Goal: Task Accomplishment & Management: Complete application form

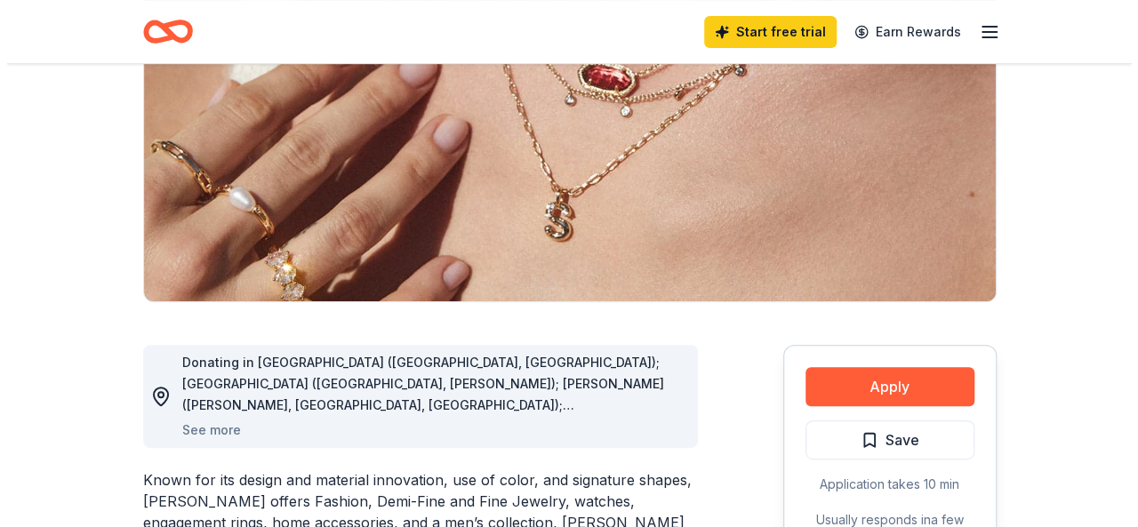
scroll to position [267, 0]
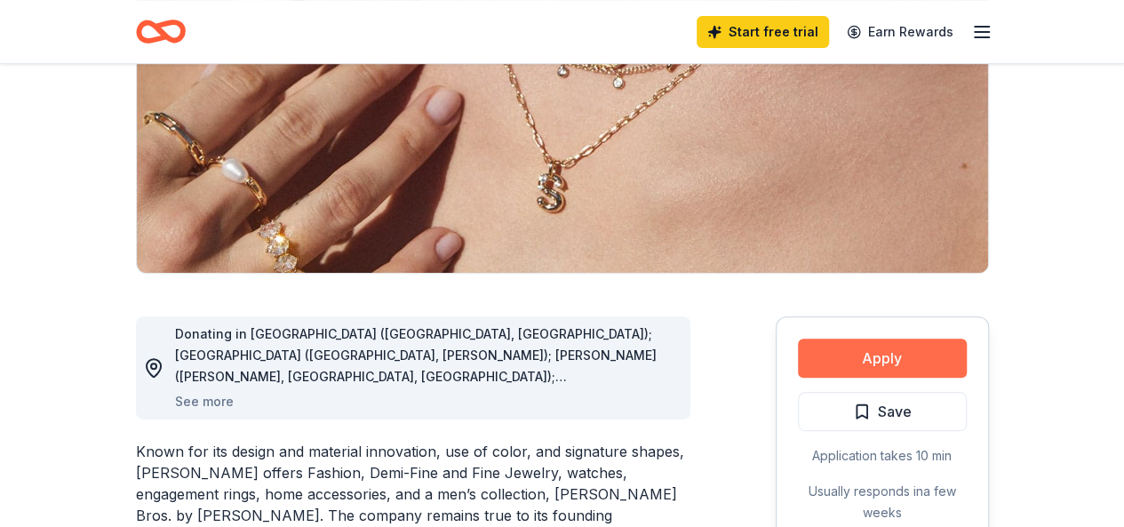
click at [865, 362] on button "Apply" at bounding box center [882, 358] width 169 height 39
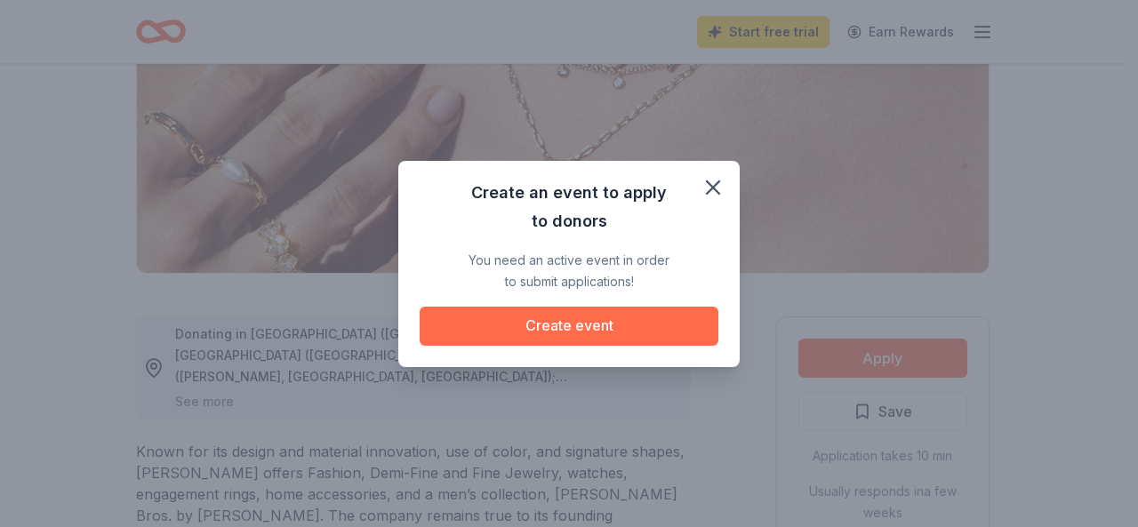
click at [634, 332] on button "Create event" at bounding box center [569, 326] width 299 height 39
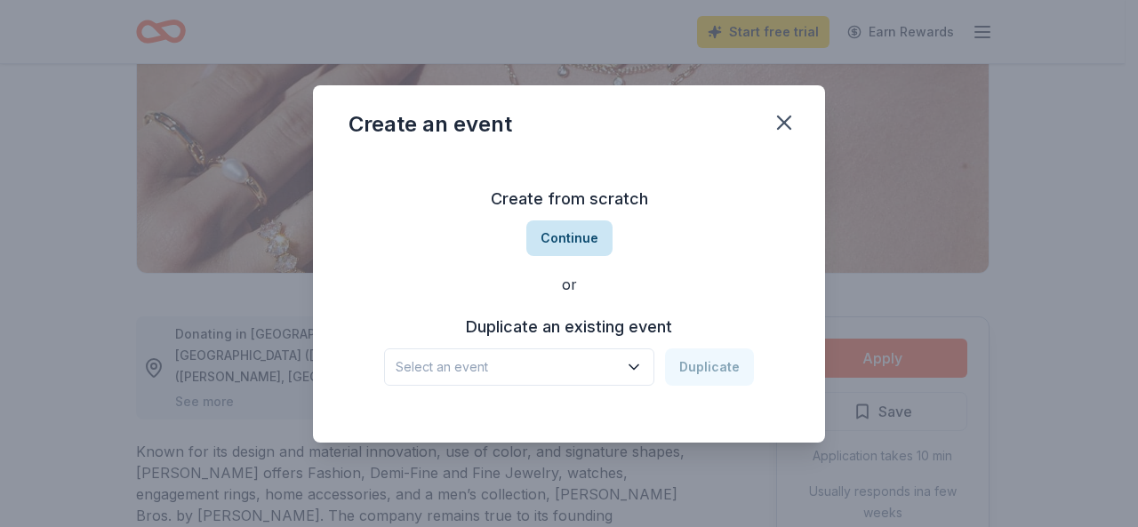
click at [587, 241] on button "Continue" at bounding box center [569, 238] width 86 height 36
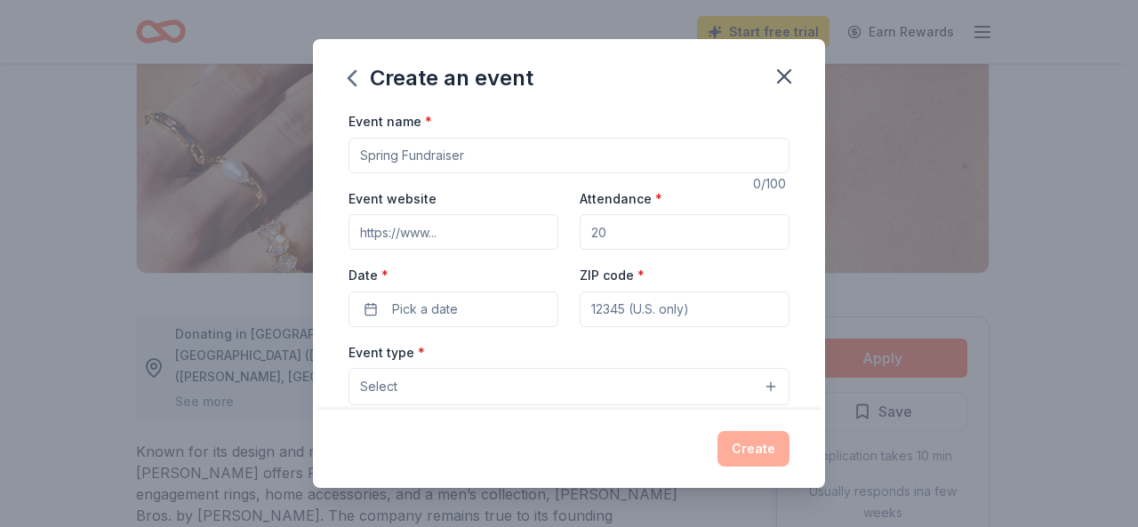
click at [482, 141] on input "Event name *" at bounding box center [568, 156] width 441 height 36
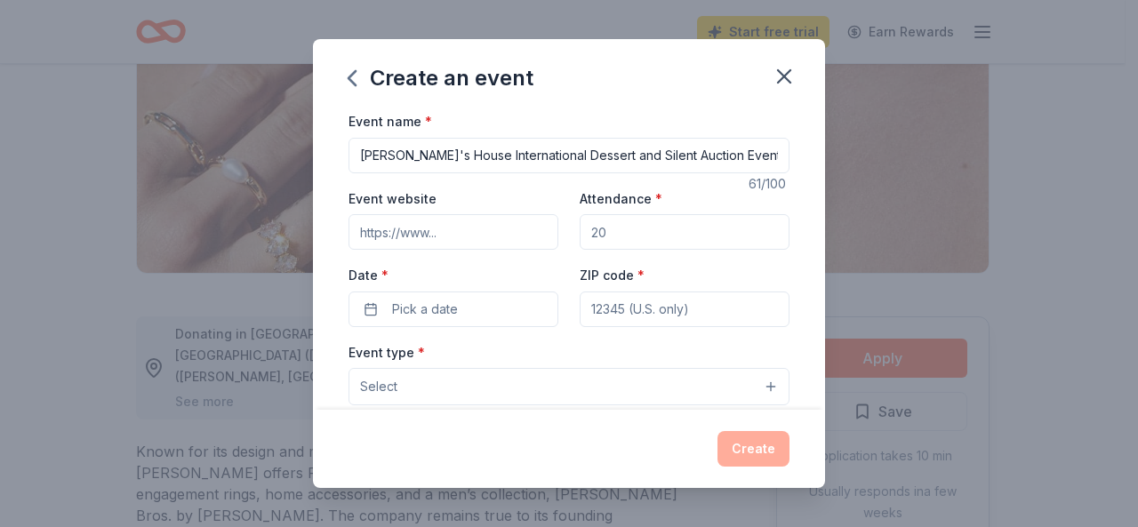
type input "[PERSON_NAME]'s House International Dessert and Silent Auction Event"
click at [629, 239] on input "Attendance *" at bounding box center [685, 232] width 210 height 36
type input "150"
click at [475, 313] on button "Pick a date" at bounding box center [453, 310] width 210 height 36
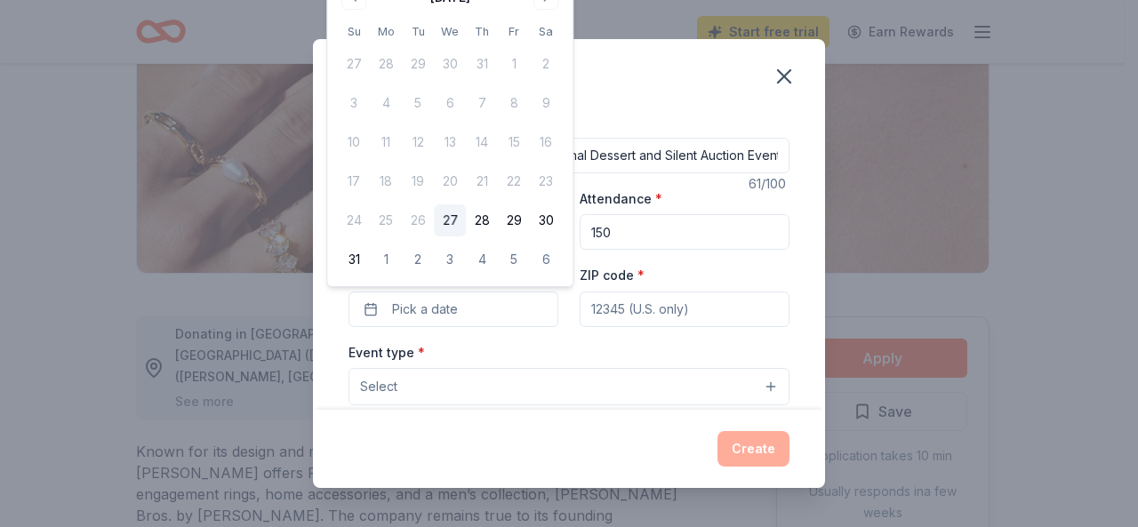
click at [513, 10] on div "[DATE] Su Mo Tu We Th Fr Sa 27 28 29 30 31 1 2 3 4 5 6 7 8 9 10 11 12 13 14 15 …" at bounding box center [450, 129] width 224 height 292
drag, startPoint x: 513, startPoint y: 9, endPoint x: 521, endPoint y: 33, distance: 25.3
click at [521, 33] on div "August 2025 Su Mo Tu We Th Fr Sa 27 28 29 30 31 1 2 3 4 5 6 7 8 9 10 11 12 13 1…" at bounding box center [450, 129] width 224 height 292
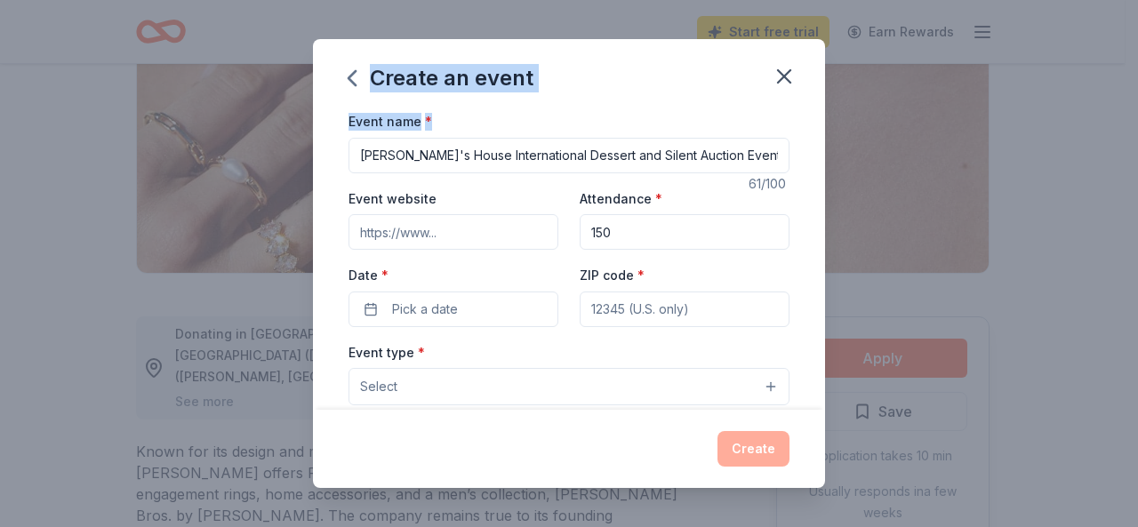
drag, startPoint x: 647, startPoint y: 61, endPoint x: 654, endPoint y: 113, distance: 52.0
click at [654, 113] on div "Create an event Event name * Hannah's House International Dessert and Silent Au…" at bounding box center [569, 263] width 512 height 449
click at [439, 308] on span "Pick a date" at bounding box center [425, 309] width 66 height 21
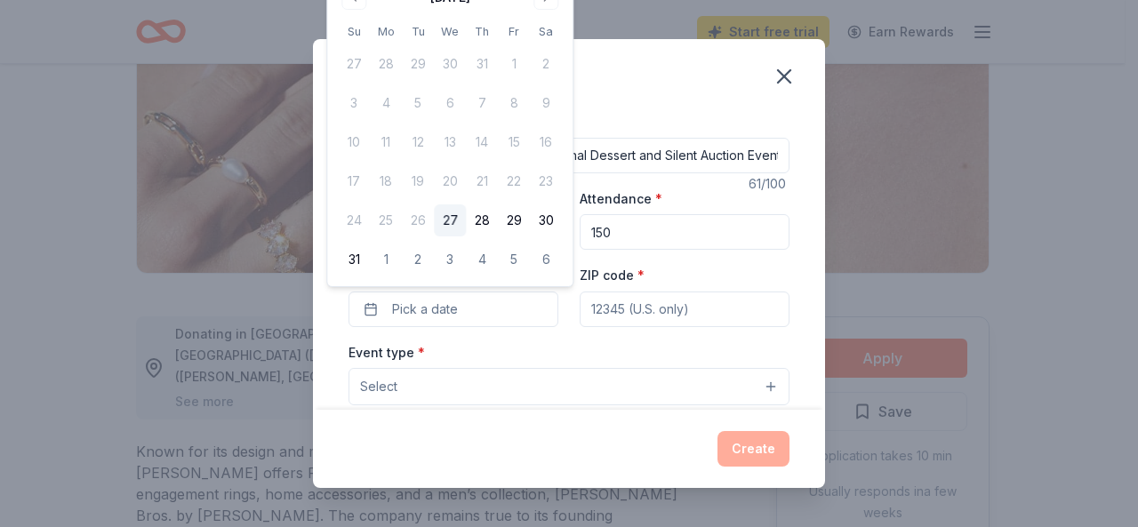
click at [572, 345] on div "Event type * Select" at bounding box center [568, 373] width 441 height 65
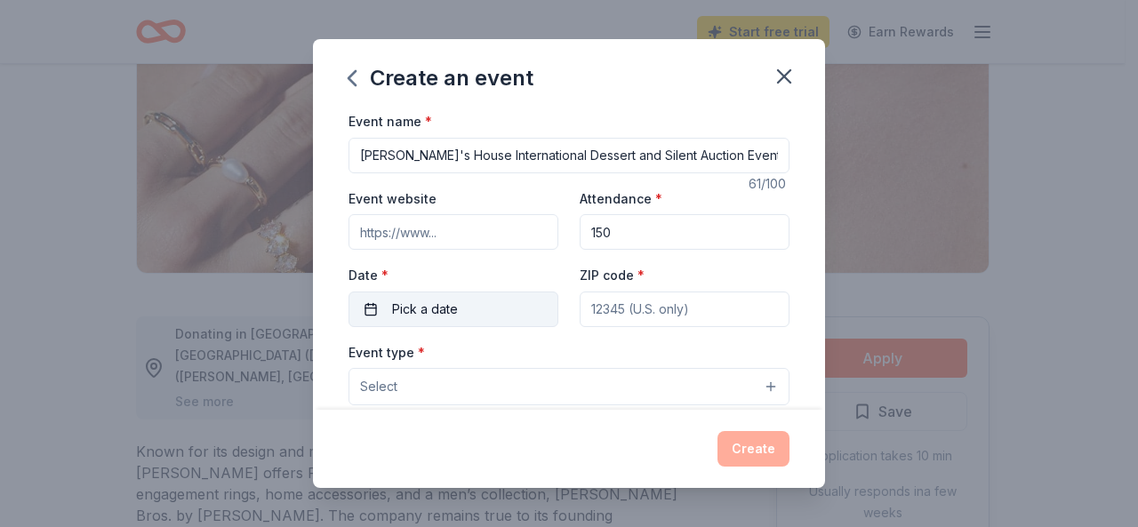
click at [405, 313] on span "Pick a date" at bounding box center [425, 309] width 66 height 21
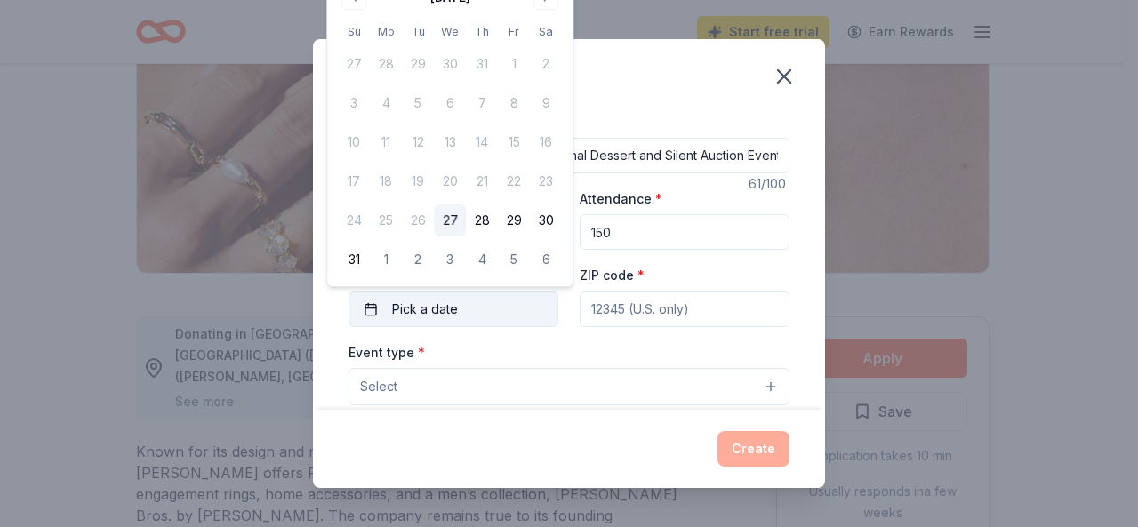
click at [405, 313] on span "Pick a date" at bounding box center [425, 309] width 66 height 21
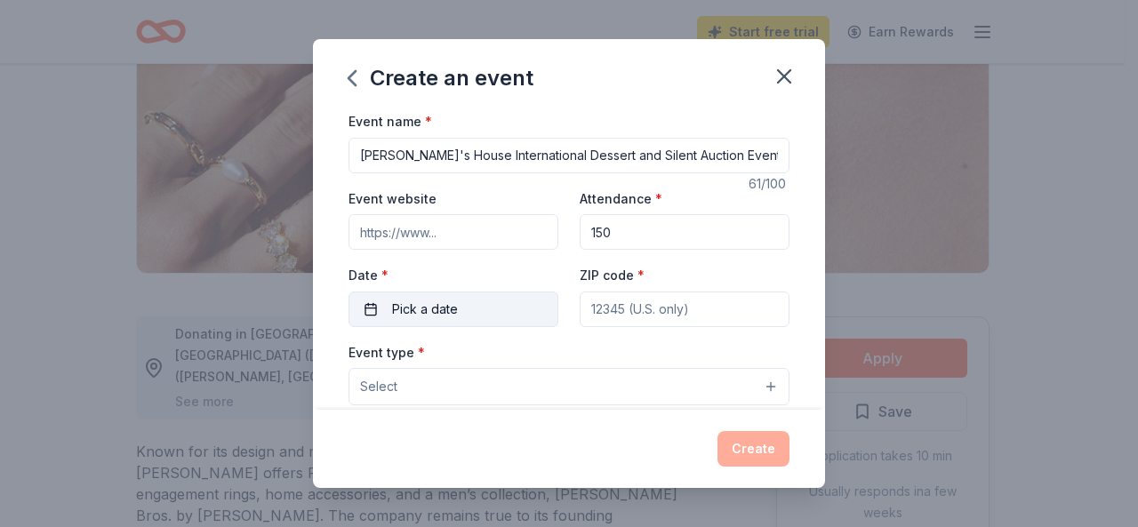
click at [405, 313] on span "Pick a date" at bounding box center [425, 309] width 66 height 21
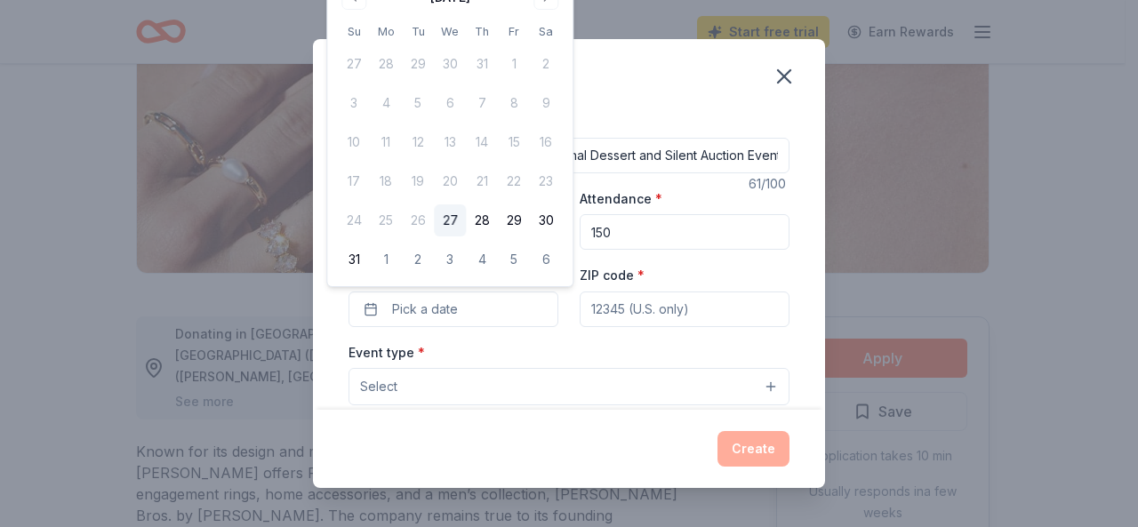
click at [560, 13] on div "August 2025 Su Mo Tu We Th Fr Sa 27 28 29 30 31 1 2 3 4 5 6 7 8 9 10 11 12 13 1…" at bounding box center [450, 129] width 224 height 292
click at [548, 261] on button "6" at bounding box center [546, 260] width 32 height 32
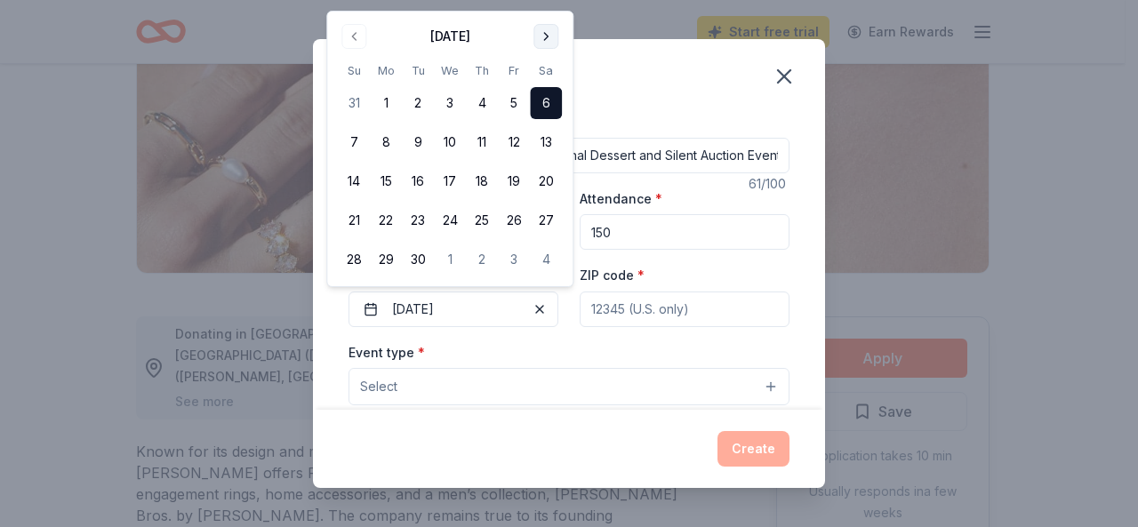
click at [548, 34] on button "Go to next month" at bounding box center [545, 36] width 25 height 25
click at [546, 189] on button "18" at bounding box center [546, 181] width 32 height 32
click at [594, 317] on input "ZIP code *" at bounding box center [685, 310] width 210 height 36
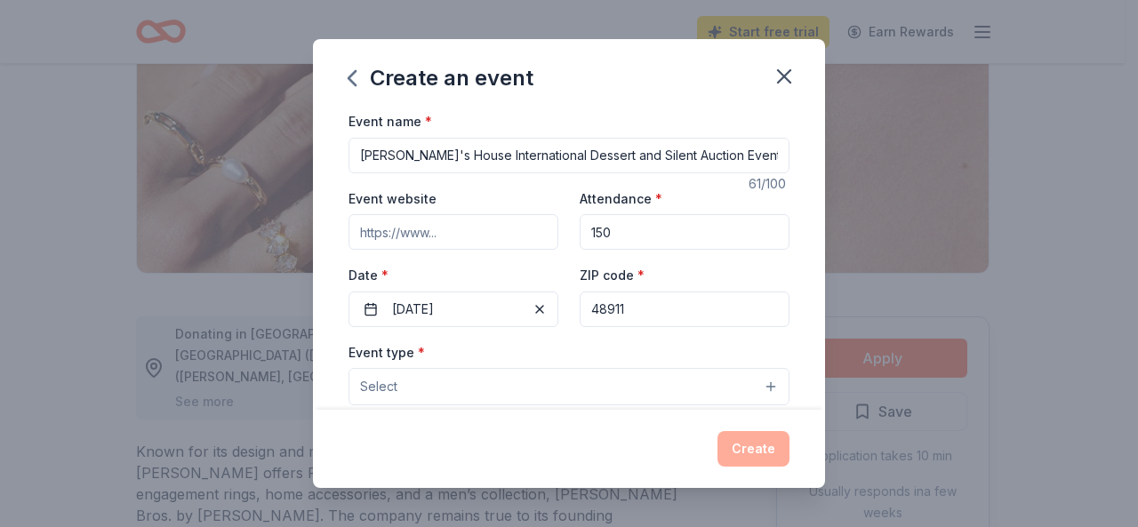
type input "48911"
click at [761, 387] on button "Select" at bounding box center [568, 386] width 441 height 37
click at [755, 388] on button "Select" at bounding box center [568, 386] width 441 height 37
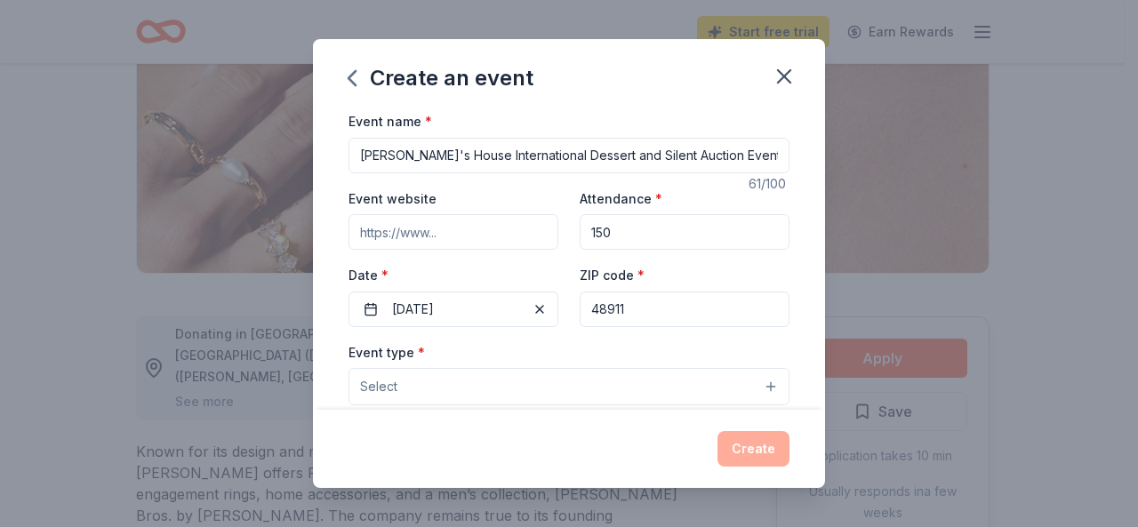
click at [709, 390] on button "Select" at bounding box center [568, 386] width 441 height 37
click at [757, 386] on button "Select" at bounding box center [568, 386] width 441 height 37
click at [732, 388] on button "Select" at bounding box center [568, 386] width 441 height 37
click at [558, 393] on button "Select" at bounding box center [568, 386] width 441 height 37
click at [391, 384] on span "Select" at bounding box center [378, 386] width 37 height 21
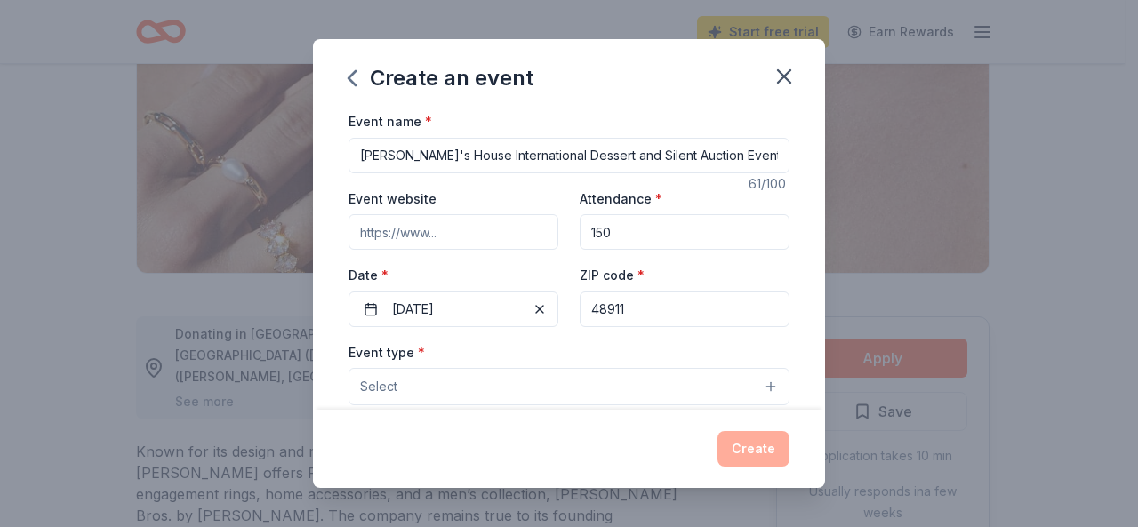
click at [391, 384] on span "Select" at bounding box center [378, 386] width 37 height 21
click at [485, 235] on input "Event website" at bounding box center [453, 232] width 210 height 36
click at [486, 235] on input "Event website" at bounding box center [453, 232] width 210 height 36
click at [463, 231] on input "Event website" at bounding box center [453, 232] width 210 height 36
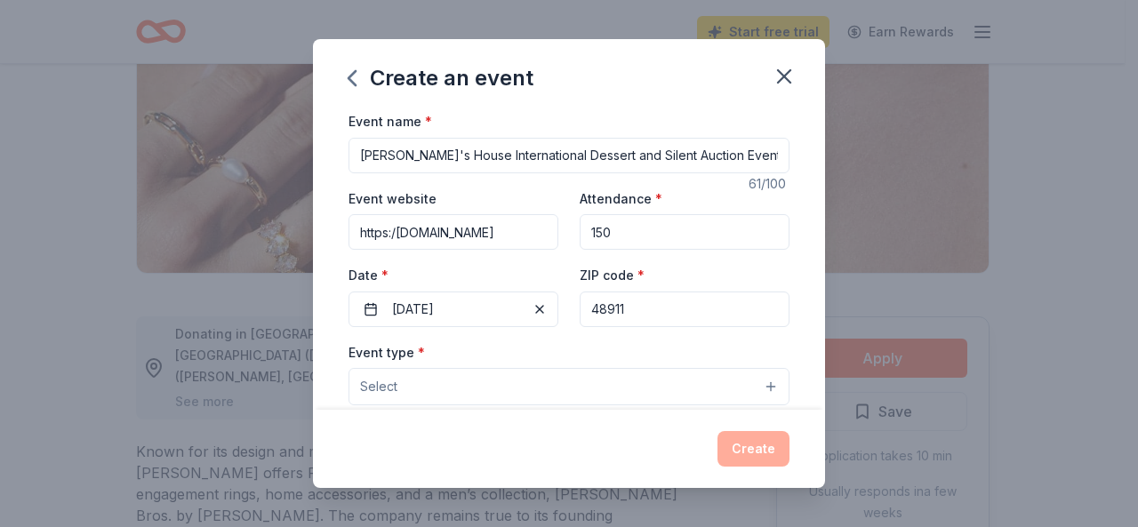
scroll to position [0, 0]
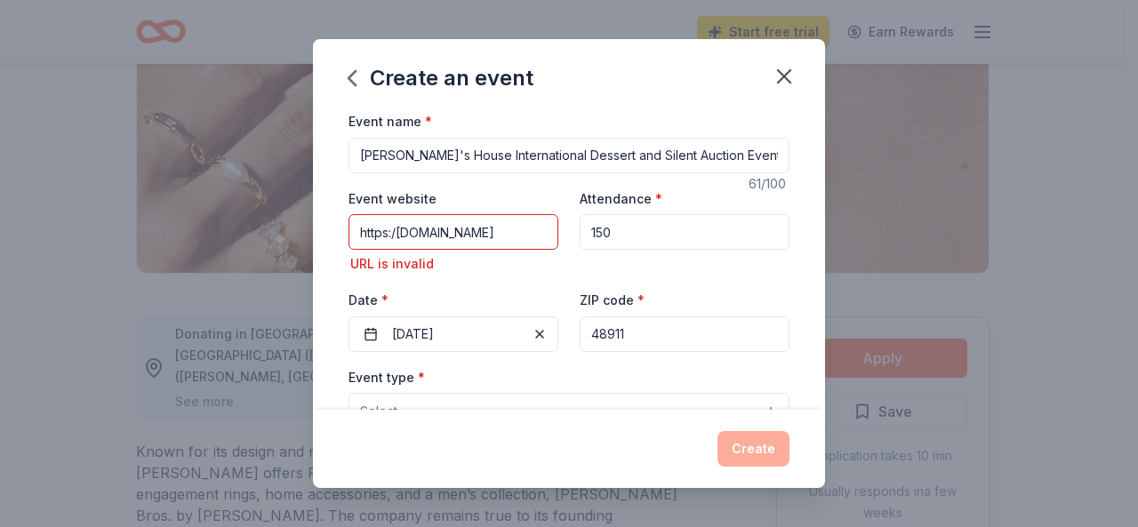
click at [388, 230] on input "https:/www.hannahshouselansing.org" at bounding box center [453, 232] width 210 height 36
type input "http:/www.hannahshouselansing.org"
click at [421, 235] on input "http:/www.hannahshouselansing.org" at bounding box center [453, 232] width 210 height 36
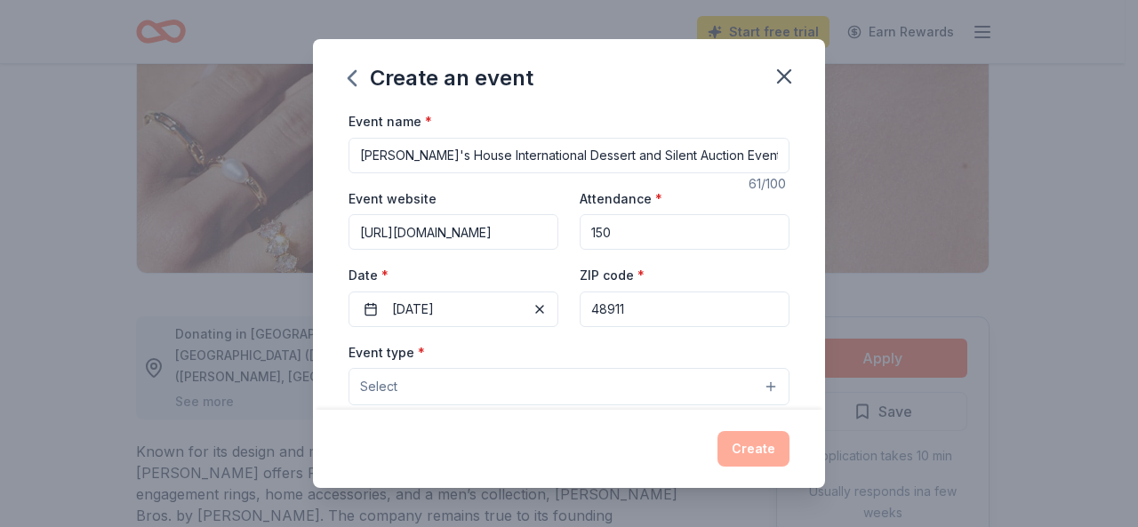
type input "https://hannahshouselansing.org"
click at [761, 387] on button "Select" at bounding box center [568, 386] width 441 height 37
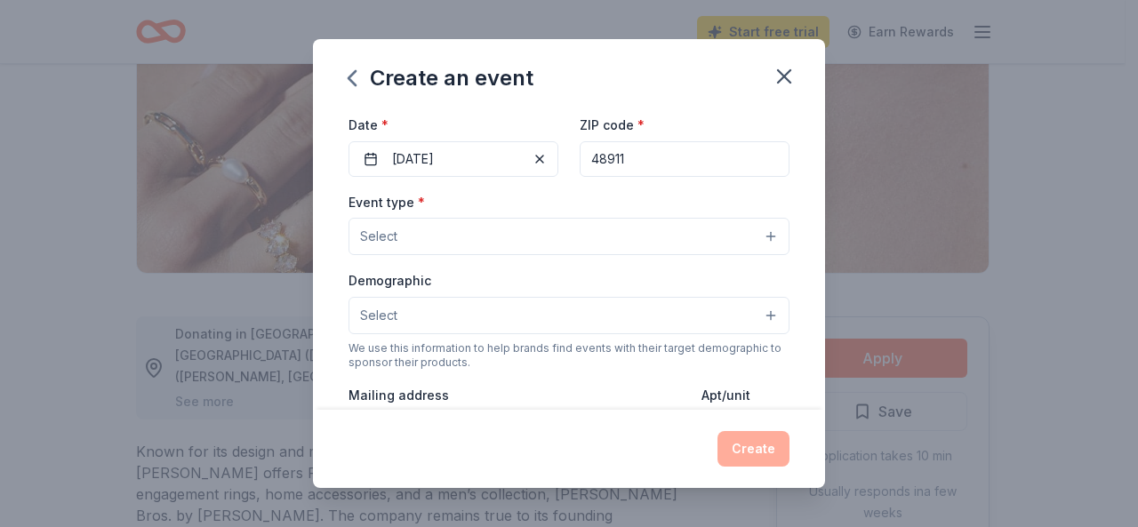
scroll to position [152, 0]
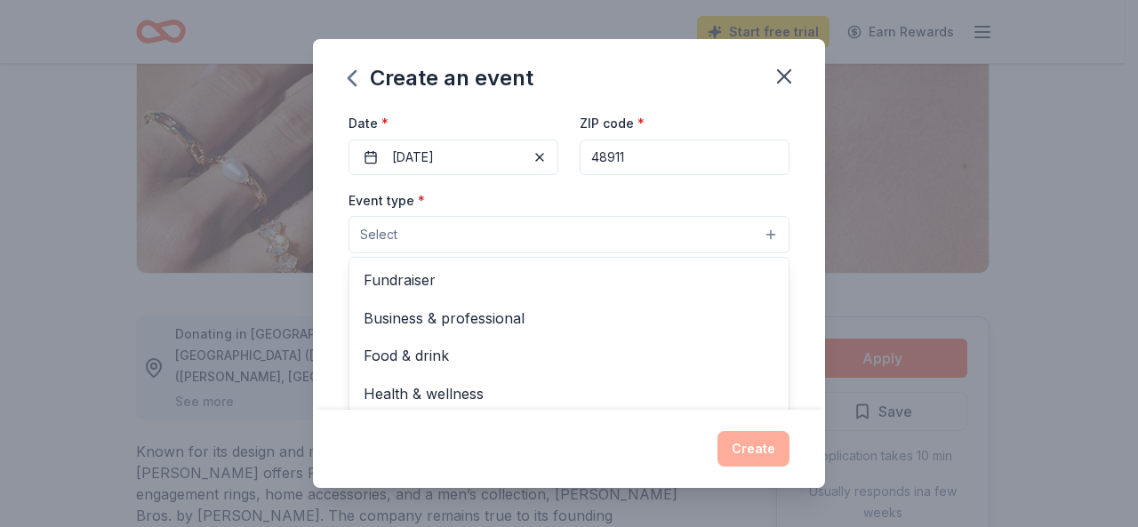
click at [758, 240] on button "Select" at bounding box center [568, 234] width 441 height 37
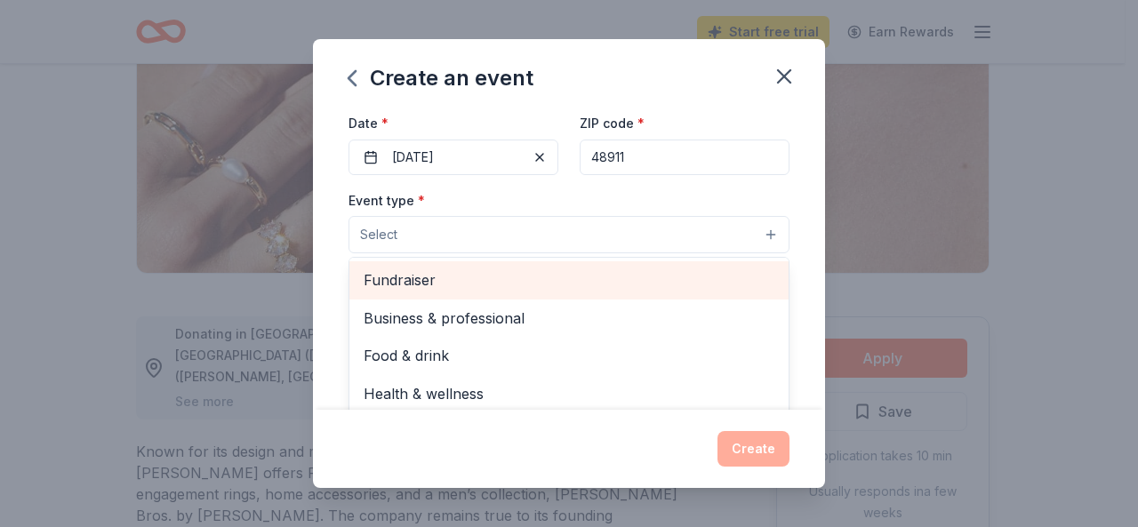
click at [682, 291] on div "Fundraiser" at bounding box center [568, 279] width 439 height 37
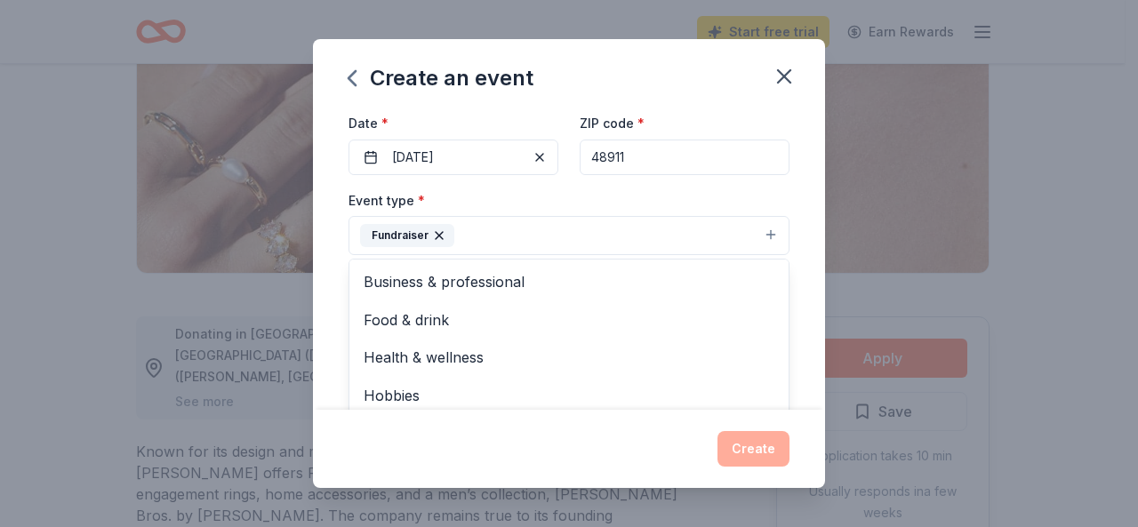
click at [937, 312] on div "Create an event Event name * Hannah's House International Dessert and Silent Au…" at bounding box center [569, 263] width 1138 height 527
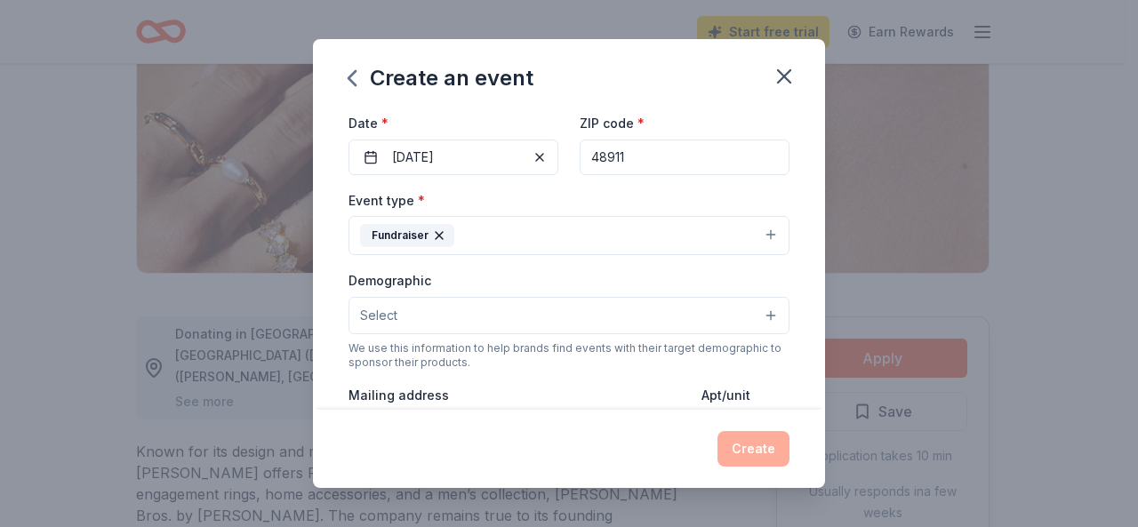
click at [755, 309] on button "Select" at bounding box center [568, 315] width 441 height 37
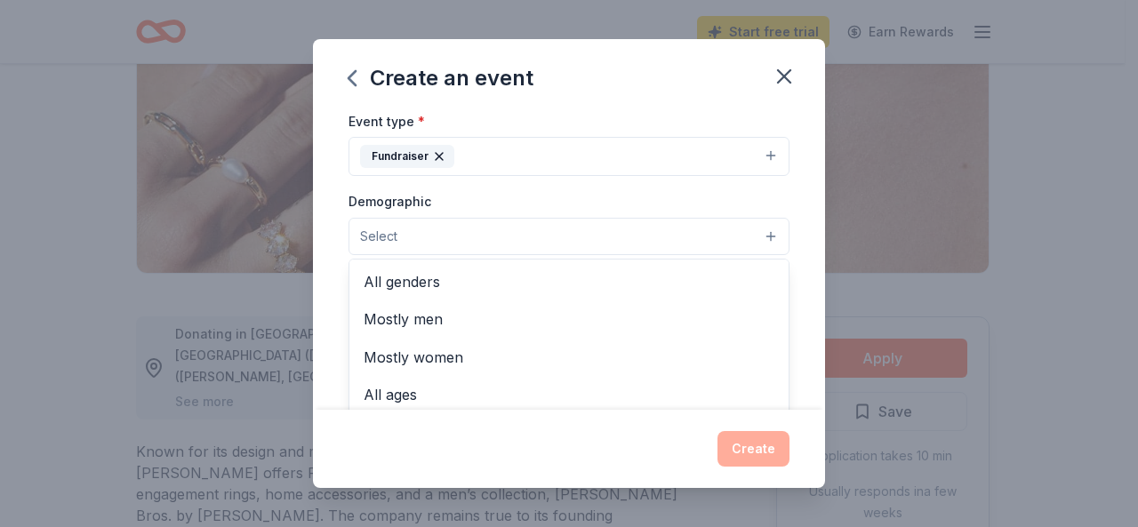
scroll to position [234, 0]
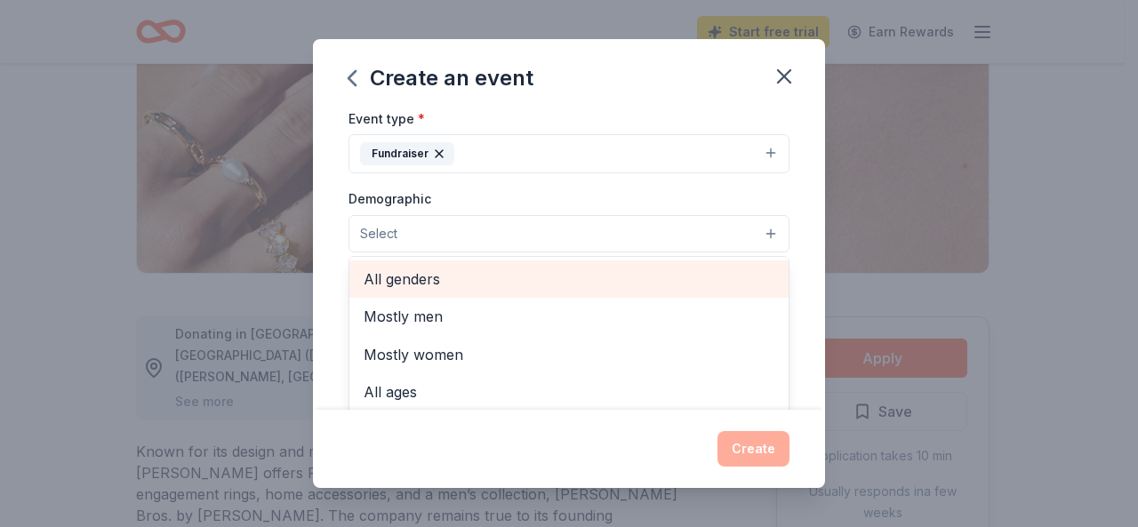
click at [556, 278] on span "All genders" at bounding box center [569, 279] width 411 height 23
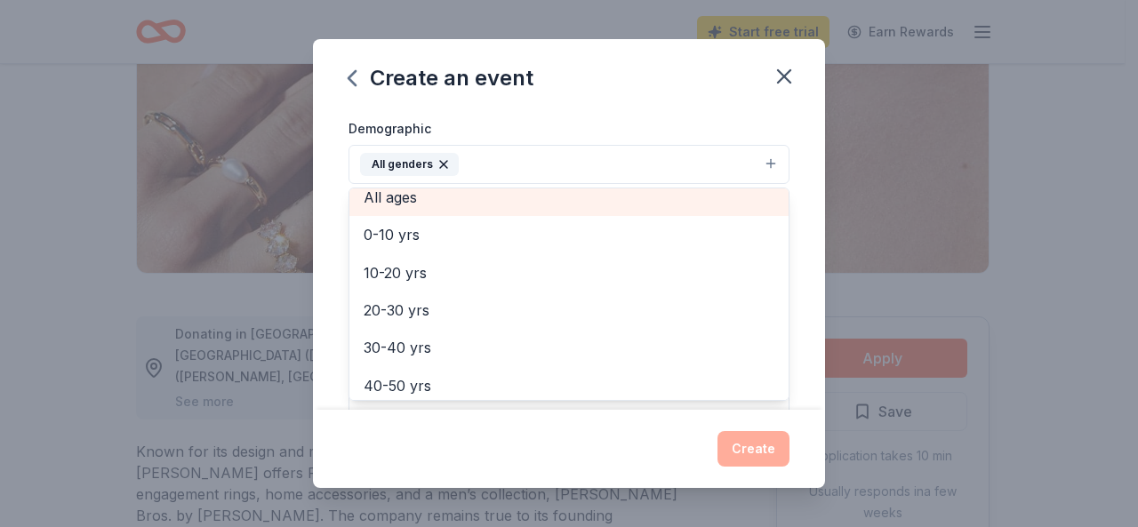
scroll to position [78, 0]
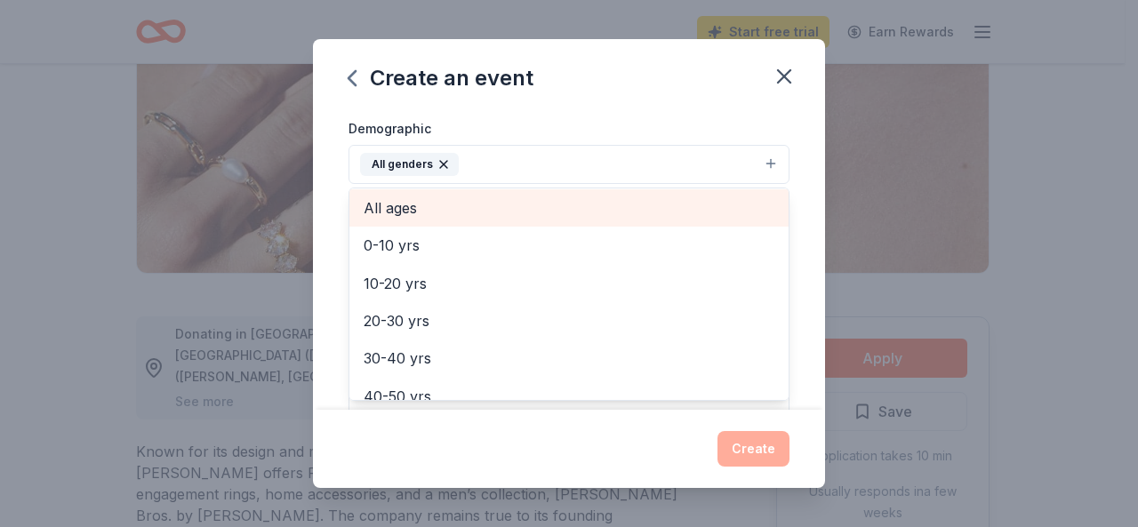
click at [640, 202] on span "All ages" at bounding box center [569, 207] width 411 height 23
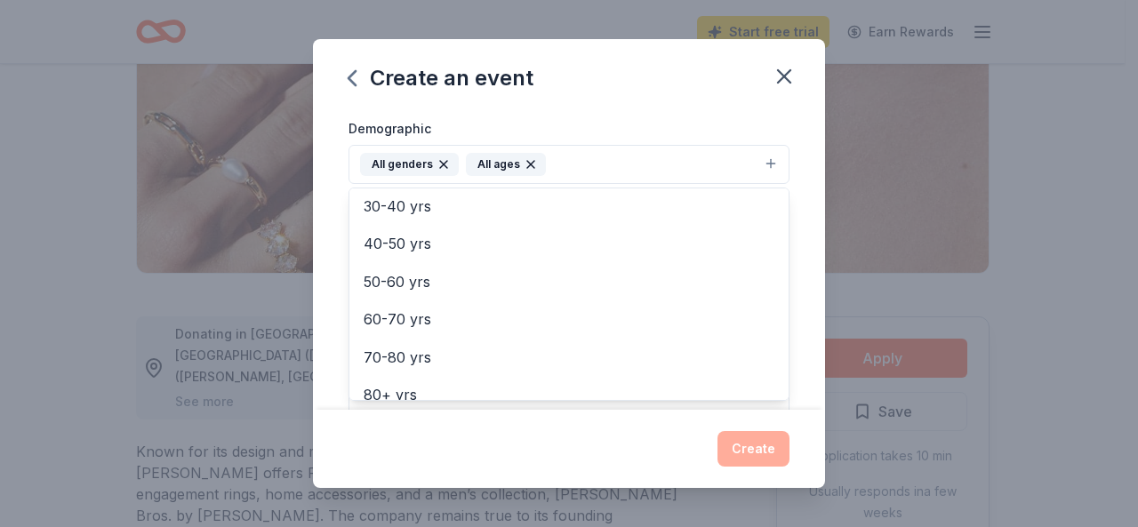
scroll to position [210, 0]
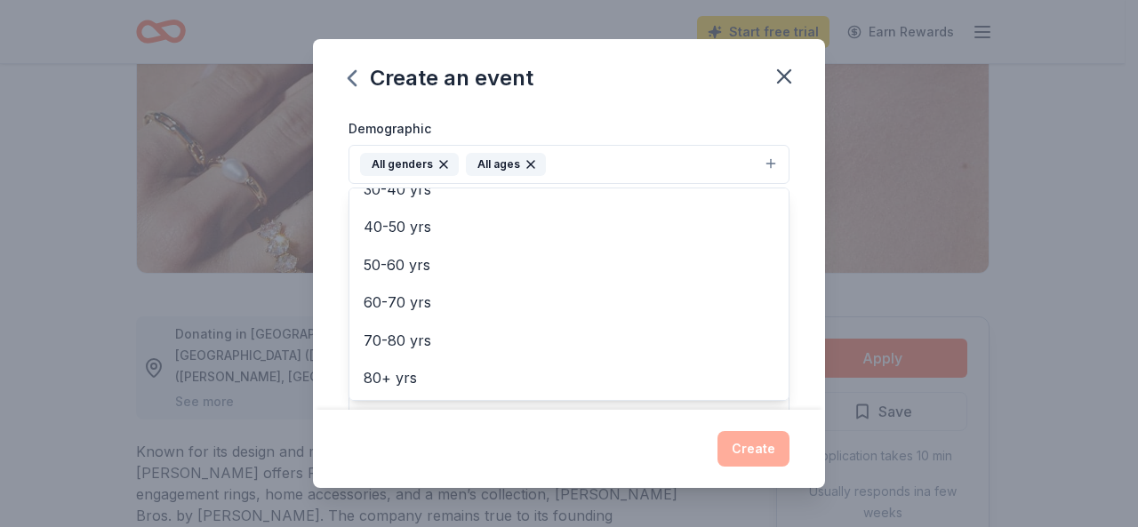
click at [799, 206] on div "Event name * Hannah's House International Dessert and Silent Auction Event 61 /…" at bounding box center [569, 260] width 512 height 300
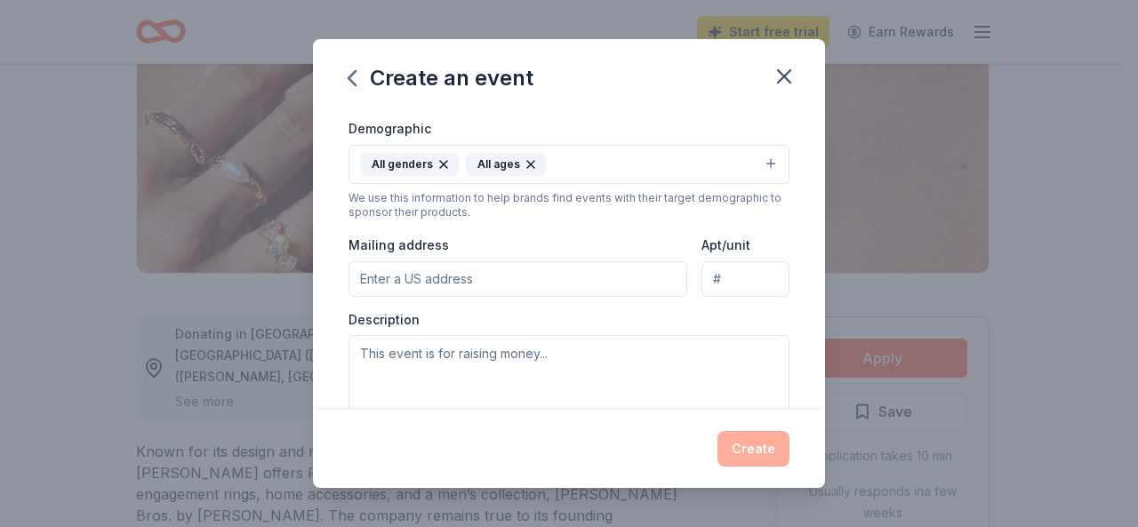
click at [540, 275] on input "Mailing address" at bounding box center [517, 279] width 339 height 36
type input "625 North Walnut Street, Lansing, MI, 48933"
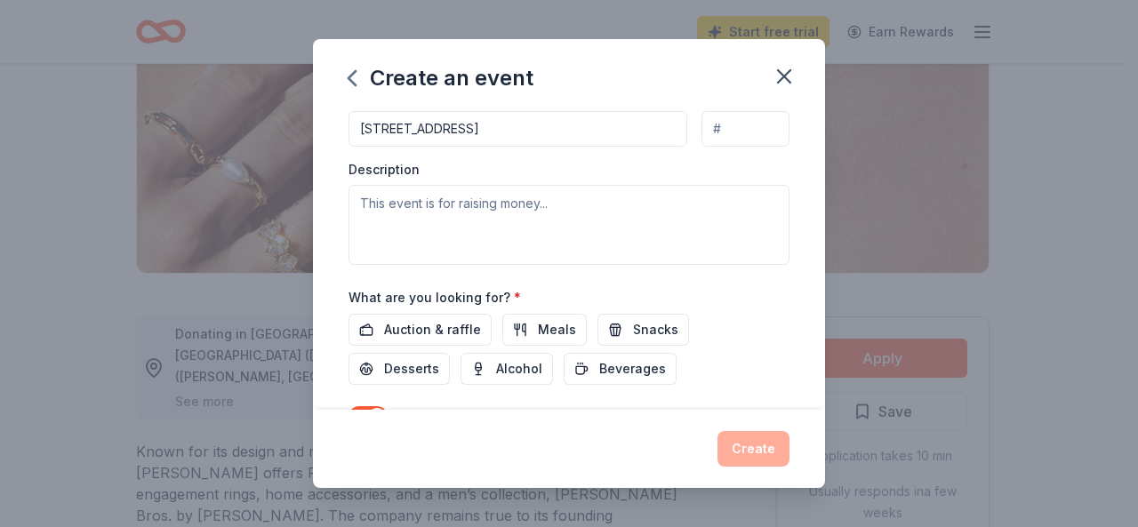
scroll to position [482, 0]
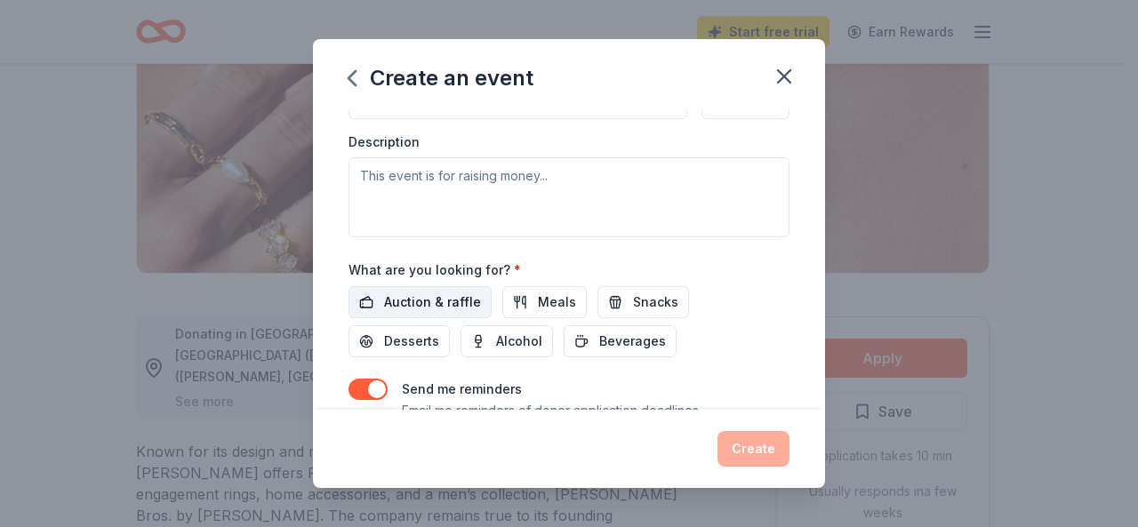
click at [464, 292] on span "Auction & raffle" at bounding box center [432, 302] width 97 height 21
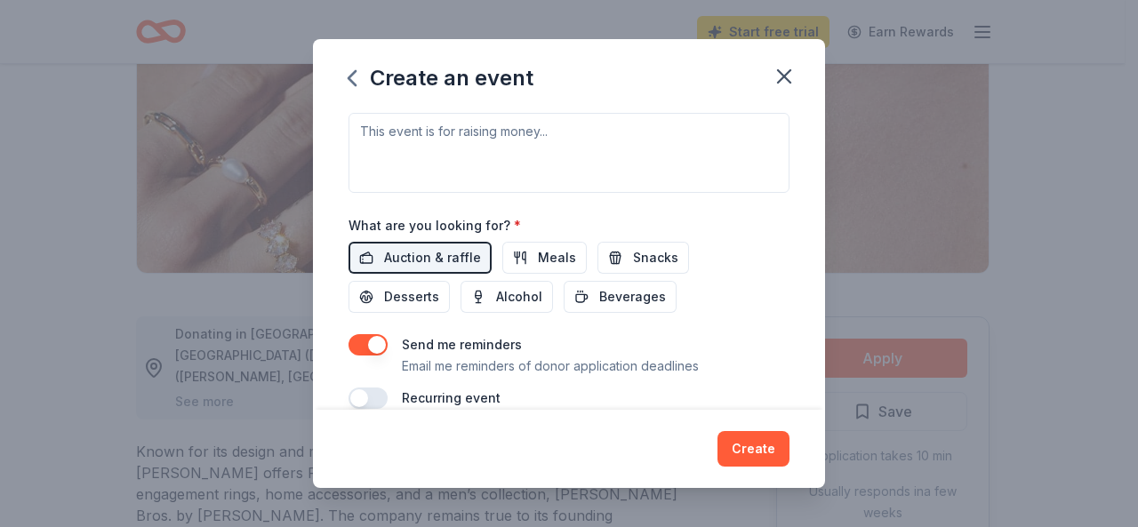
scroll to position [548, 0]
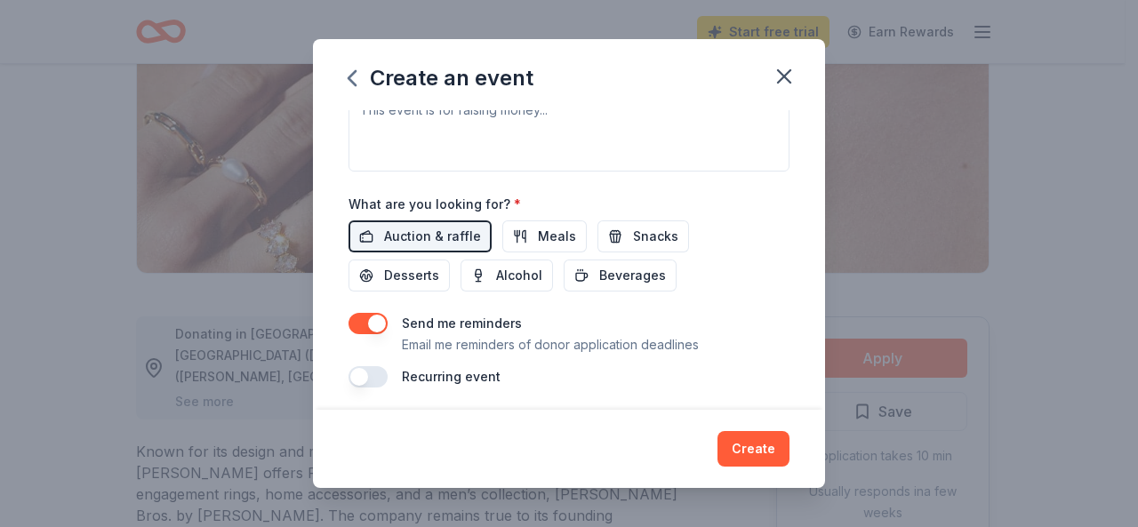
click at [363, 371] on button "button" at bounding box center [367, 376] width 39 height 21
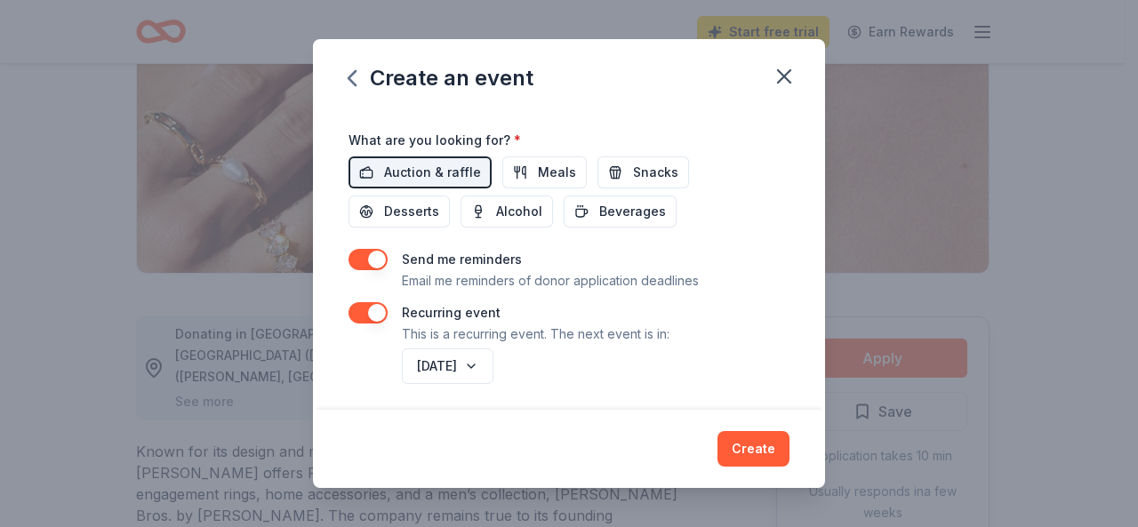
scroll to position [612, 0]
click at [750, 456] on button "Create" at bounding box center [753, 449] width 72 height 36
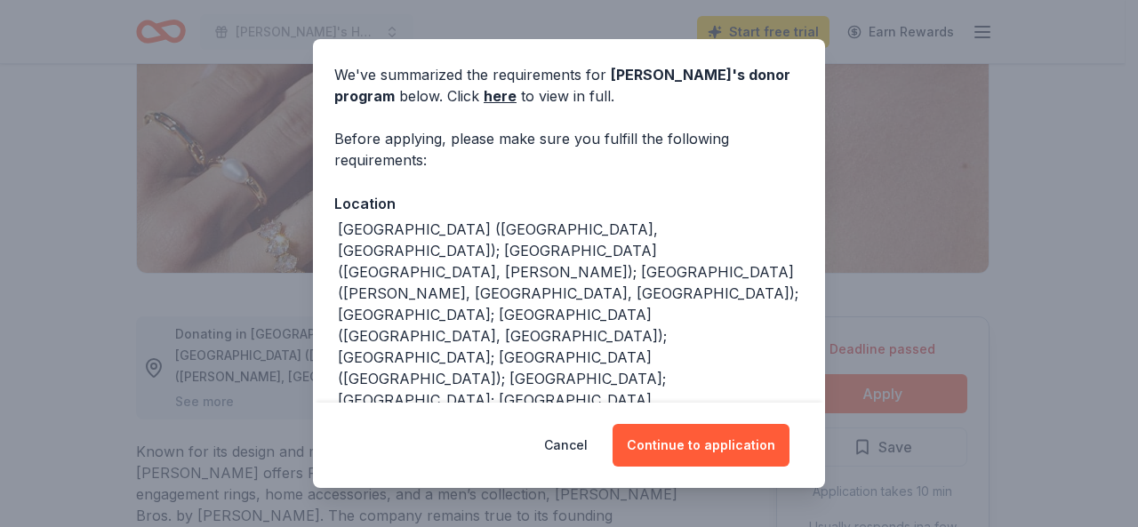
scroll to position [89, 0]
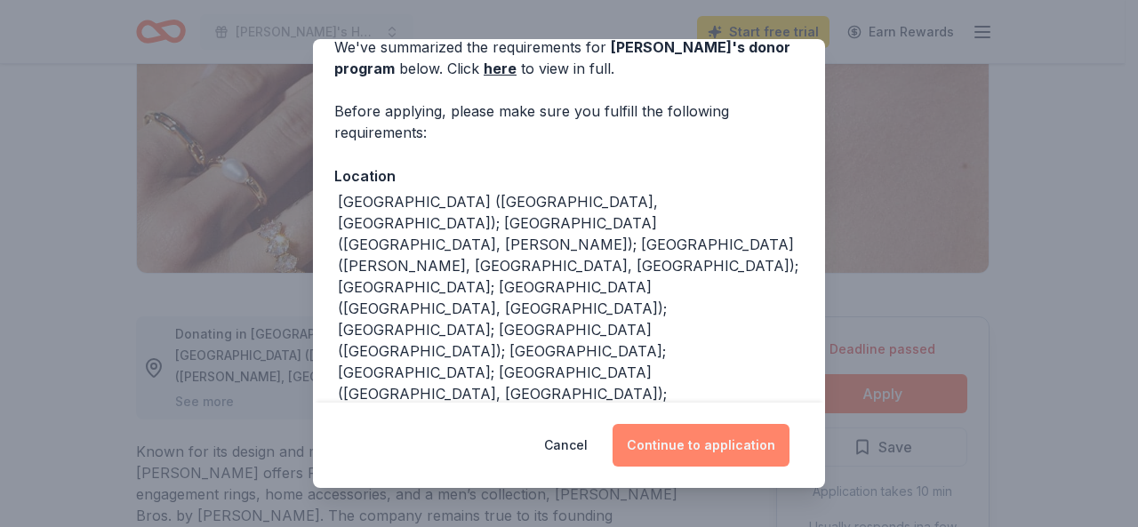
click at [715, 452] on button "Continue to application" at bounding box center [700, 445] width 177 height 43
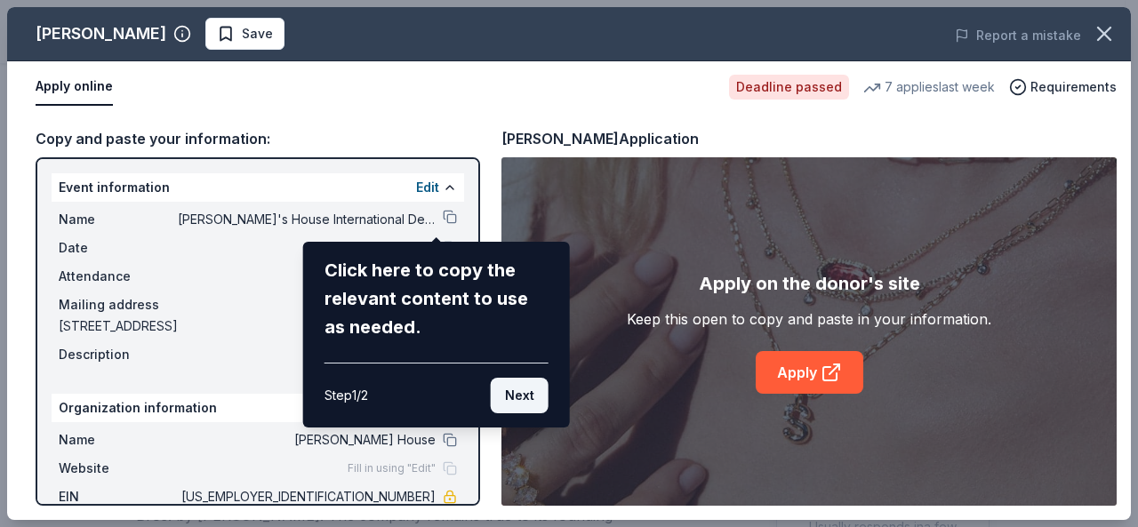
click at [533, 400] on button "Next" at bounding box center [520, 396] width 58 height 36
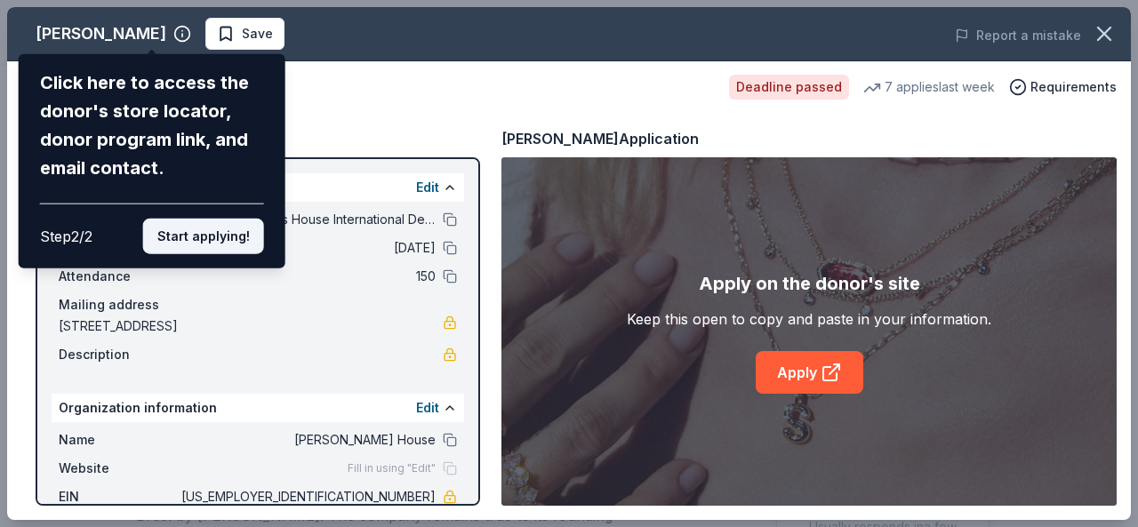
click at [207, 232] on button "Start applying!" at bounding box center [203, 237] width 121 height 36
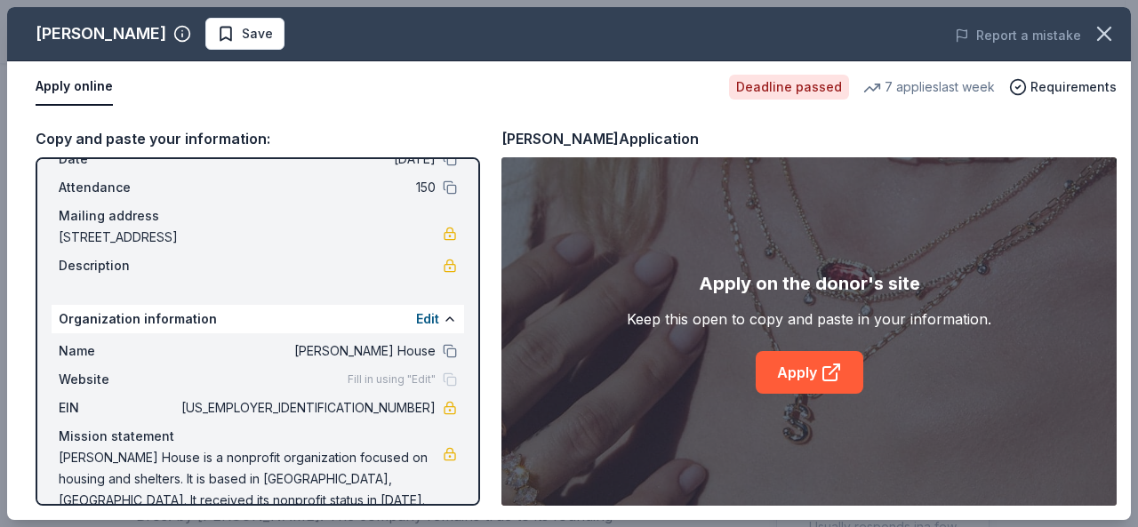
scroll to position [117, 0]
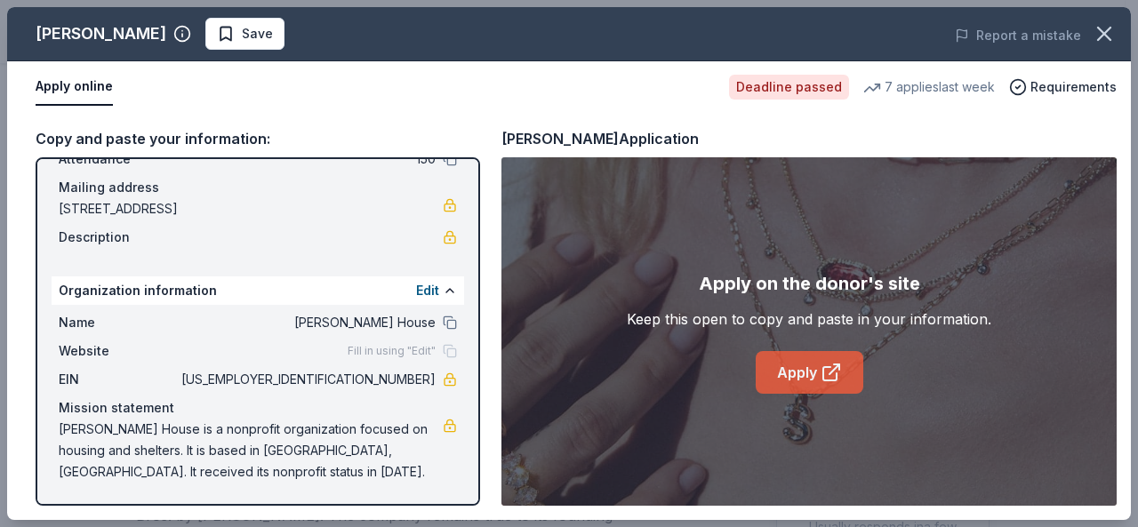
click at [807, 380] on link "Apply" at bounding box center [810, 372] width 108 height 43
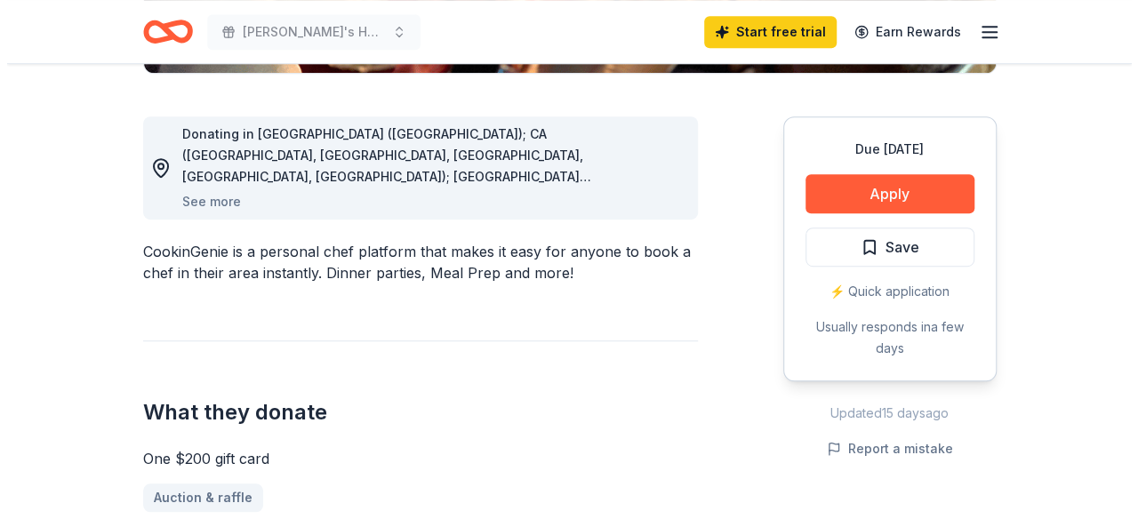
scroll to position [444, 0]
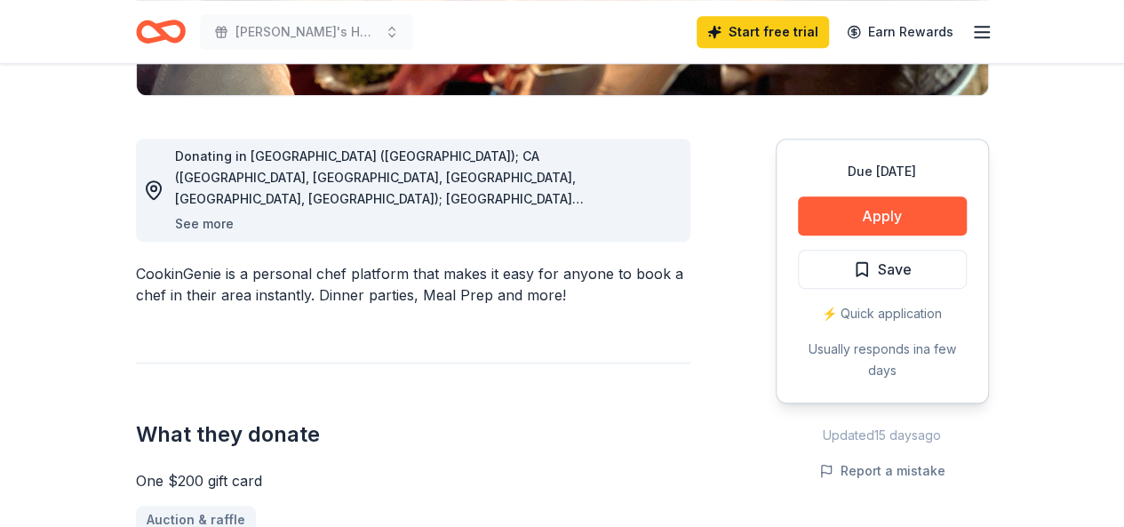
click at [228, 228] on button "See more" at bounding box center [204, 223] width 59 height 21
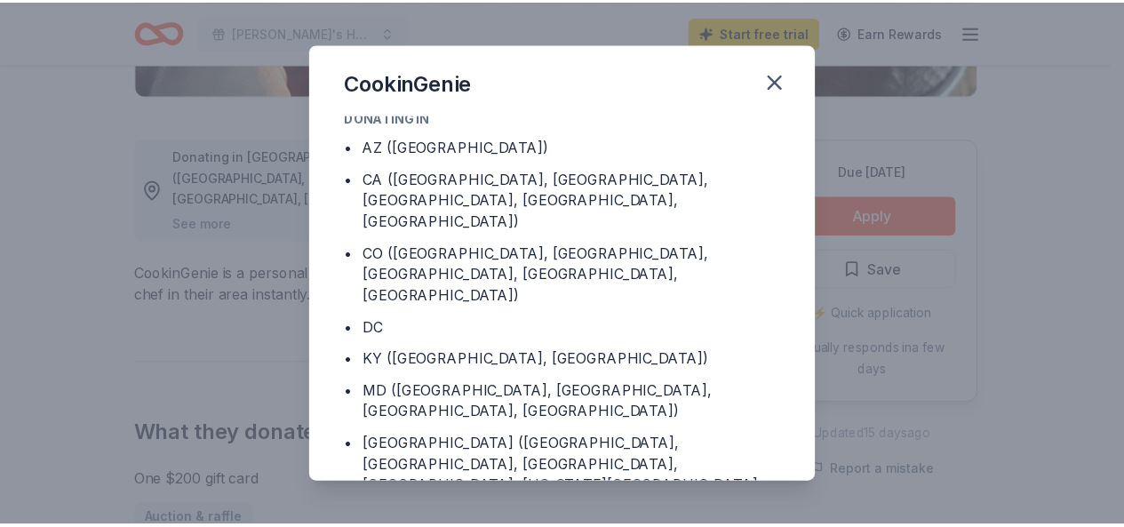
scroll to position [0, 0]
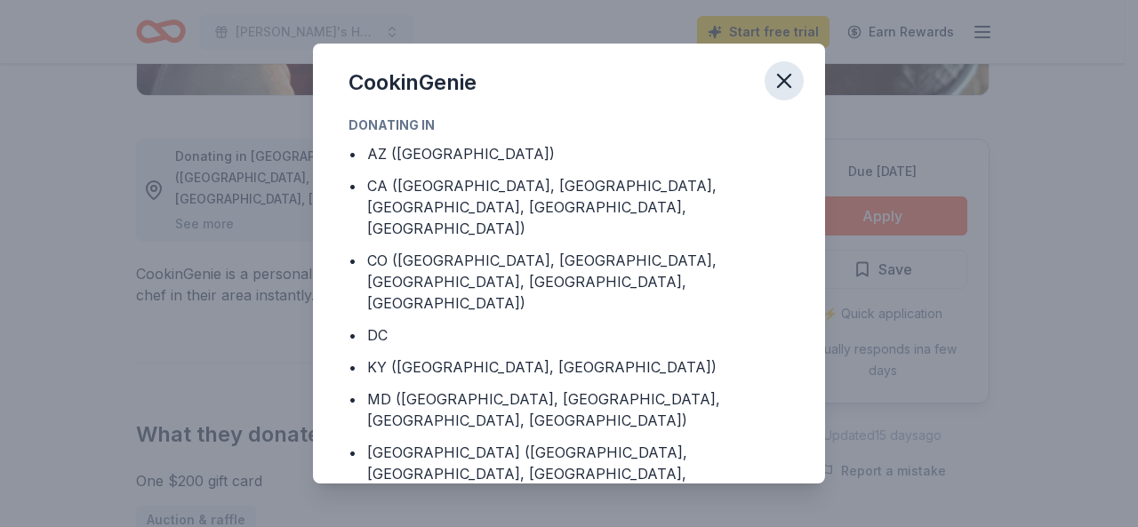
click at [782, 83] on icon "button" at bounding box center [784, 81] width 12 height 12
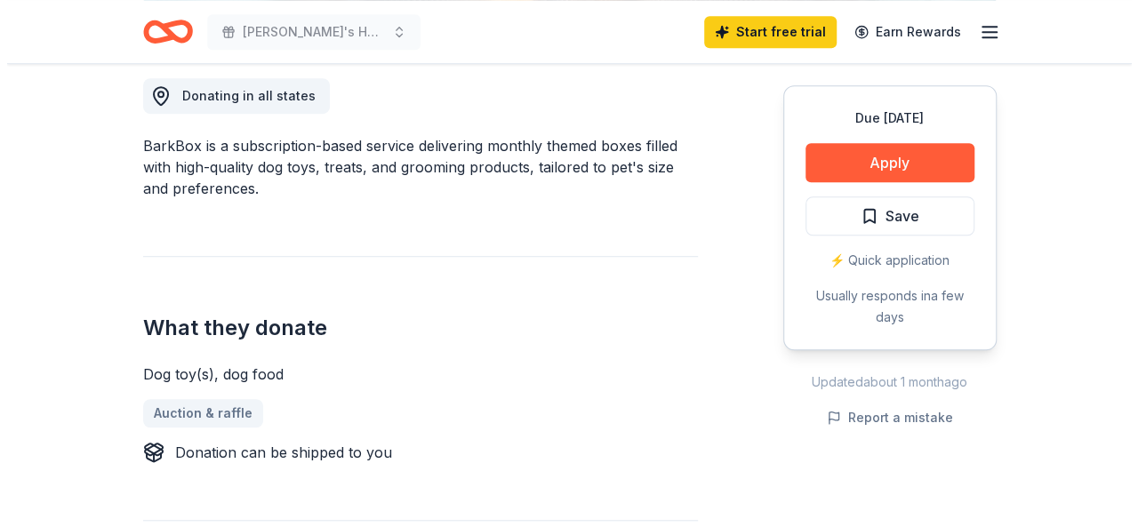
scroll to position [533, 0]
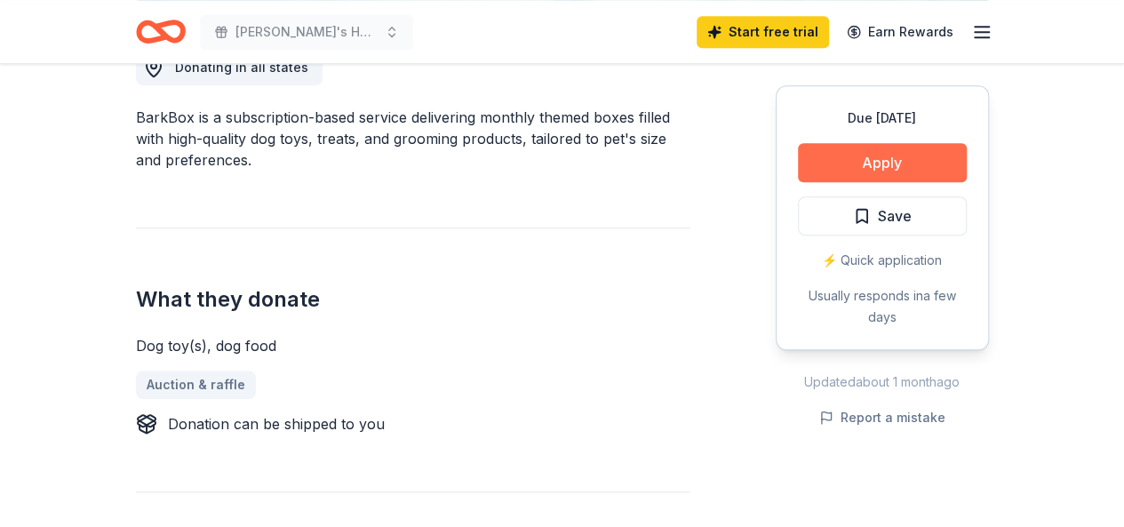
click at [830, 163] on button "Apply" at bounding box center [882, 162] width 169 height 39
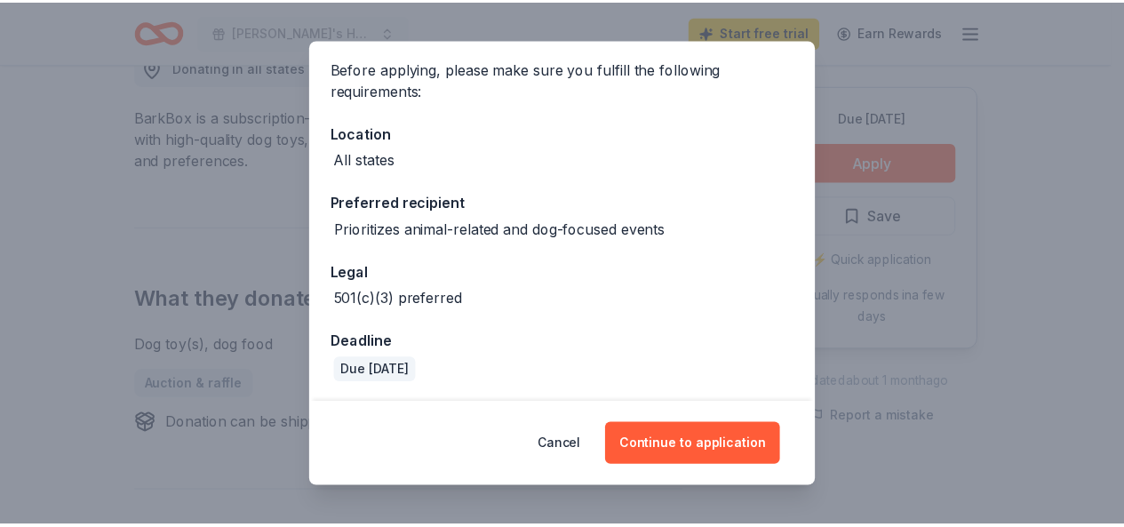
scroll to position [132, 0]
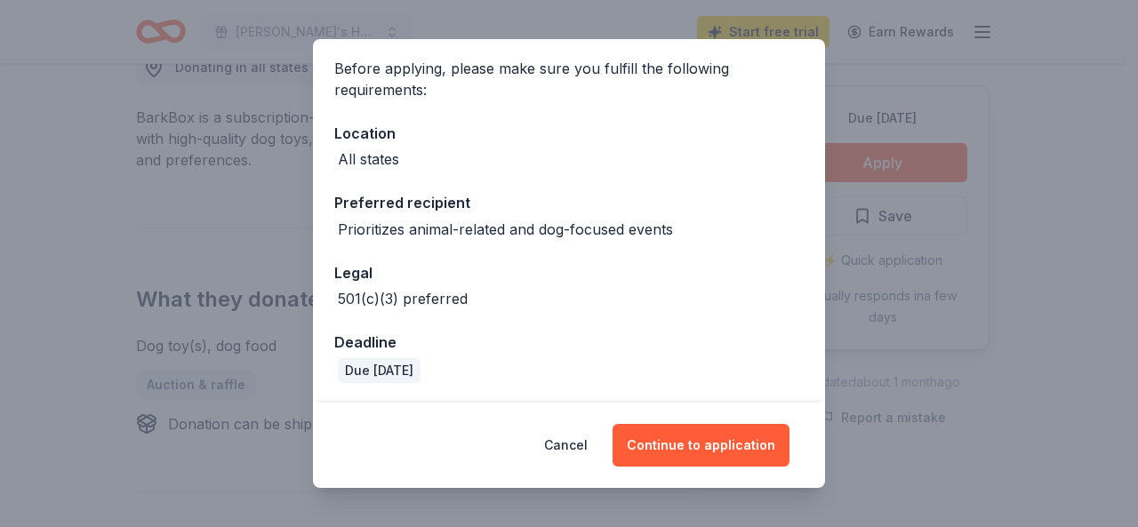
click at [906, 63] on div "Donor Program Requirements We've summarized the requirements for BarkBox 's don…" at bounding box center [569, 263] width 1138 height 527
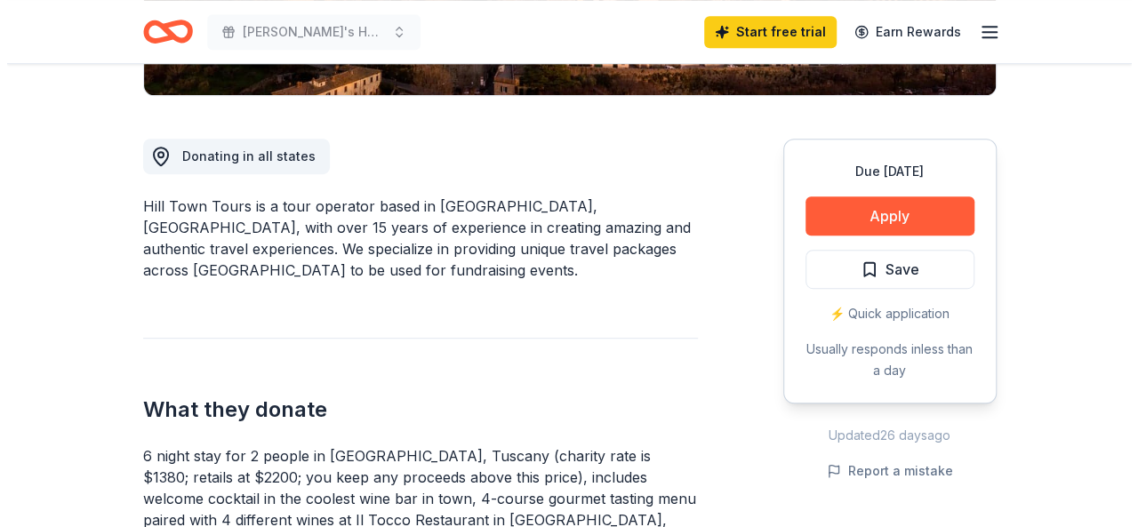
scroll to position [533, 0]
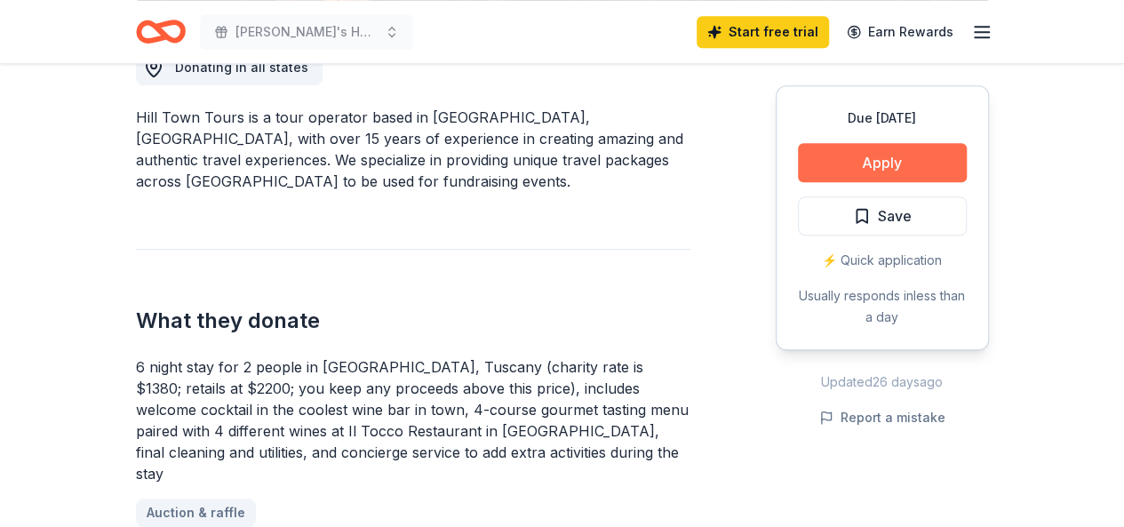
click at [836, 163] on button "Apply" at bounding box center [882, 162] width 169 height 39
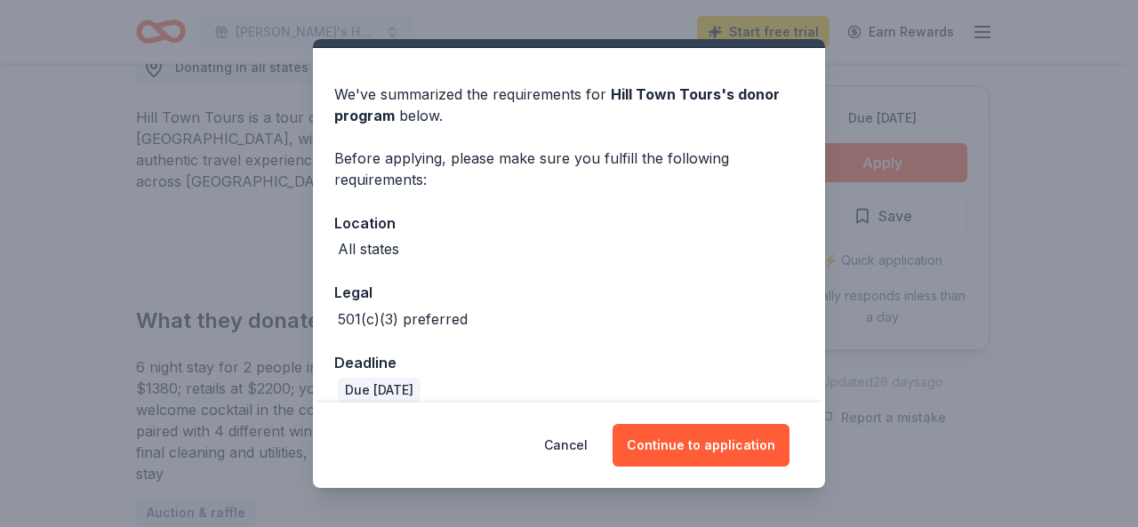
scroll to position [62, 0]
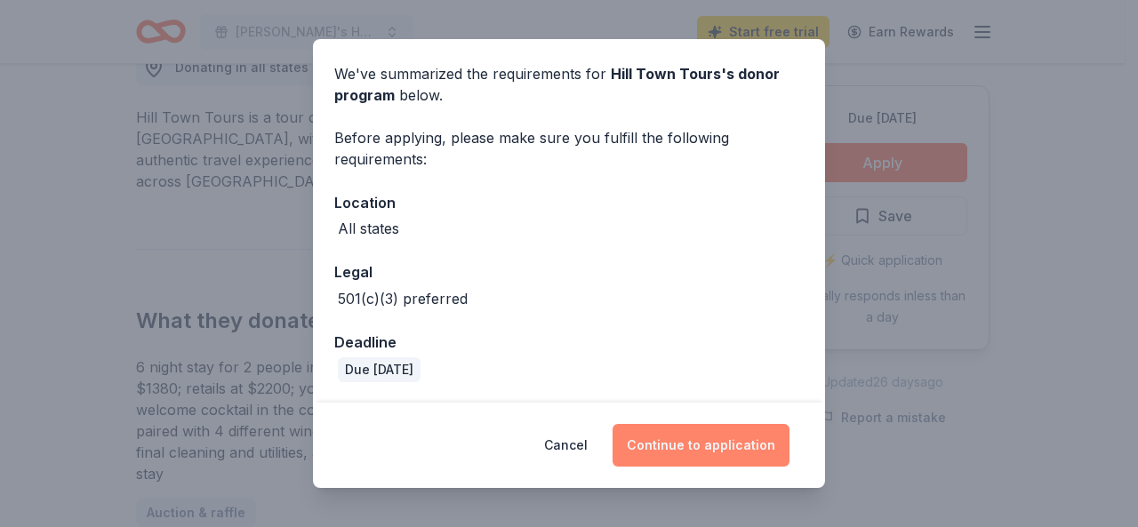
click at [728, 449] on button "Continue to application" at bounding box center [700, 445] width 177 height 43
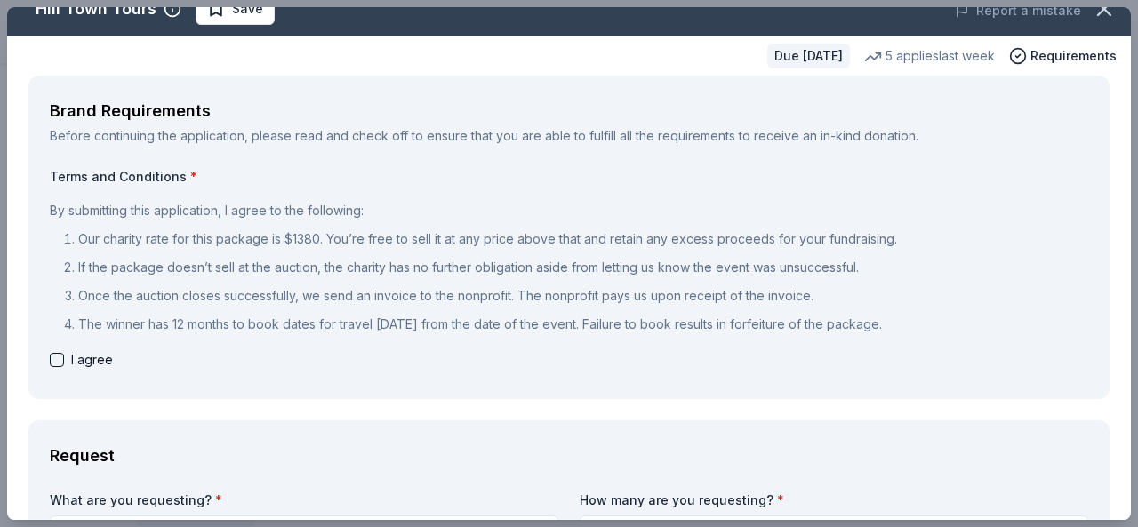
scroll to position [0, 0]
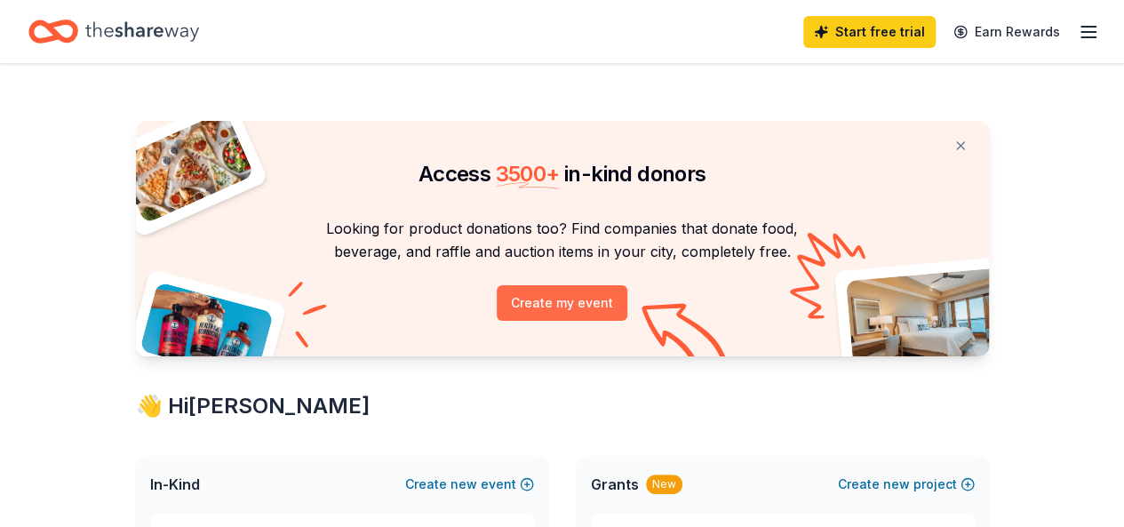
click at [588, 310] on button "Create my event" at bounding box center [562, 303] width 131 height 36
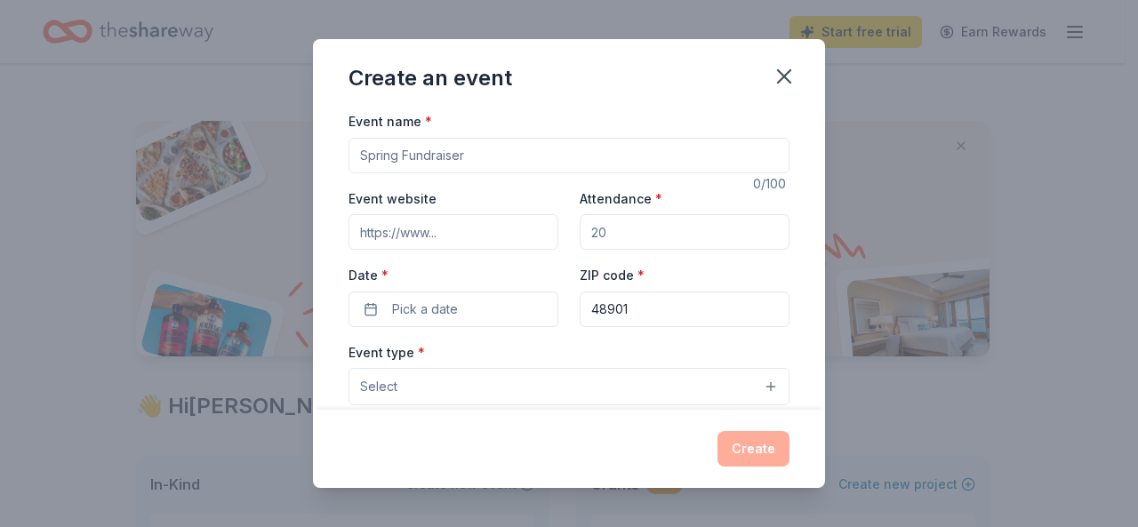
click at [516, 152] on input "Event name *" at bounding box center [568, 156] width 441 height 36
click at [784, 76] on icon "button" at bounding box center [784, 76] width 12 height 12
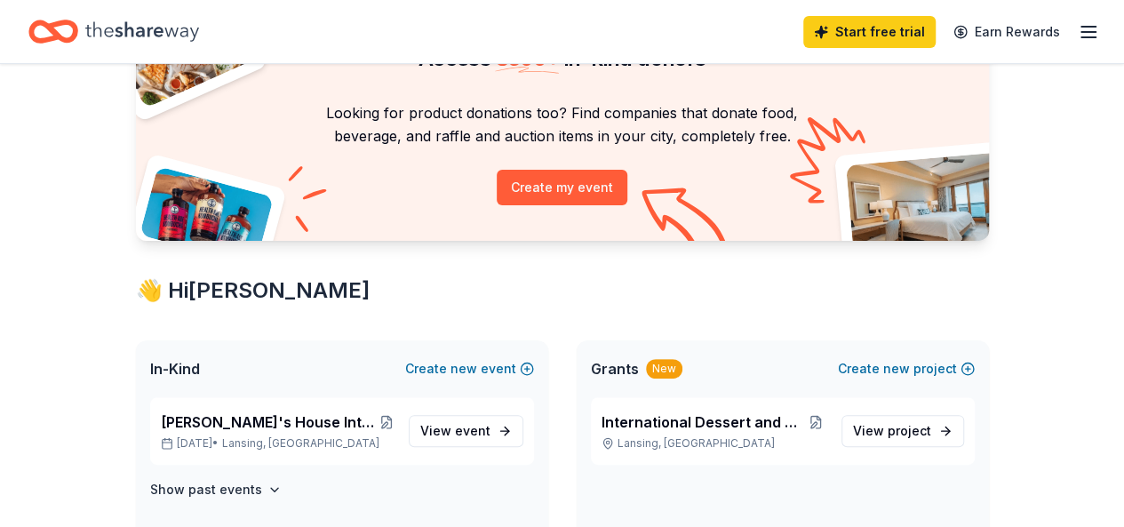
scroll to position [178, 0]
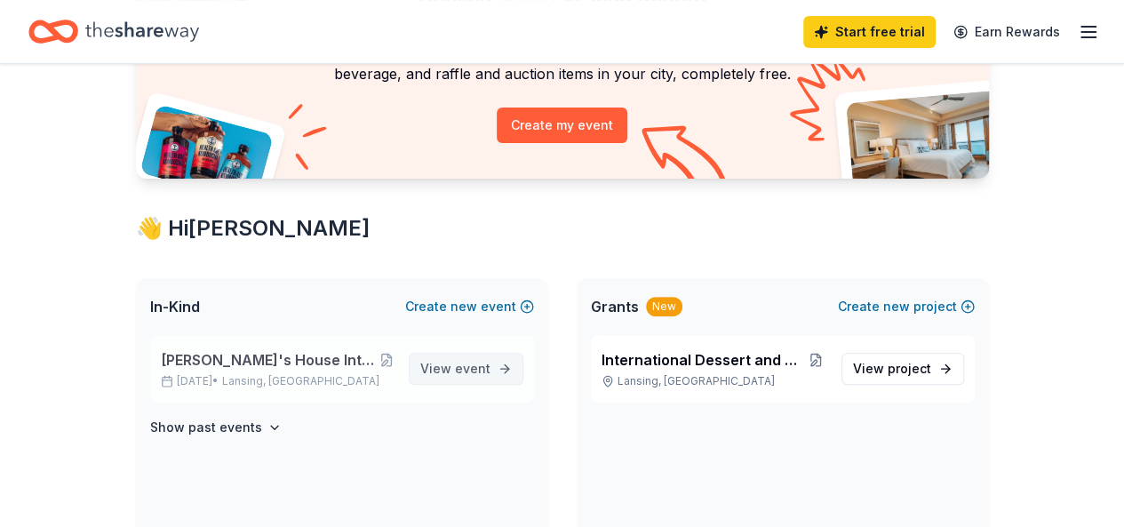
click at [455, 369] on span "View event" at bounding box center [455, 368] width 70 height 21
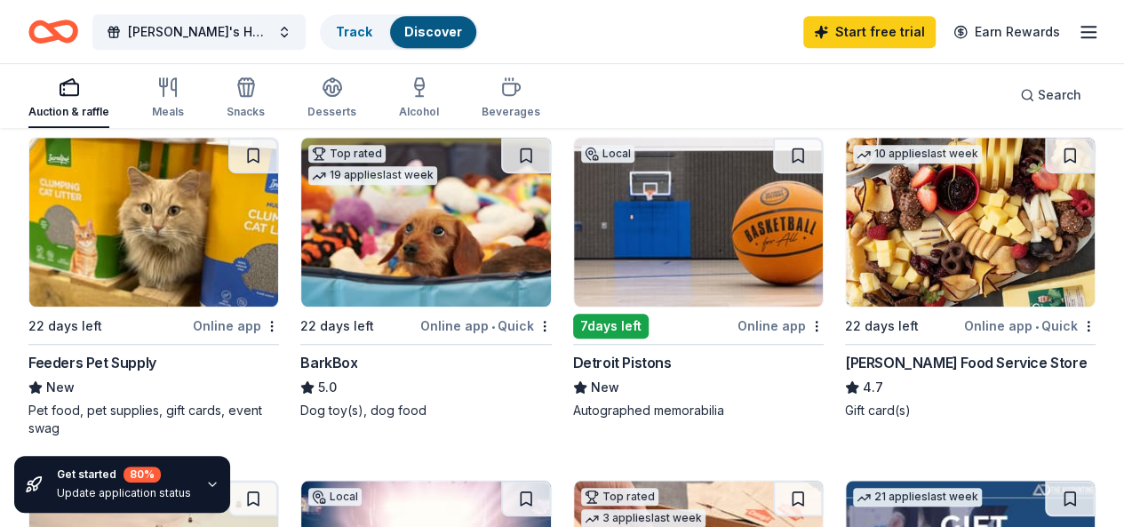
scroll to position [622, 0]
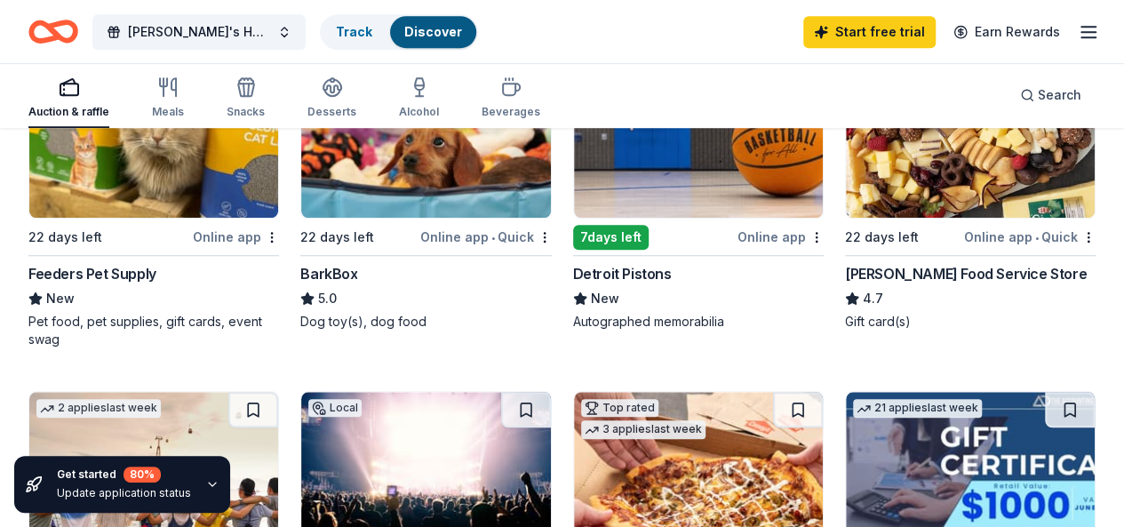
click at [573, 284] on div "Detroit Pistons" at bounding box center [622, 273] width 99 height 21
click at [845, 284] on div "Gordon Food Service Store" at bounding box center [966, 273] width 242 height 21
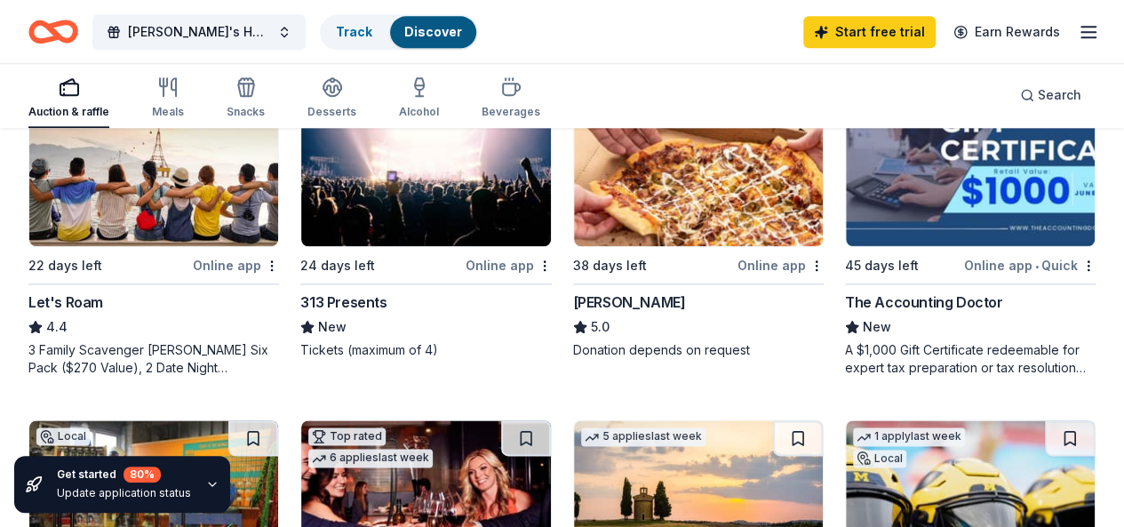
scroll to position [978, 0]
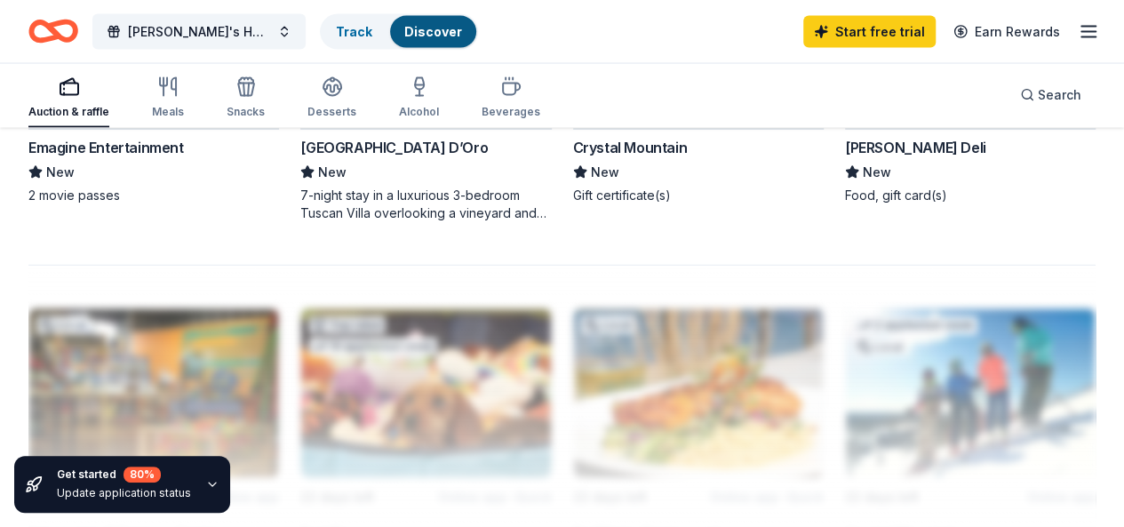
scroll to position [1867, 0]
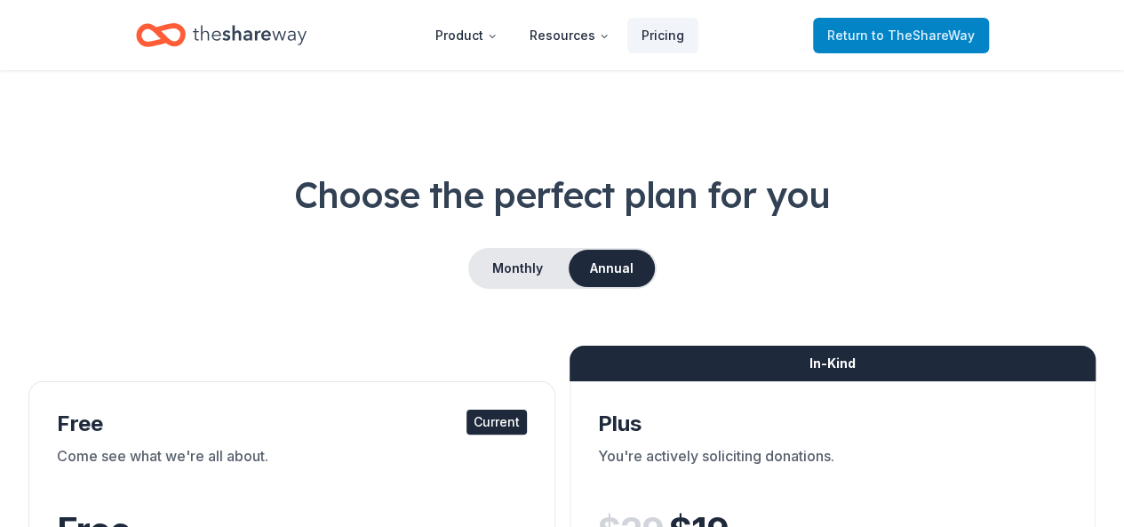
click at [884, 40] on span "to TheShareWay" at bounding box center [923, 35] width 103 height 15
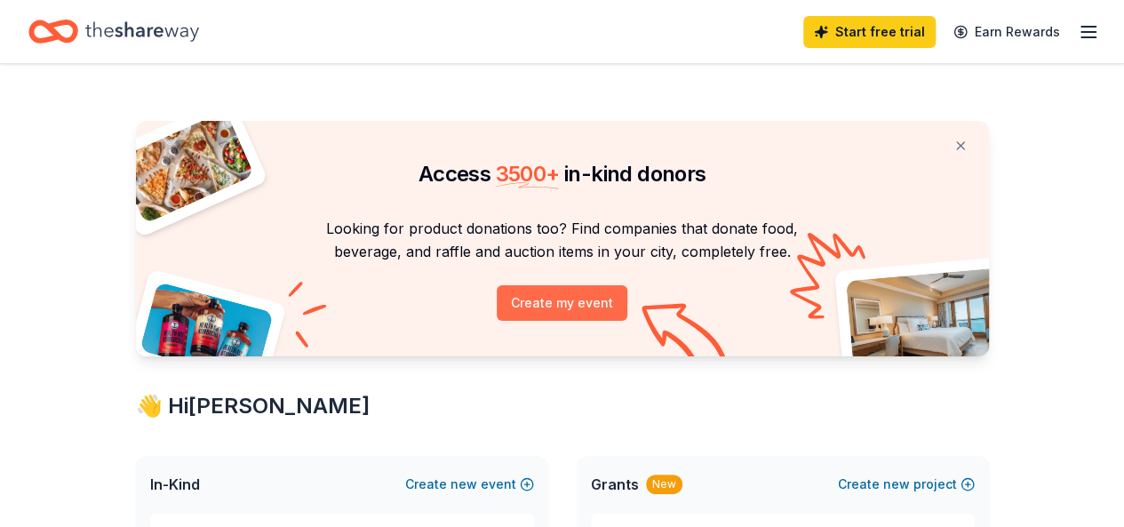
click at [595, 305] on button "Create my event" at bounding box center [562, 303] width 131 height 36
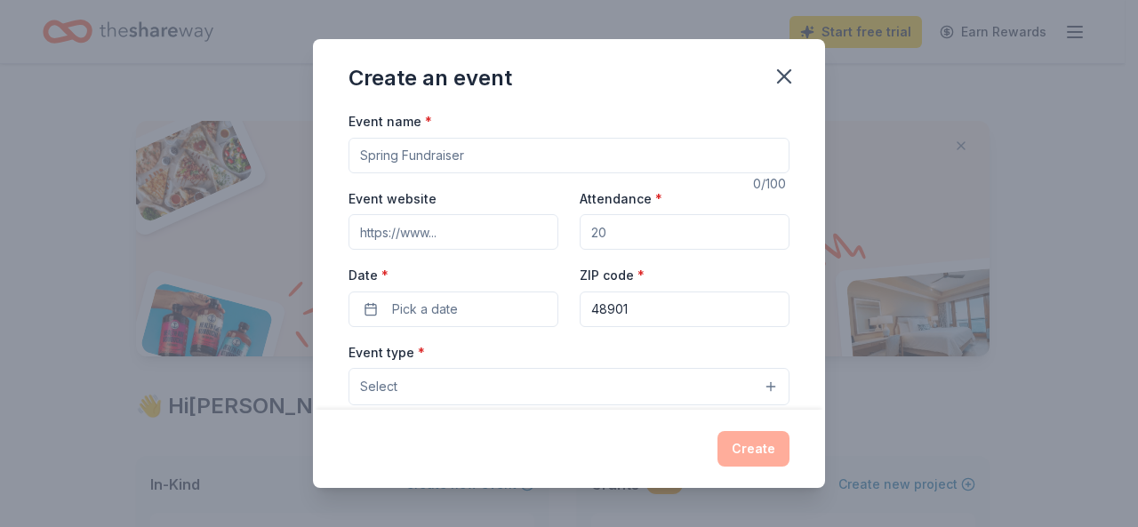
click at [514, 164] on input "Event name *" at bounding box center [568, 156] width 441 height 36
type input "International Dessert and Silent Auction Event"
click at [619, 232] on input "Attendance *" at bounding box center [685, 232] width 210 height 36
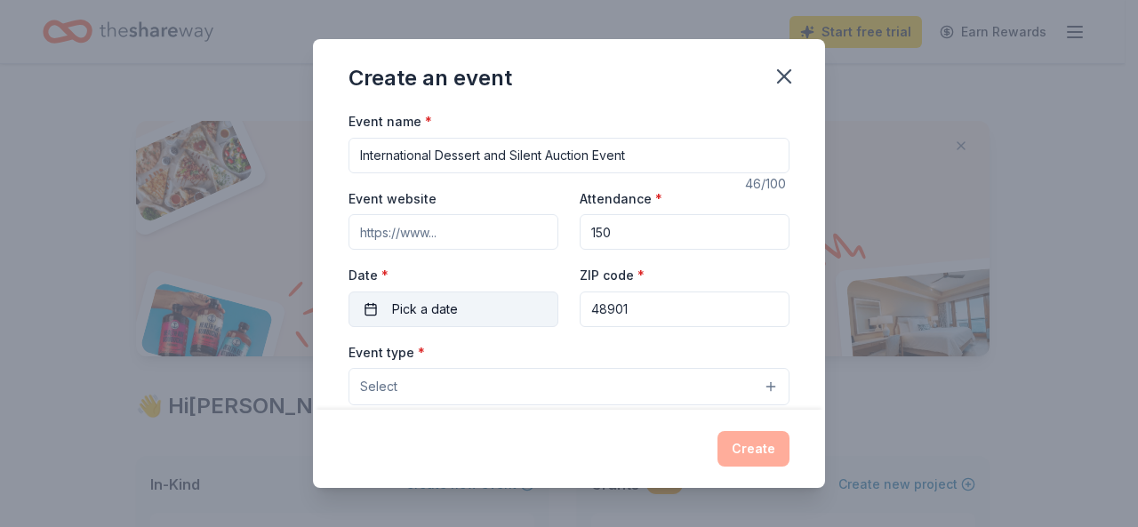
type input "150"
click at [518, 308] on button "Pick a date" at bounding box center [453, 310] width 210 height 36
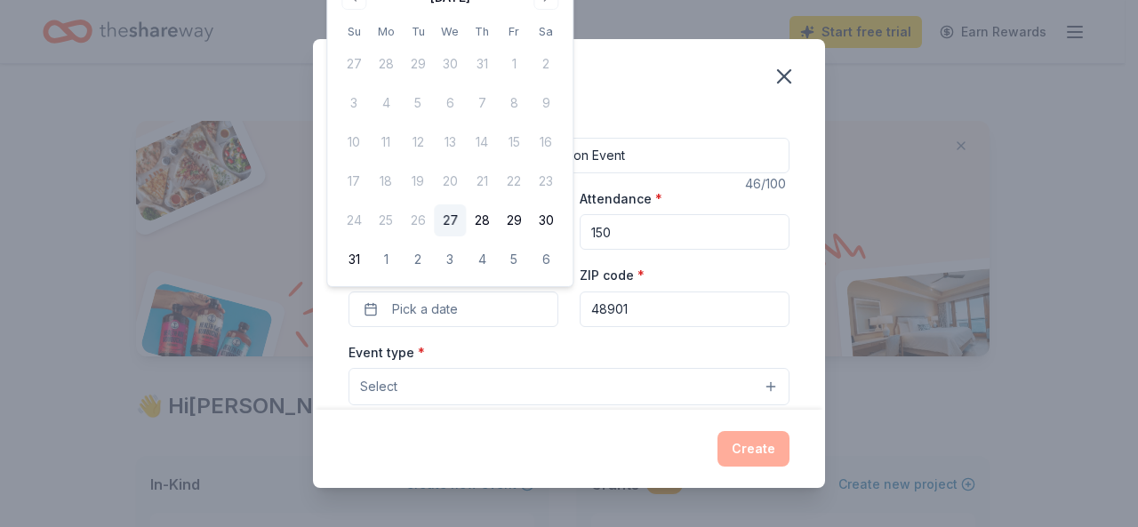
click at [536, 12] on div "August 2025 Su Mo Tu We Th Fr Sa 27 28 29 30 31 1 2 3 4 5 6 7 8 9 10 11 12 13 1…" at bounding box center [450, 129] width 224 height 292
click at [536, 261] on button "6" at bounding box center [546, 260] width 32 height 32
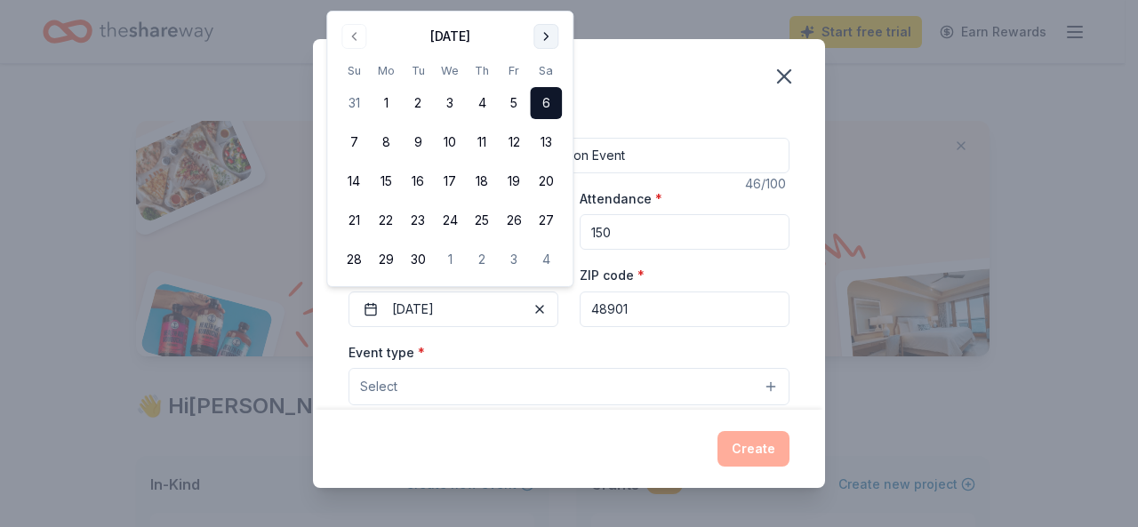
click at [537, 34] on button "Go to next month" at bounding box center [545, 36] width 25 height 25
click at [553, 187] on button "18" at bounding box center [546, 181] width 32 height 32
click at [772, 324] on input "48901" at bounding box center [685, 310] width 210 height 36
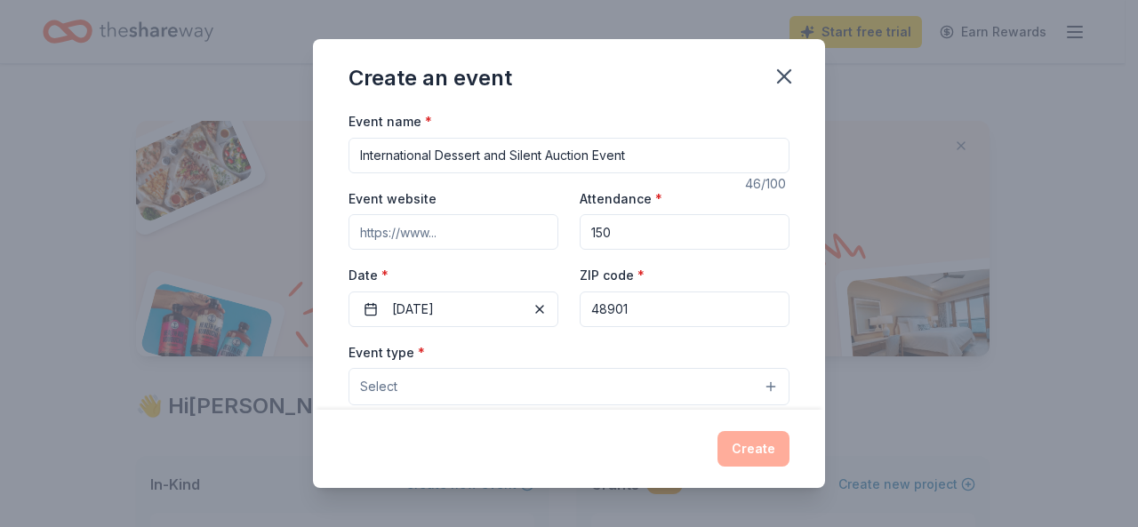
click at [471, 228] on input "Event website" at bounding box center [453, 232] width 210 height 36
click at [460, 235] on input "Event website" at bounding box center [453, 232] width 210 height 36
click at [459, 232] on input "Event website" at bounding box center [453, 232] width 210 height 36
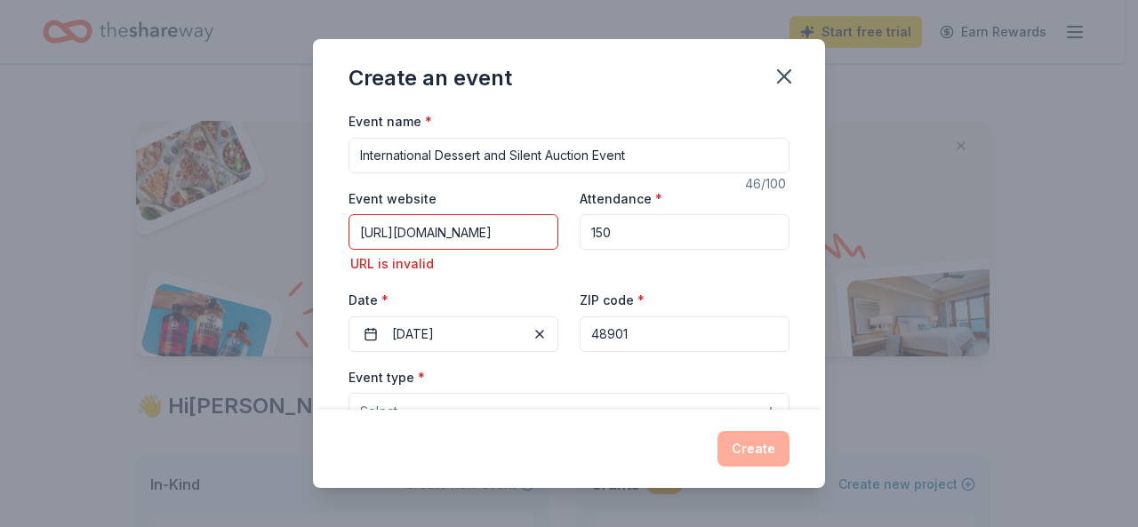
scroll to position [0, 12]
click at [370, 227] on input "https://hannahshouselansing.org" at bounding box center [453, 232] width 210 height 36
type input "http://hannahshouselansing.org"
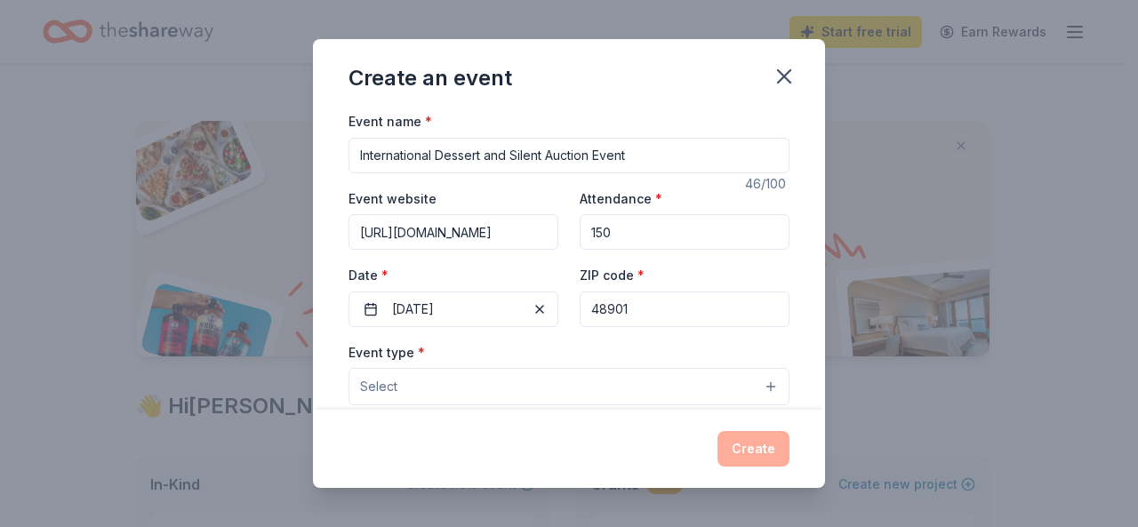
click at [765, 392] on button "Select" at bounding box center [568, 386] width 441 height 37
click at [760, 391] on button "Select" at bounding box center [568, 386] width 441 height 37
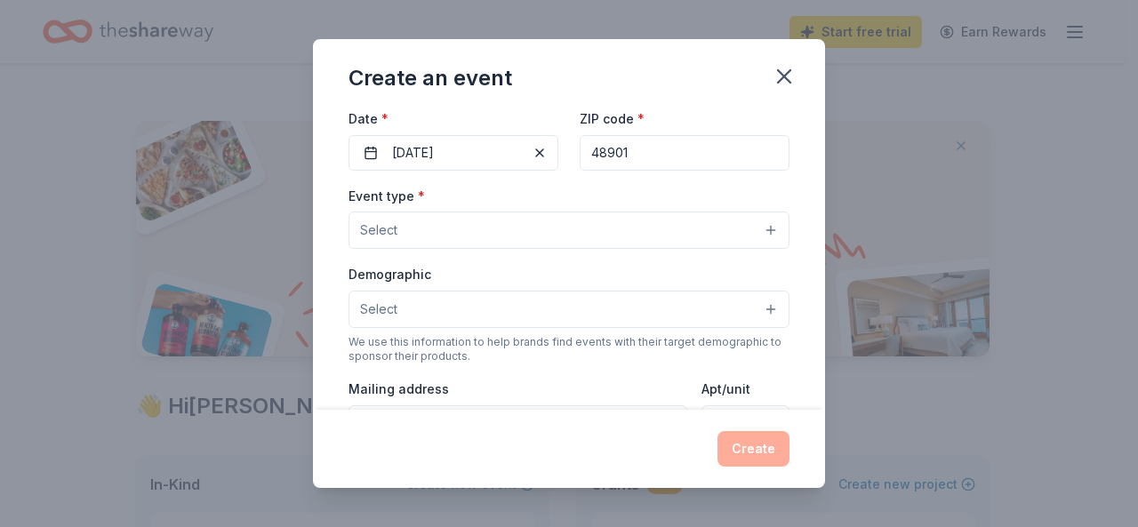
scroll to position [178, 0]
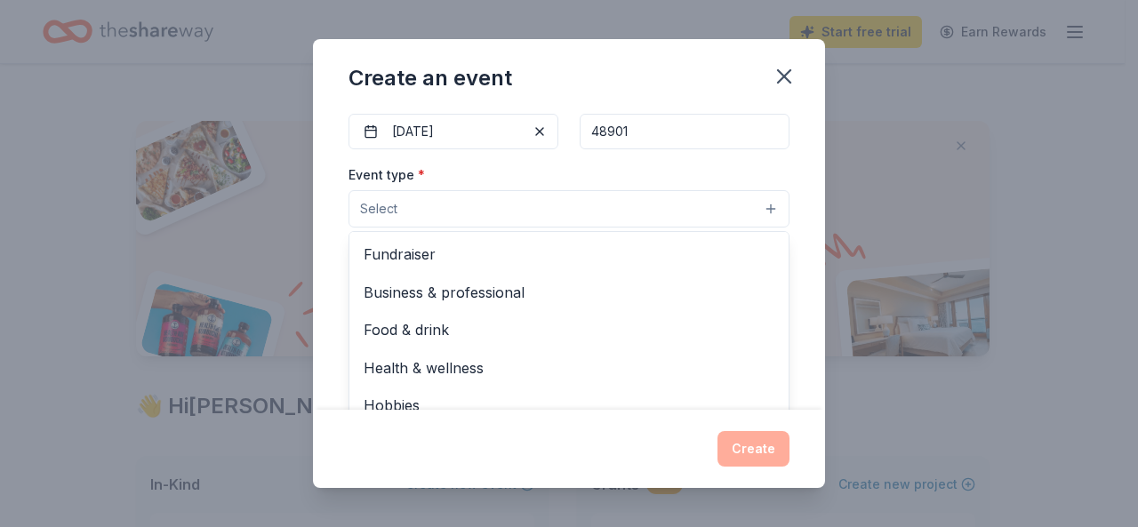
click at [760, 208] on button "Select" at bounding box center [568, 208] width 441 height 37
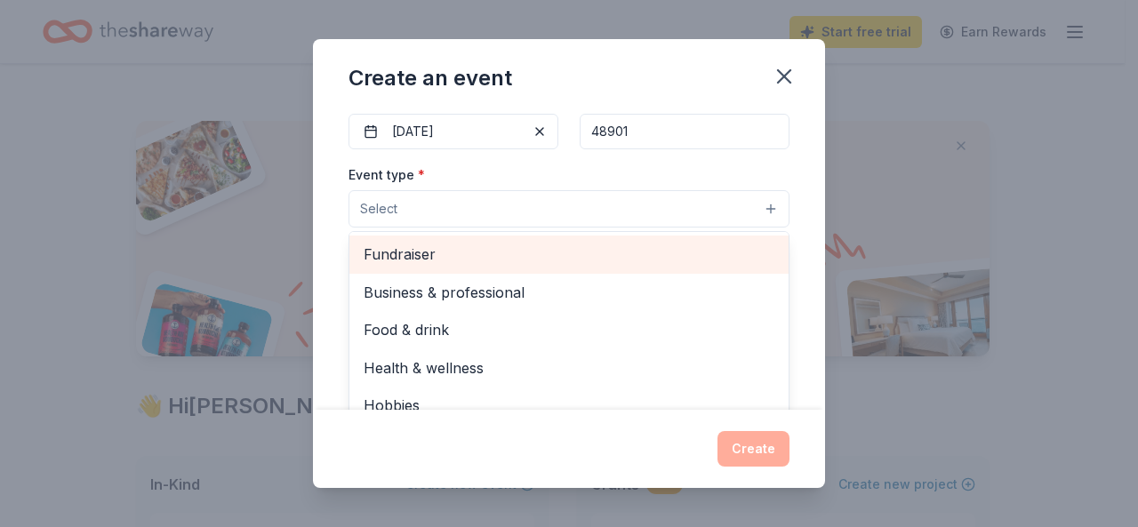
click at [594, 267] on div "Fundraiser" at bounding box center [568, 254] width 439 height 37
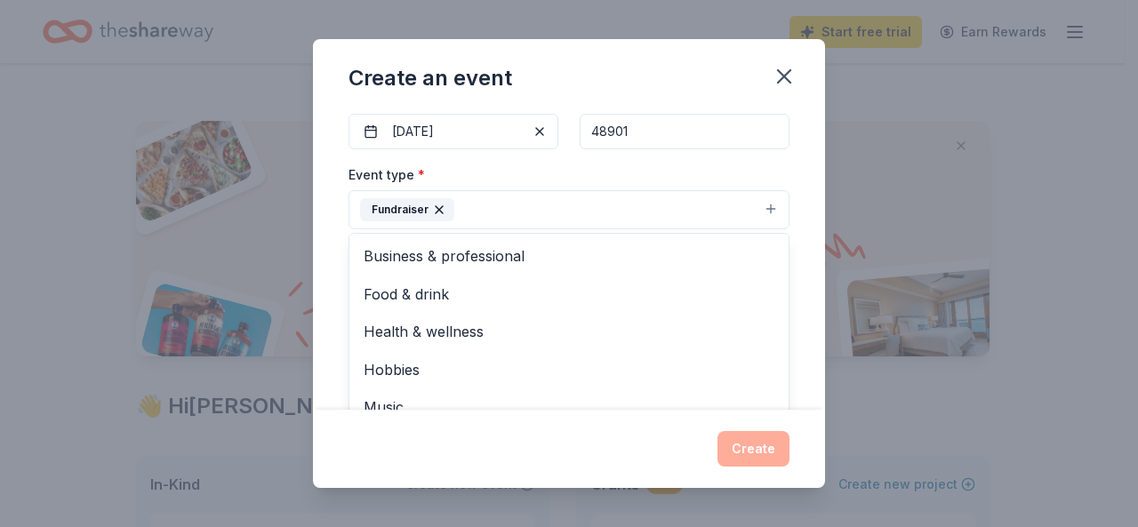
click at [808, 234] on div "Event name * International Dessert and Silent Auction Event 46 /100 Event websi…" at bounding box center [569, 260] width 512 height 300
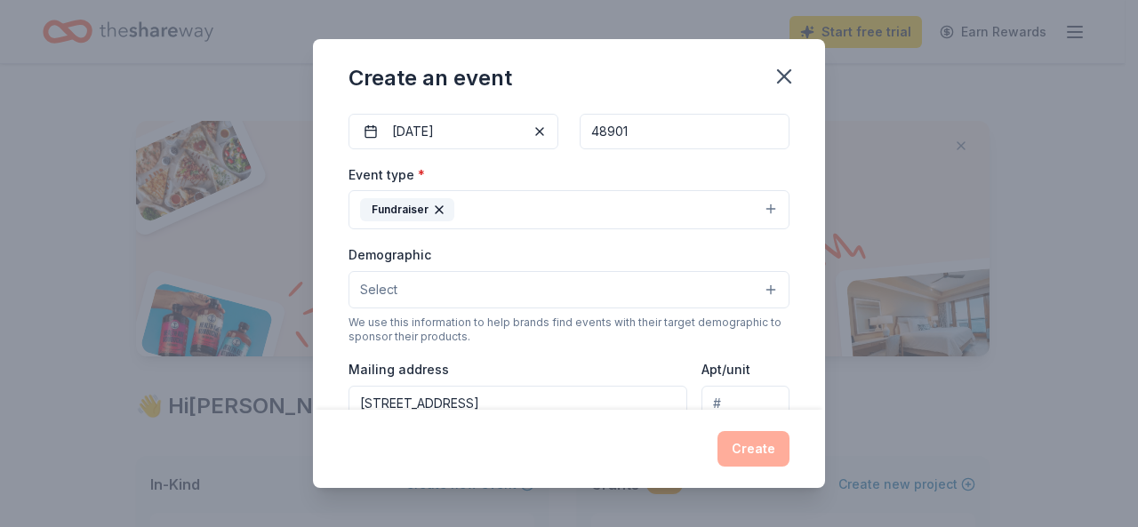
click at [759, 212] on button "Fundraiser" at bounding box center [568, 209] width 441 height 39
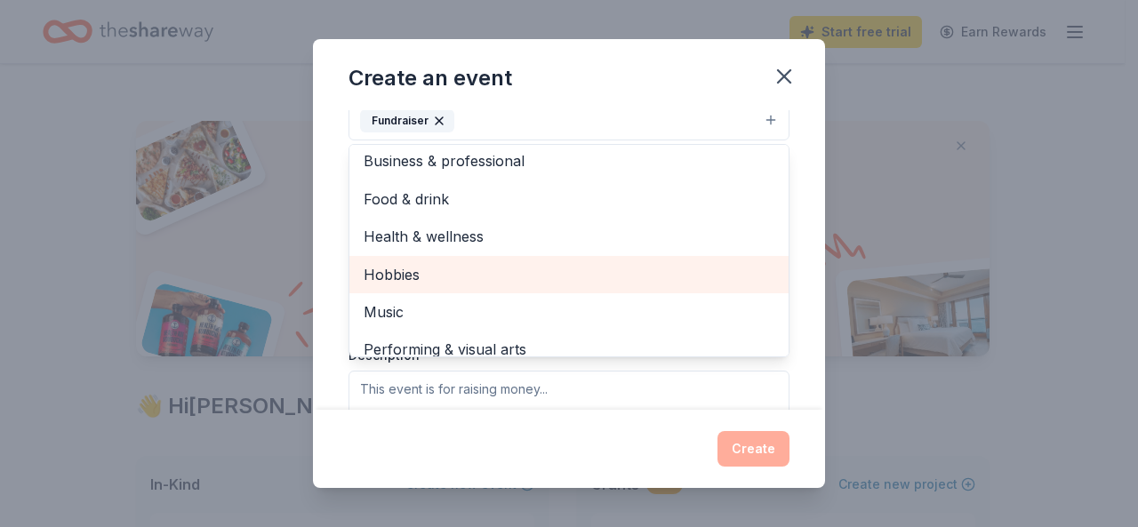
scroll to position [0, 0]
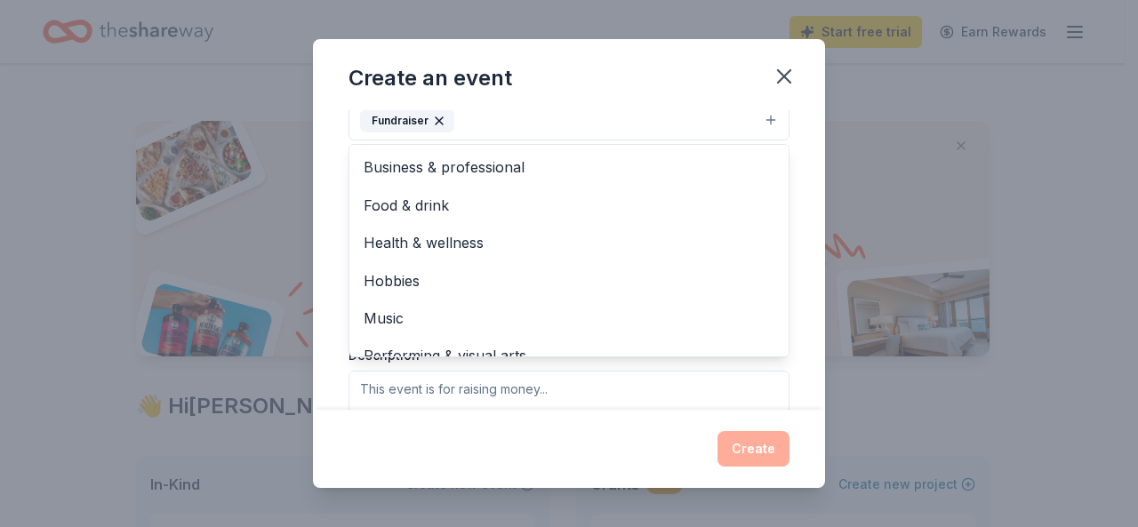
click at [809, 179] on div "Event name * International Dessert and Silent Auction Event 46 /100 Event websi…" at bounding box center [569, 260] width 512 height 300
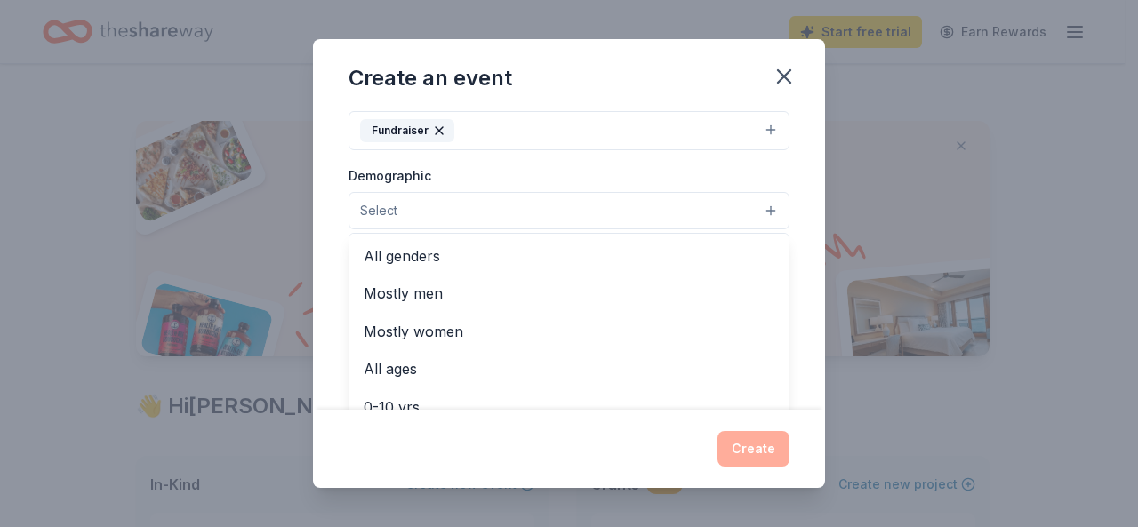
click at [763, 205] on button "Select" at bounding box center [568, 210] width 441 height 37
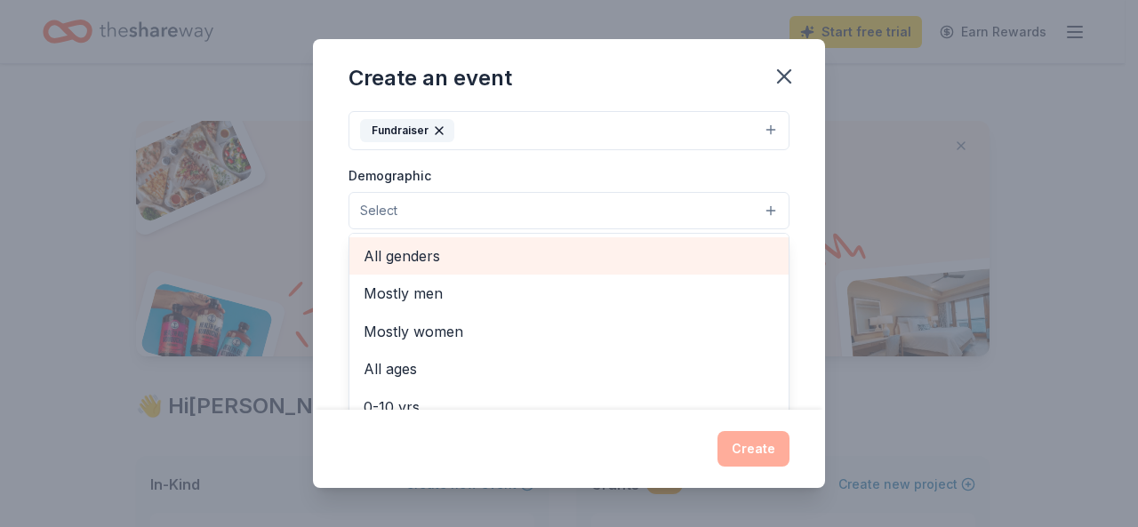
click at [716, 249] on span "All genders" at bounding box center [569, 255] width 411 height 23
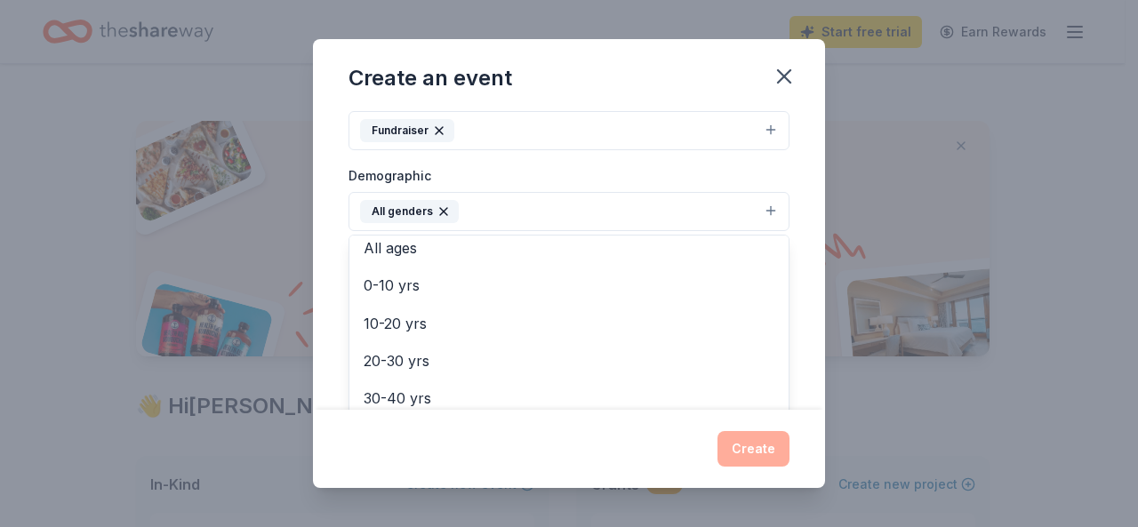
scroll to position [69, 0]
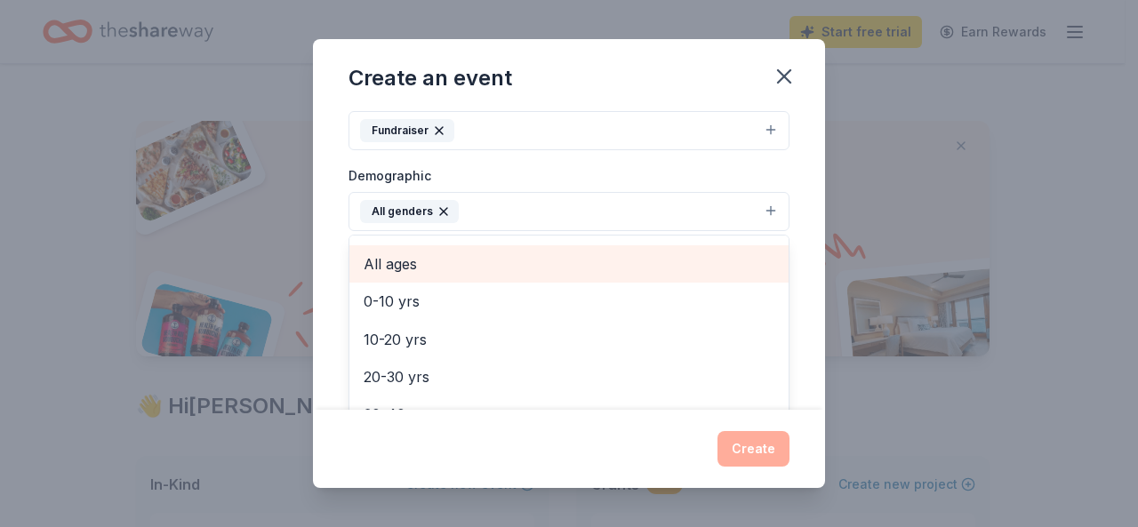
click at [638, 260] on span "All ages" at bounding box center [569, 263] width 411 height 23
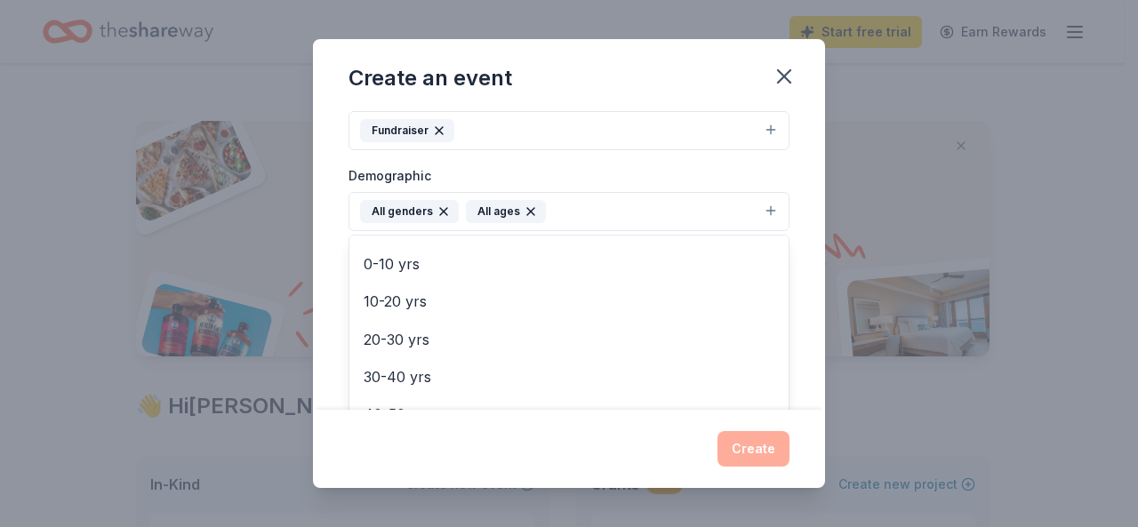
click at [754, 131] on div "Event type * Fundraiser Demographic All genders All ages Mostly men Mostly wome…" at bounding box center [568, 273] width 441 height 378
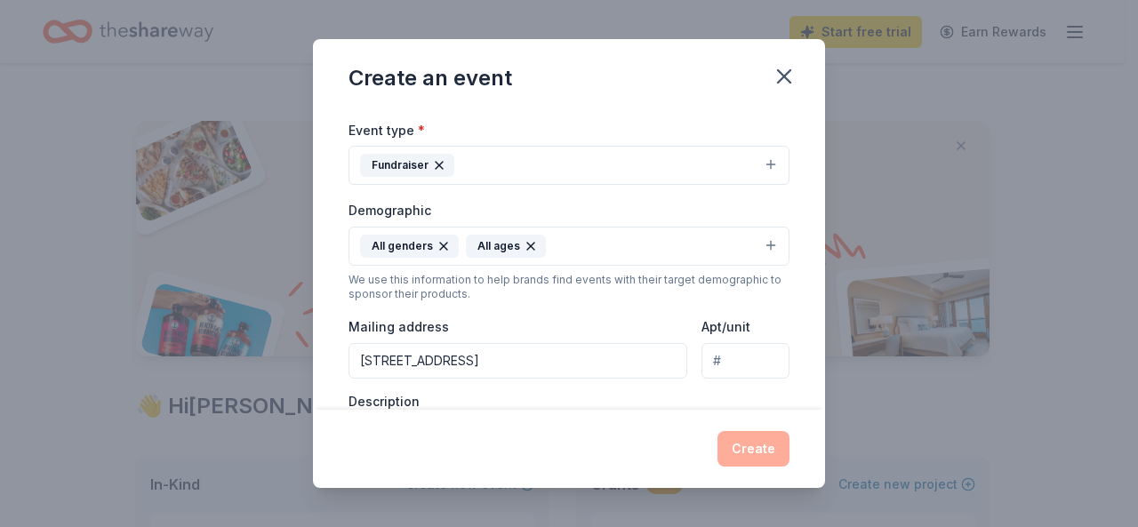
scroll to position [257, 0]
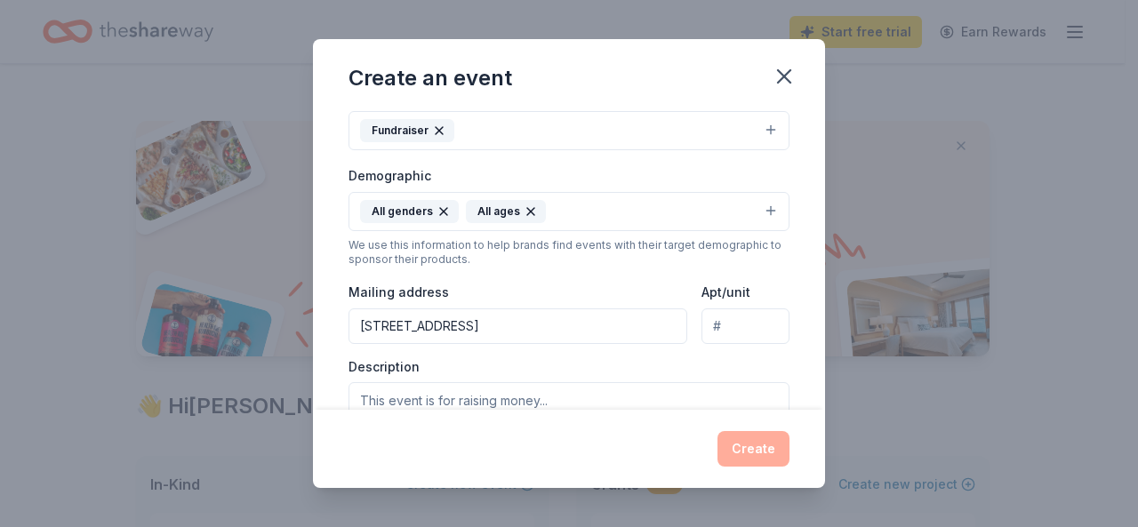
click at [757, 132] on button "Fundraiser" at bounding box center [568, 130] width 441 height 39
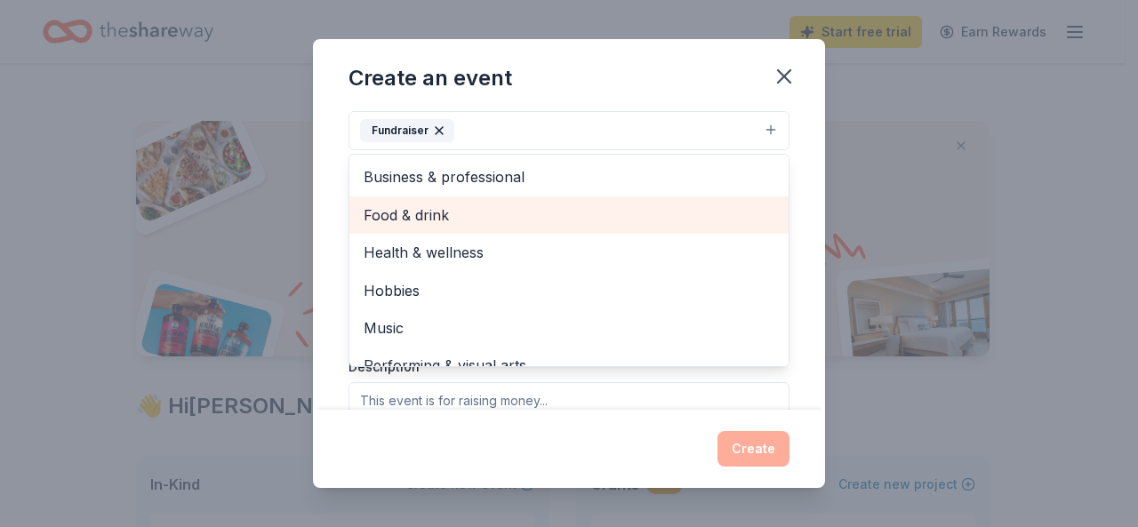
click at [692, 212] on span "Food & drink" at bounding box center [569, 215] width 411 height 23
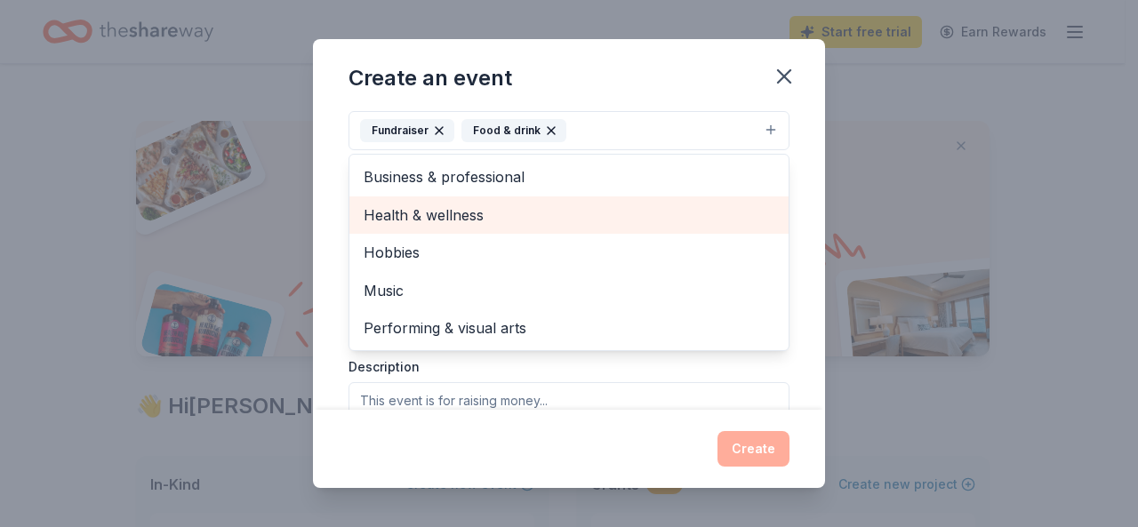
scroll to position [346, 0]
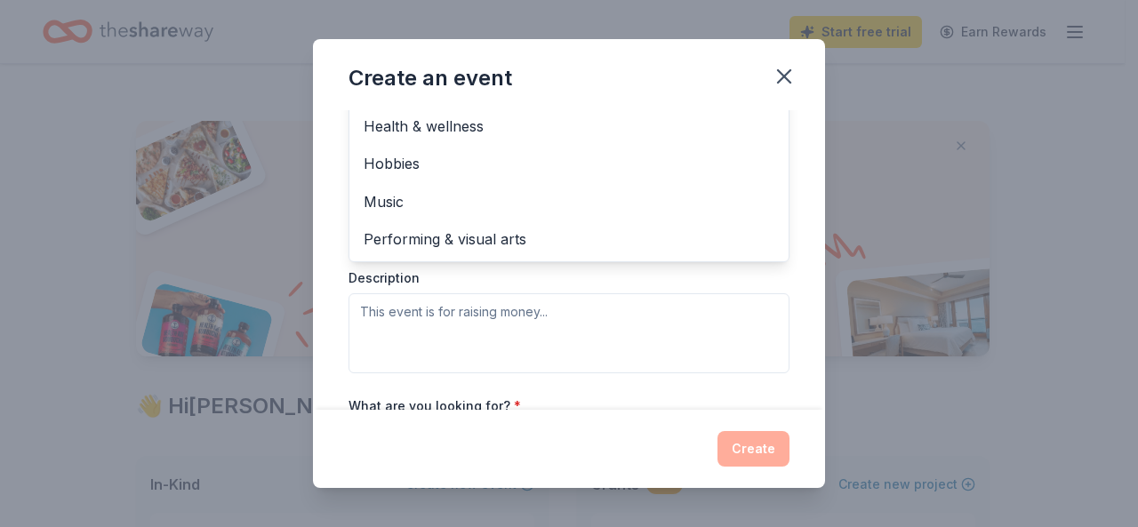
click at [789, 272] on div "Event name * International Dessert and Silent Auction Event 46 /100 Event websi…" at bounding box center [569, 260] width 512 height 300
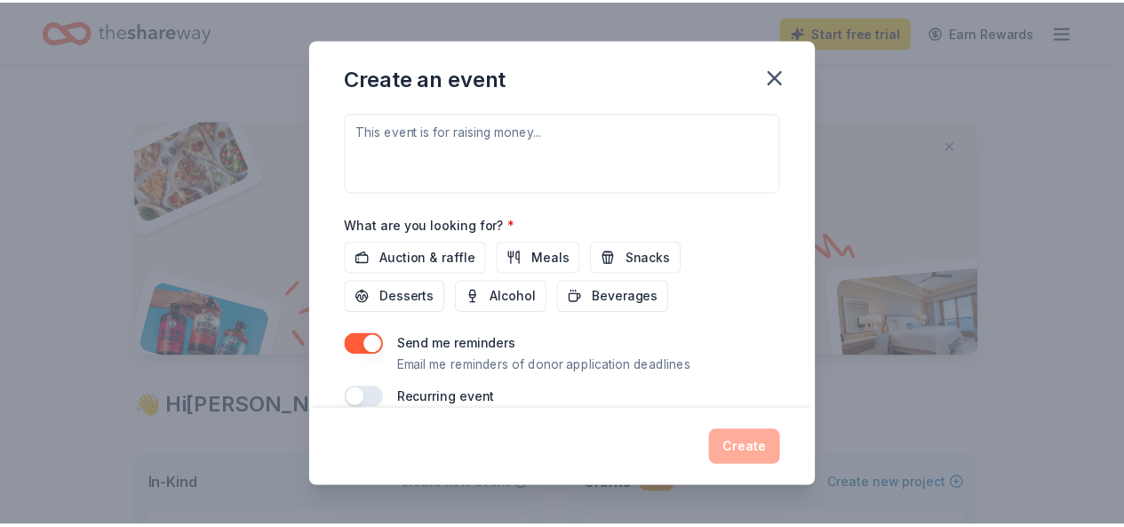
scroll to position [548, 0]
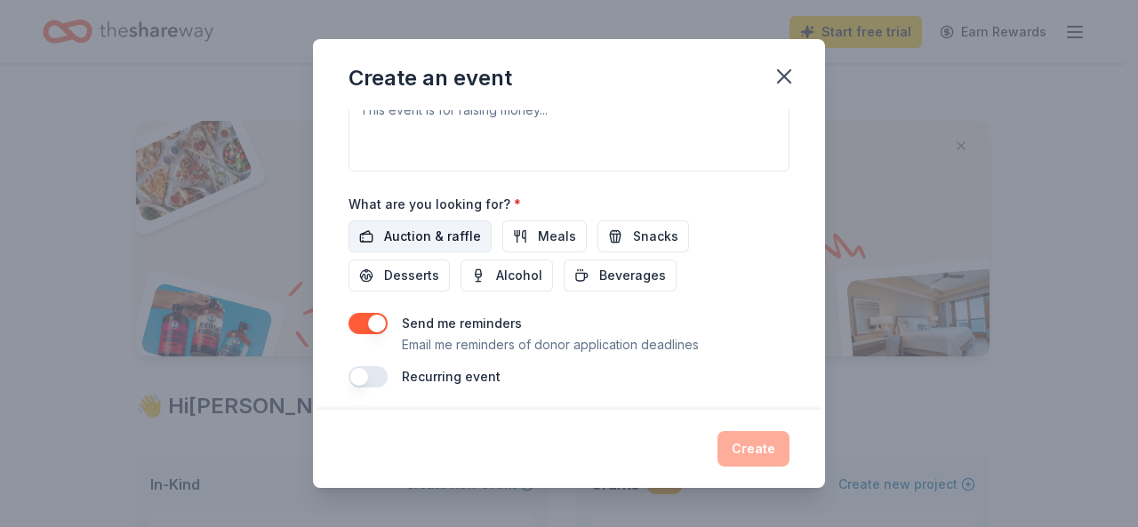
click at [471, 230] on span "Auction & raffle" at bounding box center [432, 236] width 97 height 21
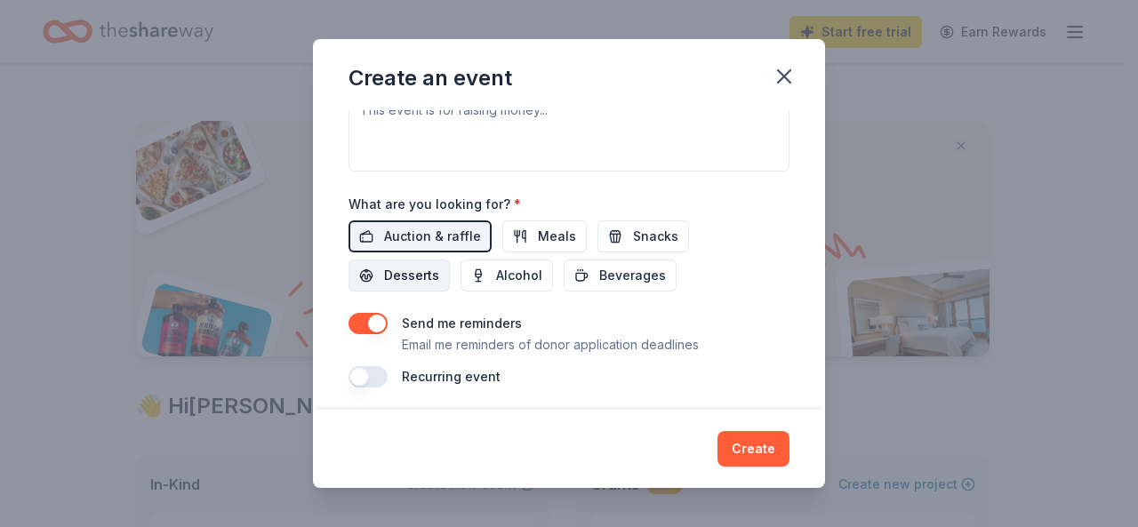
click at [436, 274] on span "Desserts" at bounding box center [411, 275] width 55 height 21
click at [633, 236] on span "Snacks" at bounding box center [655, 236] width 45 height 21
click at [371, 372] on button "button" at bounding box center [367, 376] width 39 height 21
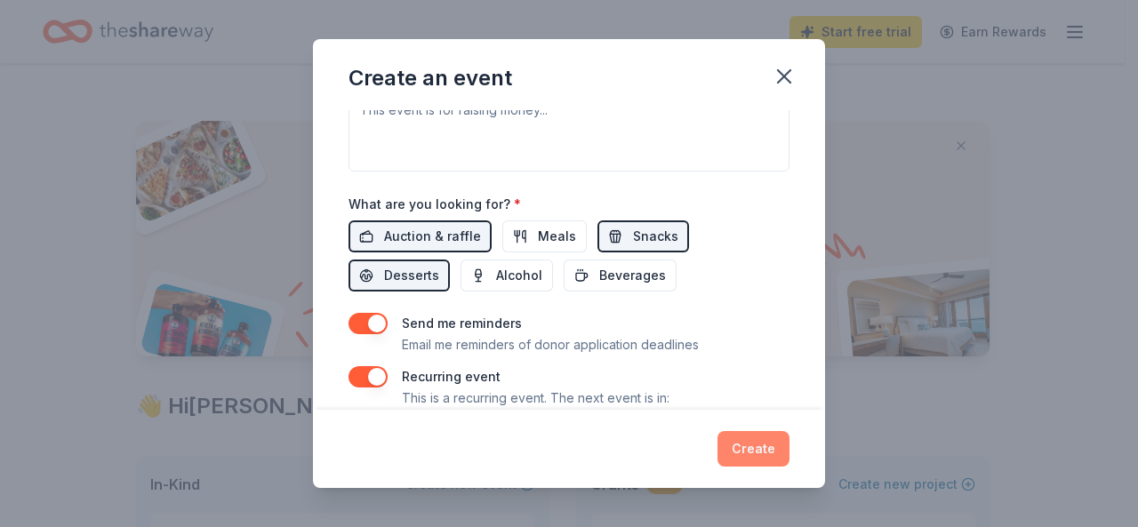
click at [772, 456] on button "Create" at bounding box center [753, 449] width 72 height 36
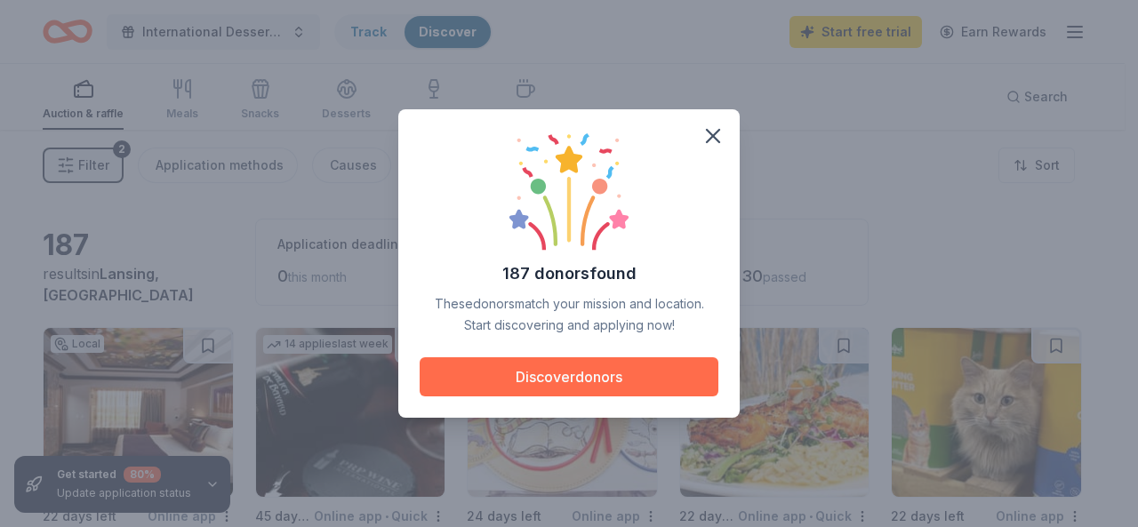
click at [667, 380] on button "Discover donors" at bounding box center [569, 376] width 299 height 39
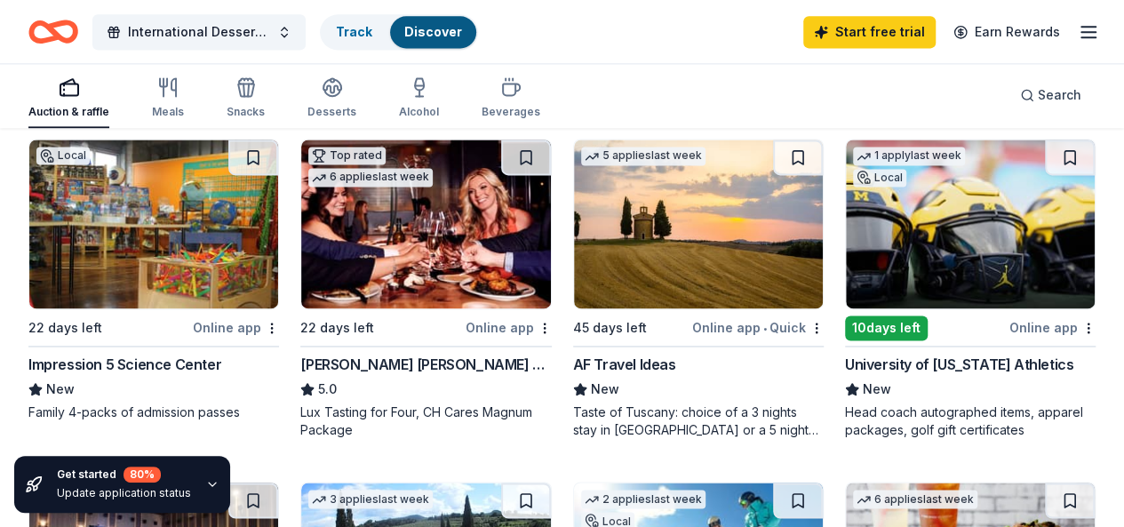
scroll to position [1244, 0]
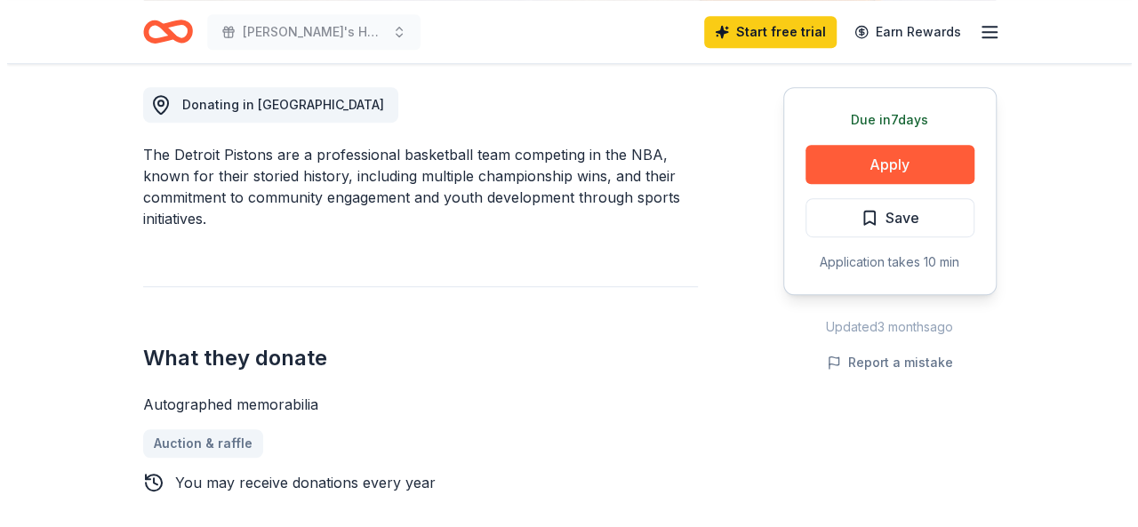
scroll to position [533, 0]
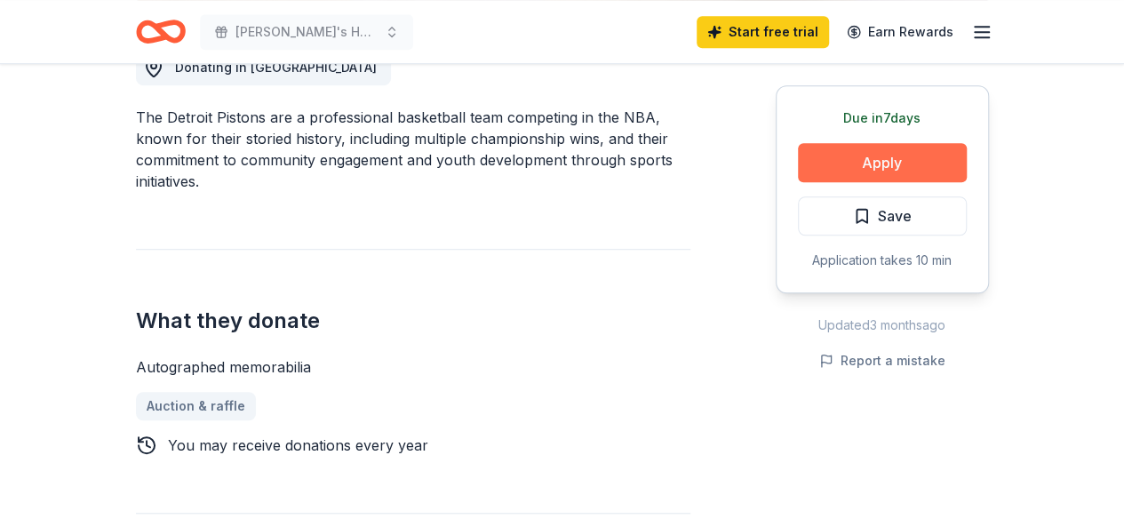
click at [862, 163] on button "Apply" at bounding box center [882, 162] width 169 height 39
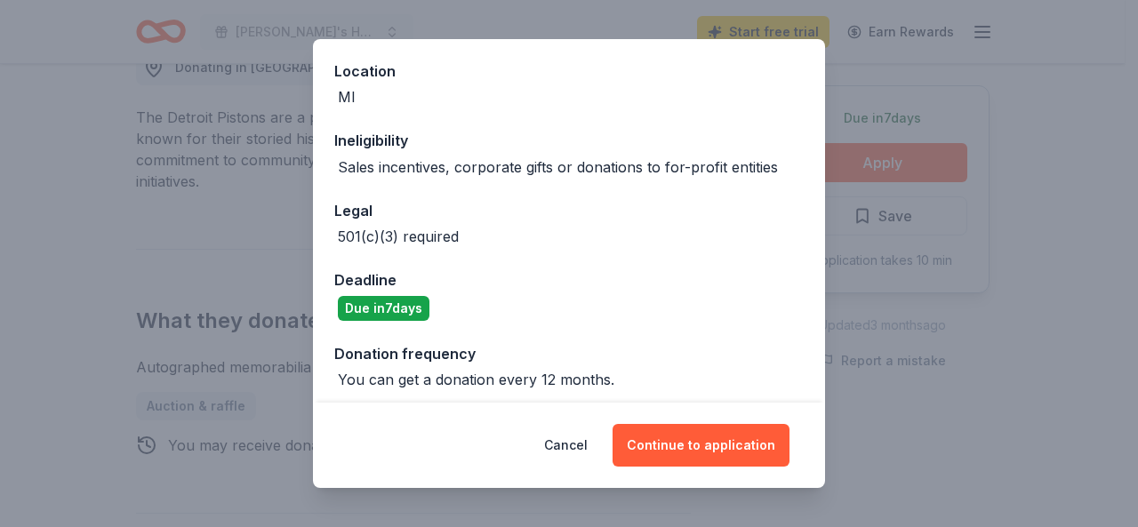
scroll to position [202, 0]
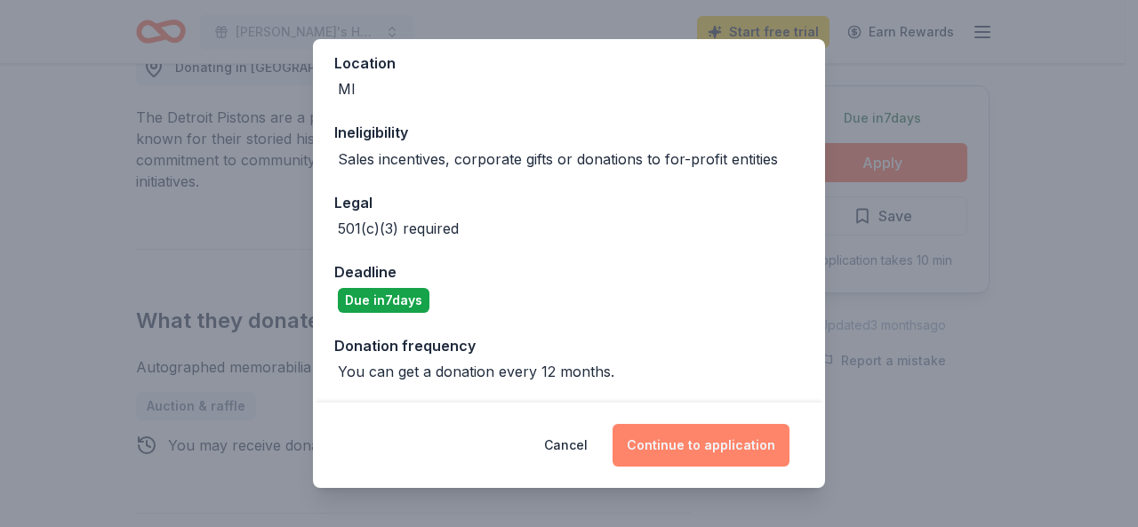
click at [704, 445] on button "Continue to application" at bounding box center [700, 445] width 177 height 43
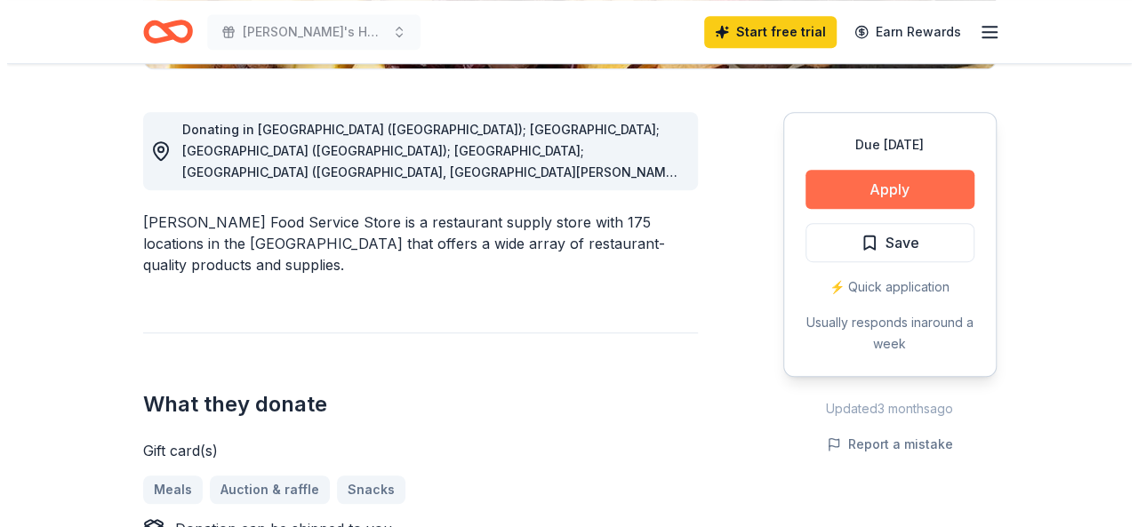
scroll to position [444, 0]
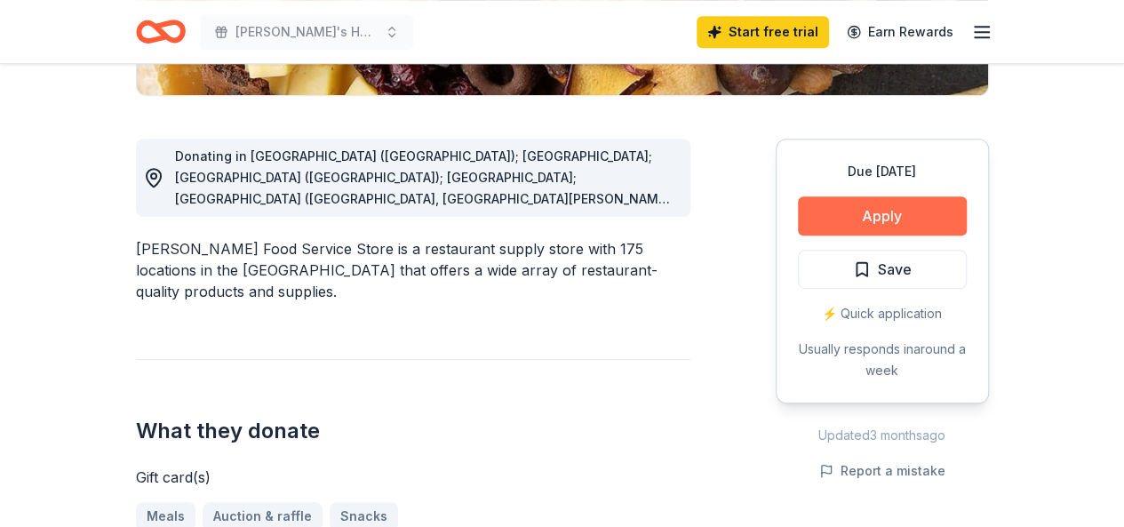
click at [836, 209] on button "Apply" at bounding box center [882, 215] width 169 height 39
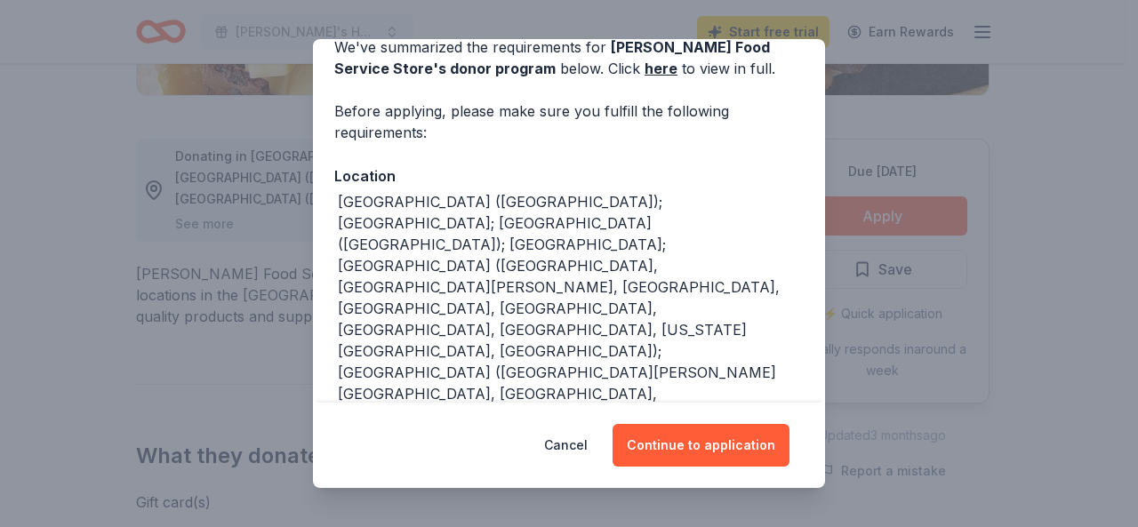
scroll to position [178, 0]
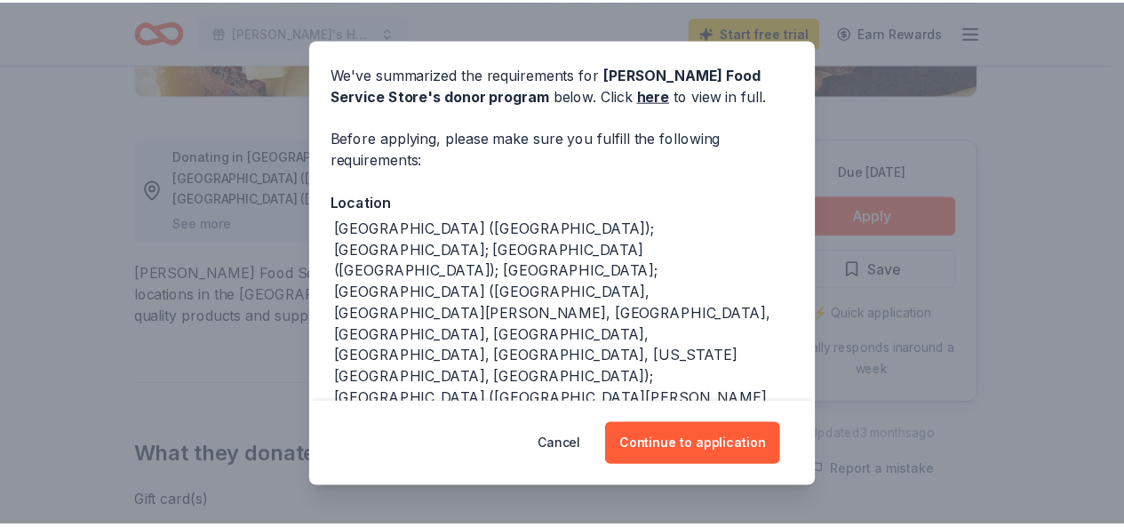
scroll to position [0, 0]
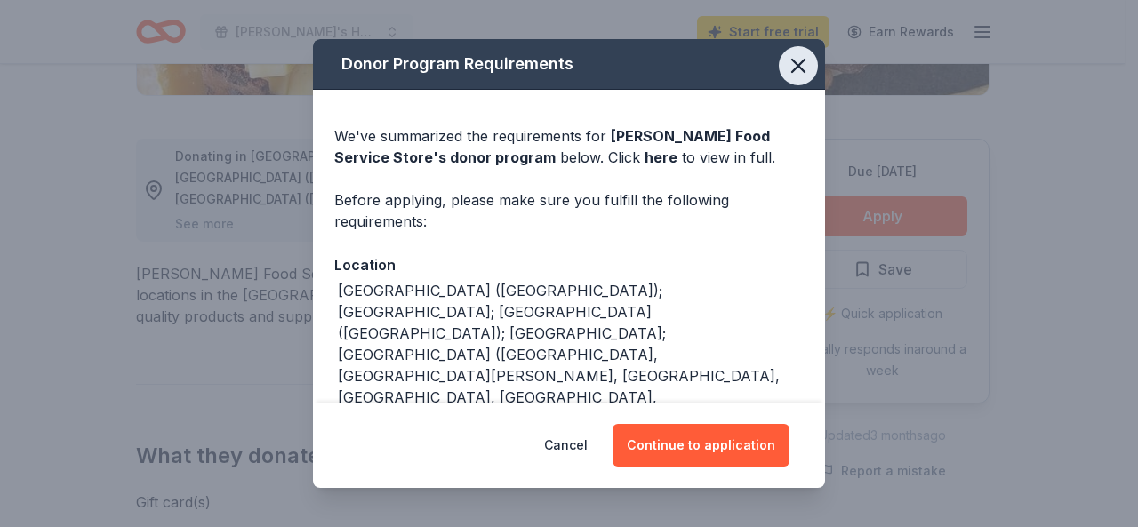
click at [786, 70] on icon "button" at bounding box center [798, 65] width 25 height 25
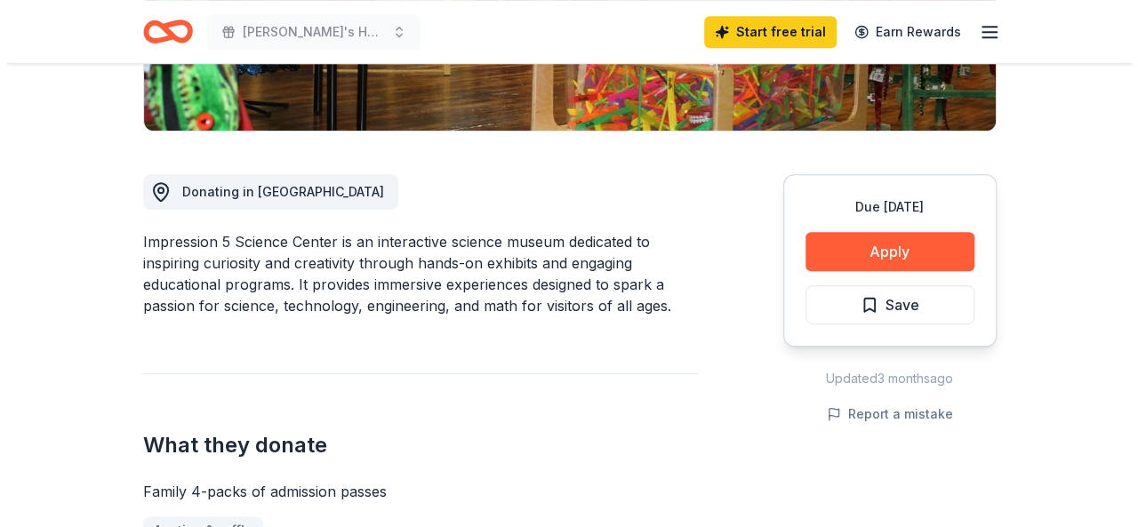
scroll to position [444, 0]
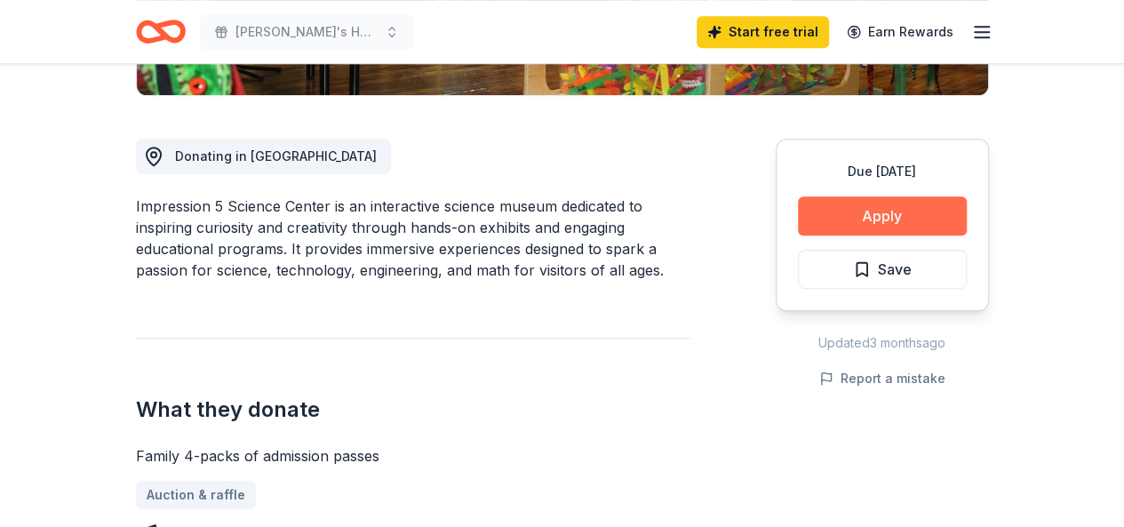
click at [827, 220] on button "Apply" at bounding box center [882, 215] width 169 height 39
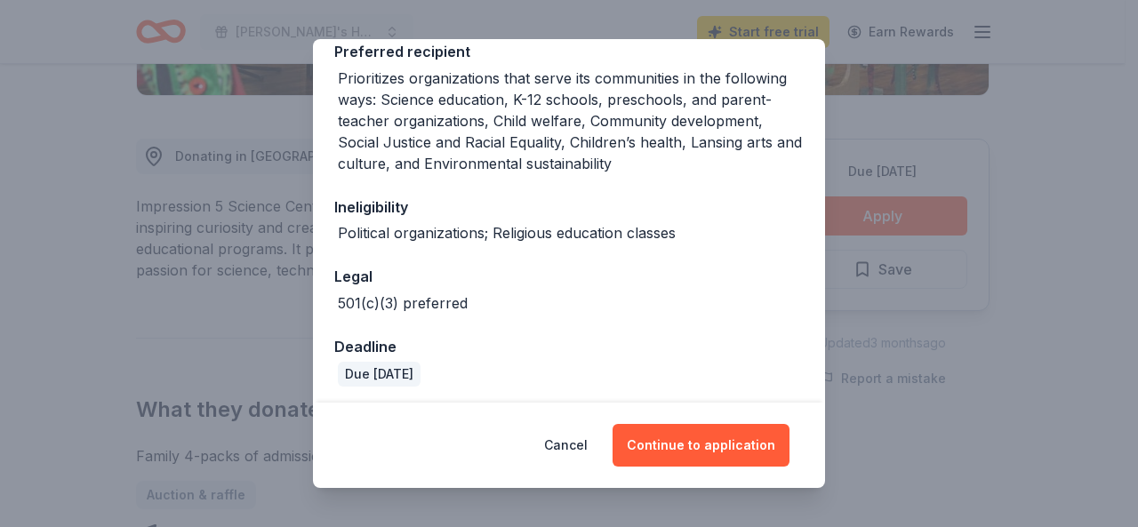
scroll to position [287, 0]
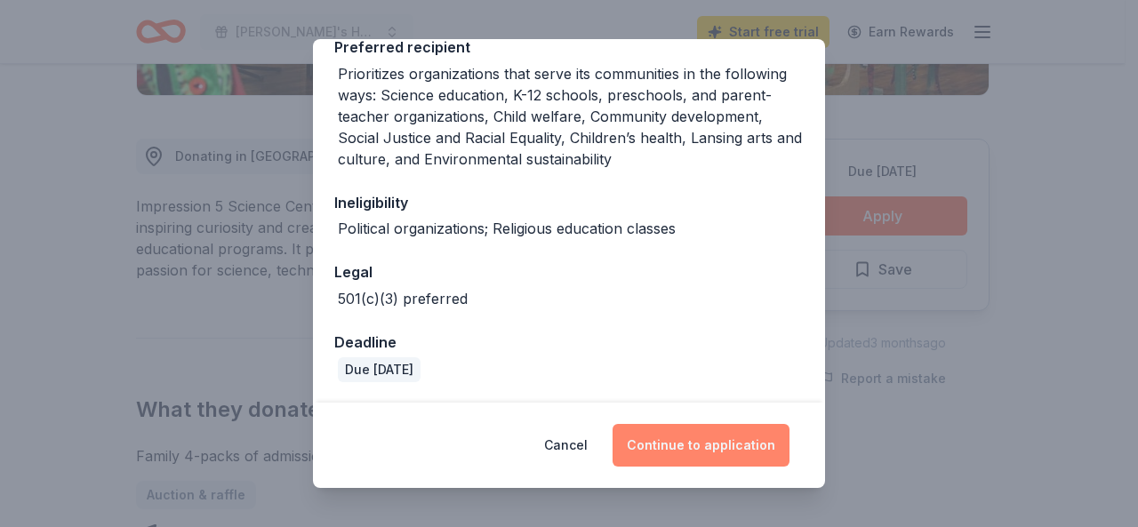
click at [702, 436] on button "Continue to application" at bounding box center [700, 445] width 177 height 43
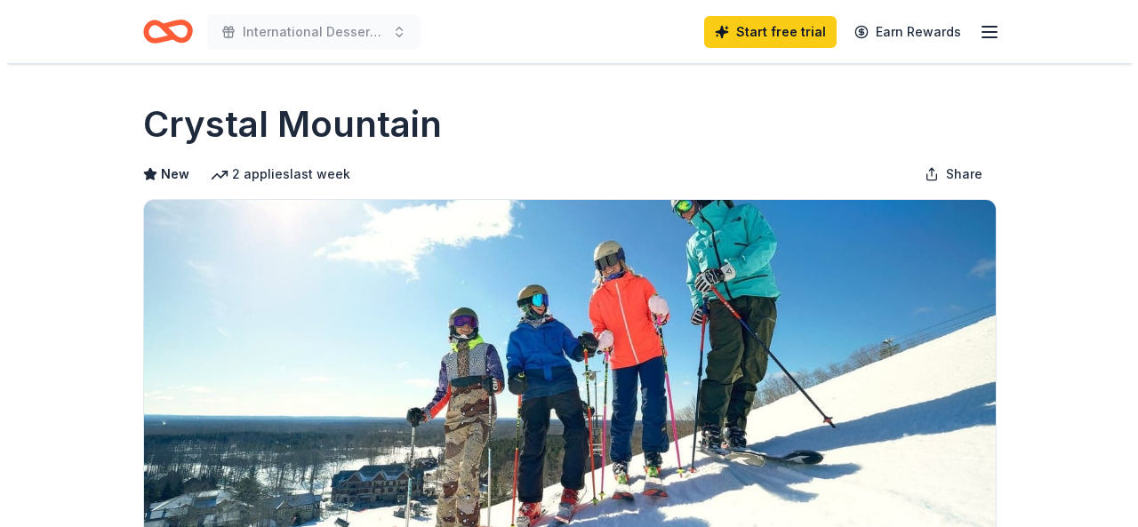
scroll to position [267, 0]
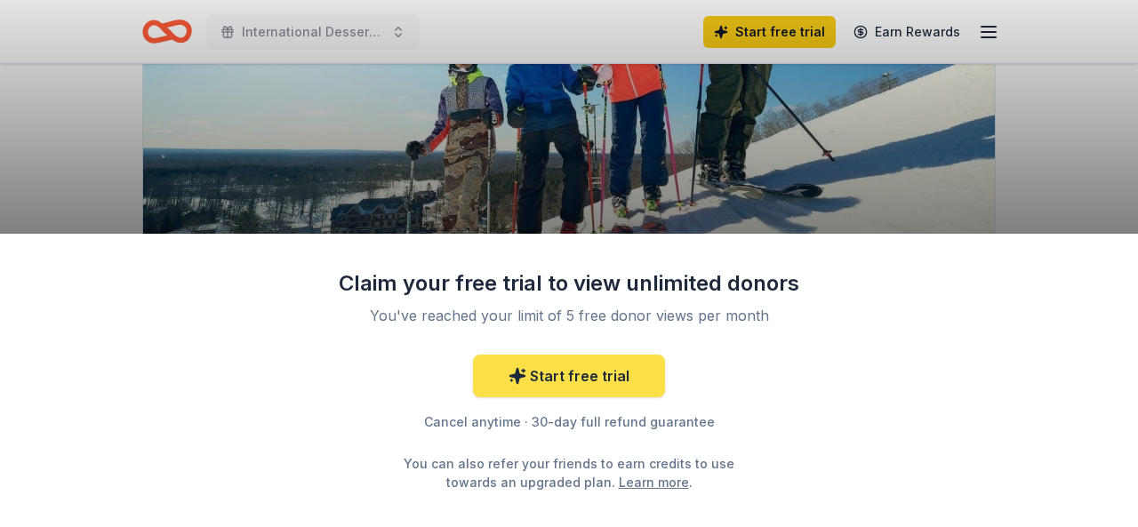
click at [631, 378] on link "Start free trial" at bounding box center [569, 376] width 192 height 43
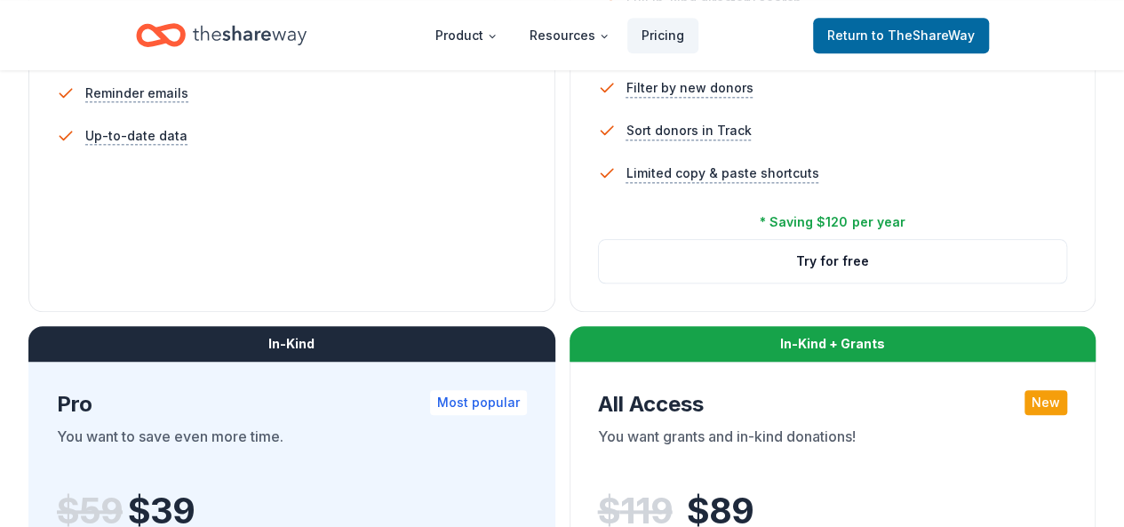
scroll to position [711, 0]
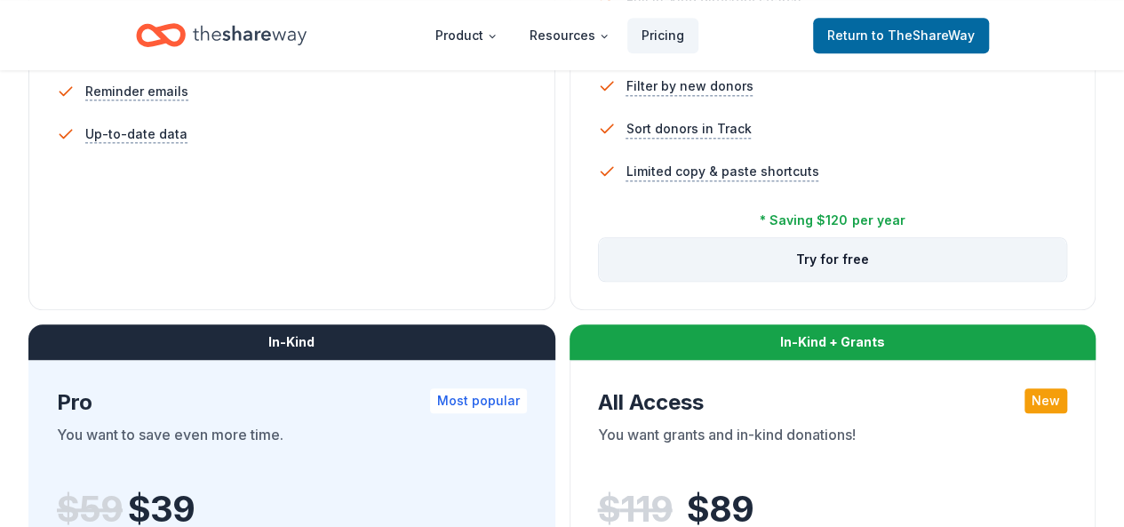
click at [599, 281] on button "Try for free" at bounding box center [833, 259] width 468 height 43
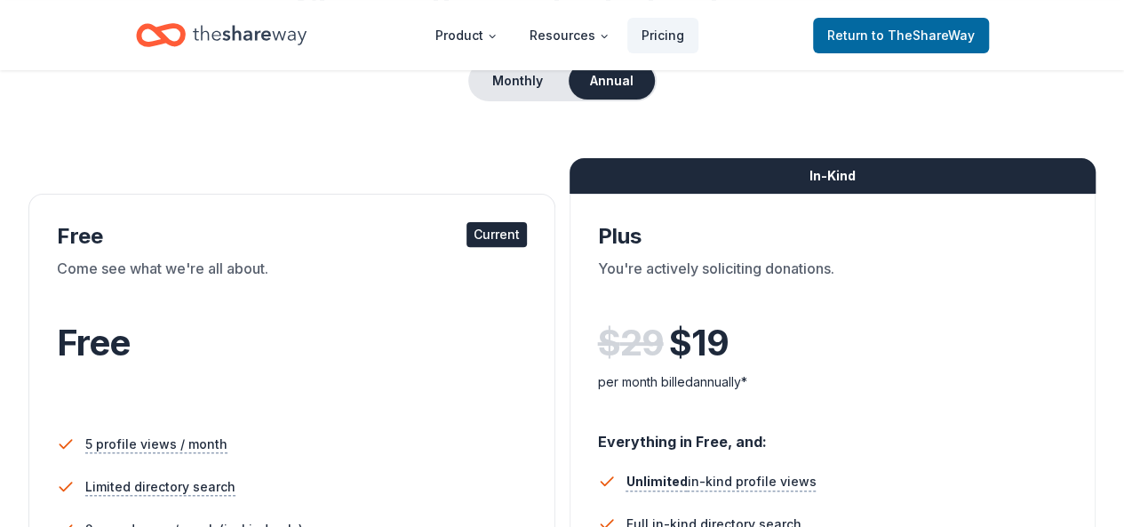
scroll to position [178, 0]
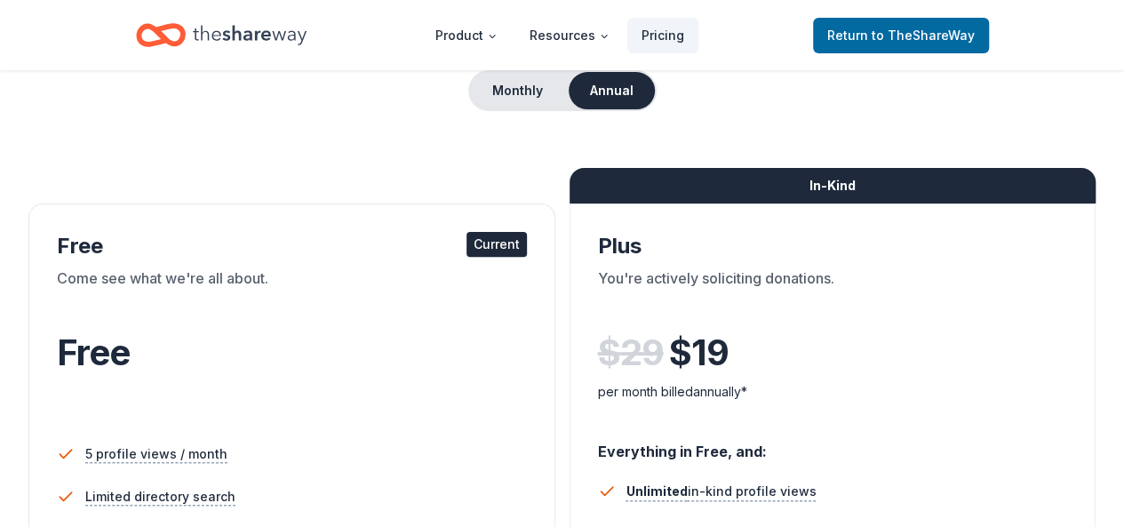
click at [467, 252] on div "Current" at bounding box center [497, 244] width 60 height 25
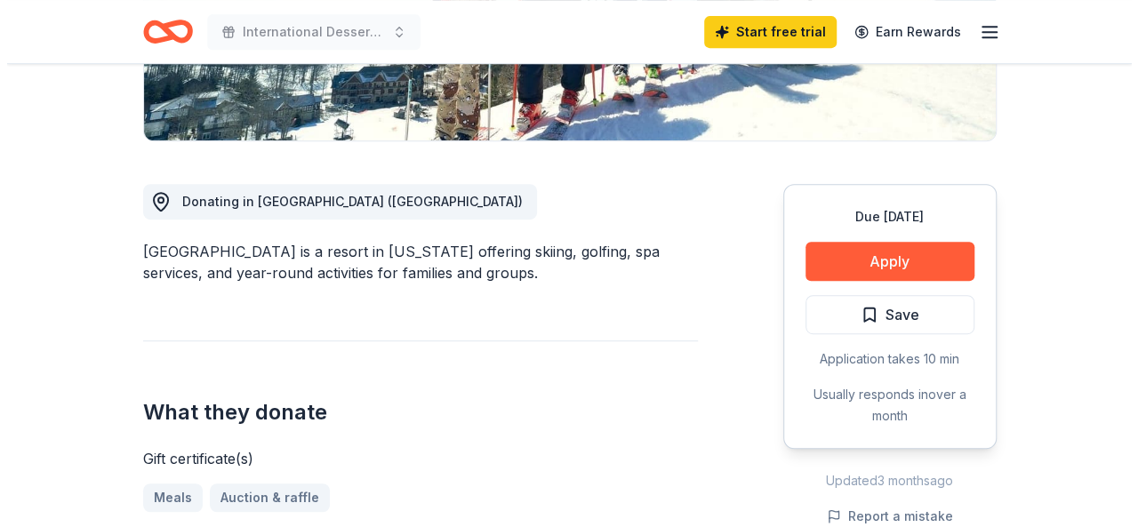
scroll to position [444, 0]
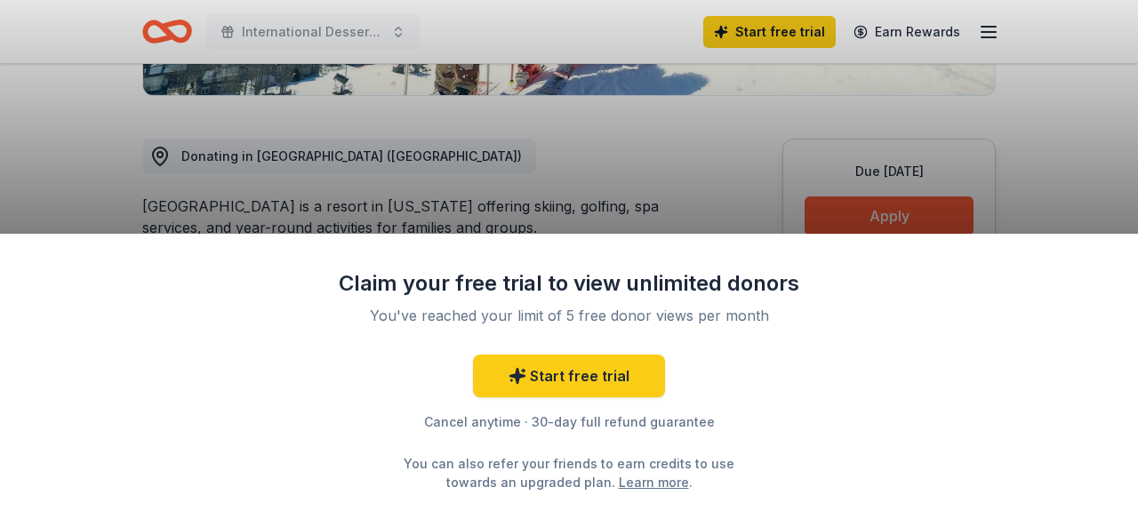
click at [932, 213] on div "Claim your free trial to view unlimited donors You've reached your limit of 5 f…" at bounding box center [569, 263] width 1138 height 527
click at [931, 214] on div "Claim your free trial to view unlimited donors You've reached your limit of 5 f…" at bounding box center [569, 263] width 1138 height 527
click at [871, 224] on div "Claim your free trial to view unlimited donors You've reached your limit of 5 f…" at bounding box center [569, 263] width 1138 height 527
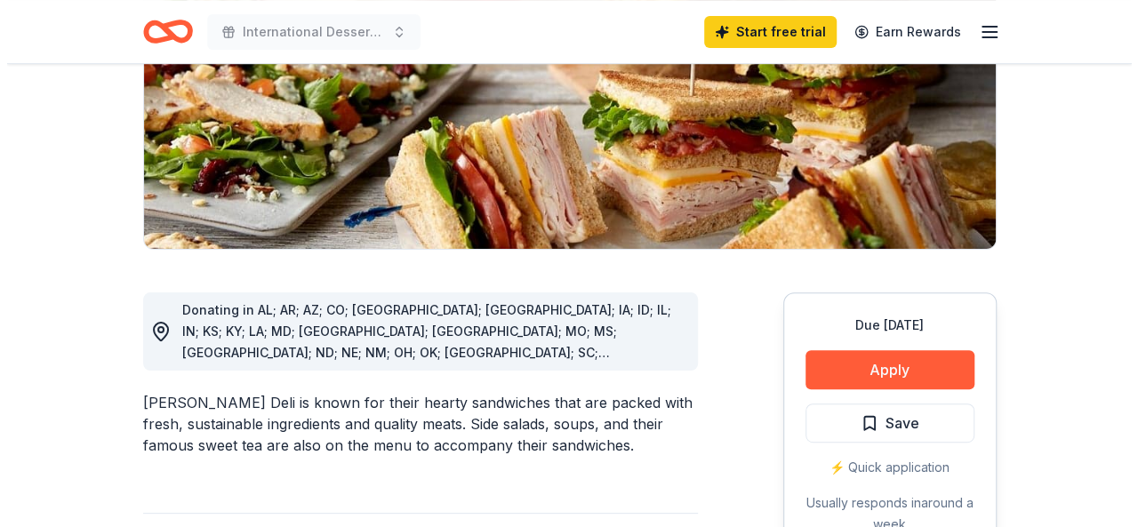
scroll to position [356, 0]
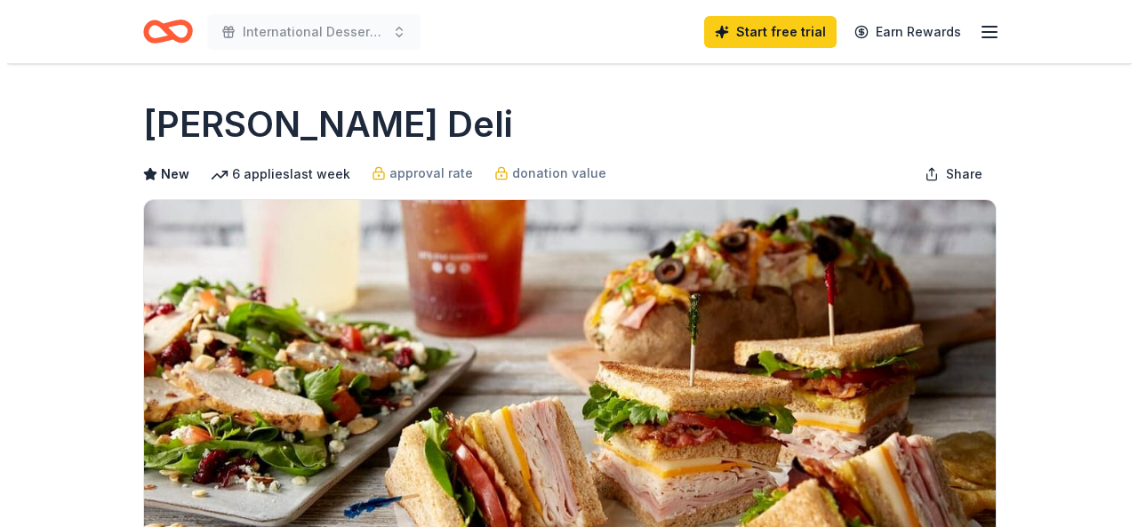
scroll to position [356, 0]
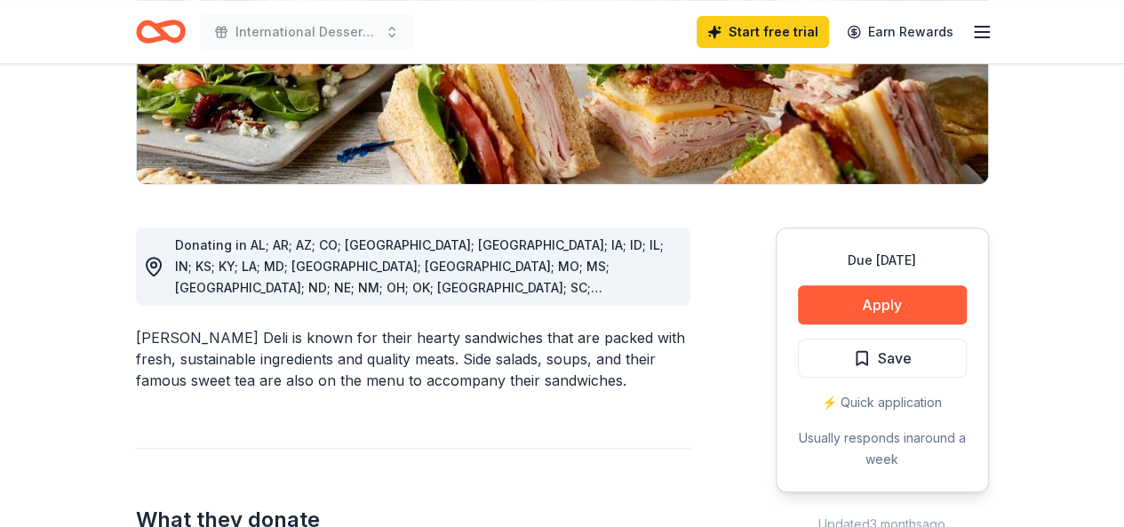
click at [908, 308] on button "Apply" at bounding box center [882, 304] width 169 height 39
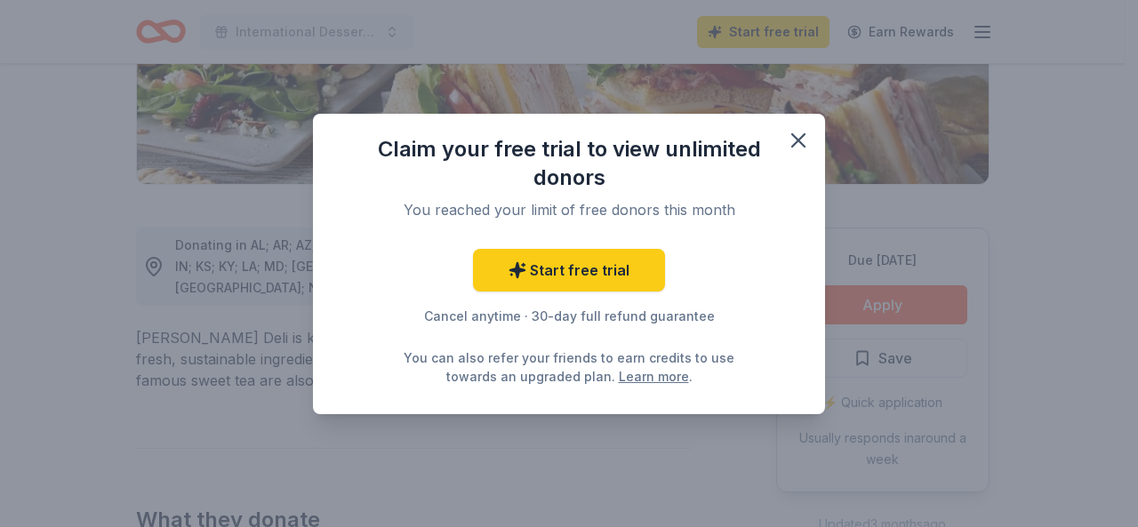
scroll to position [0, 0]
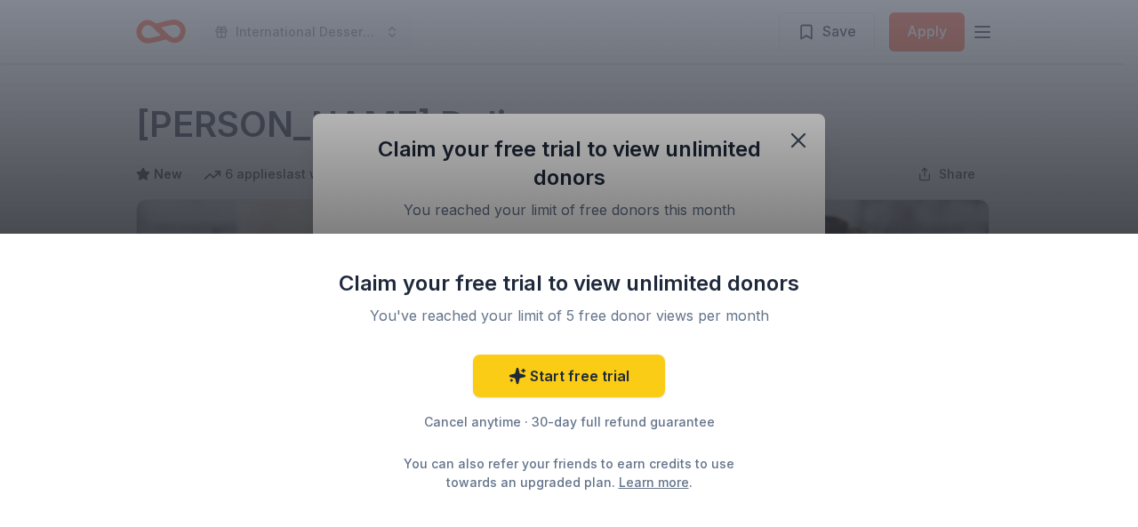
click at [797, 141] on div "Claim your free trial to view unlimited donors You've reached your limit of 5 f…" at bounding box center [569, 263] width 1138 height 527
drag, startPoint x: 930, startPoint y: 268, endPoint x: 897, endPoint y: 258, distance: 34.6
click at [897, 258] on div "Claim your free trial to view unlimited donors You've reached your limit of 5 f…" at bounding box center [569, 380] width 1138 height 293
click at [801, 138] on div "Claim your free trial to view unlimited donors You've reached your limit of 5 f…" at bounding box center [569, 263] width 1138 height 527
click at [1124, 275] on div "Claim your free trial to view unlimited donors You've reached your limit of 5 f…" at bounding box center [569, 380] width 1138 height 293
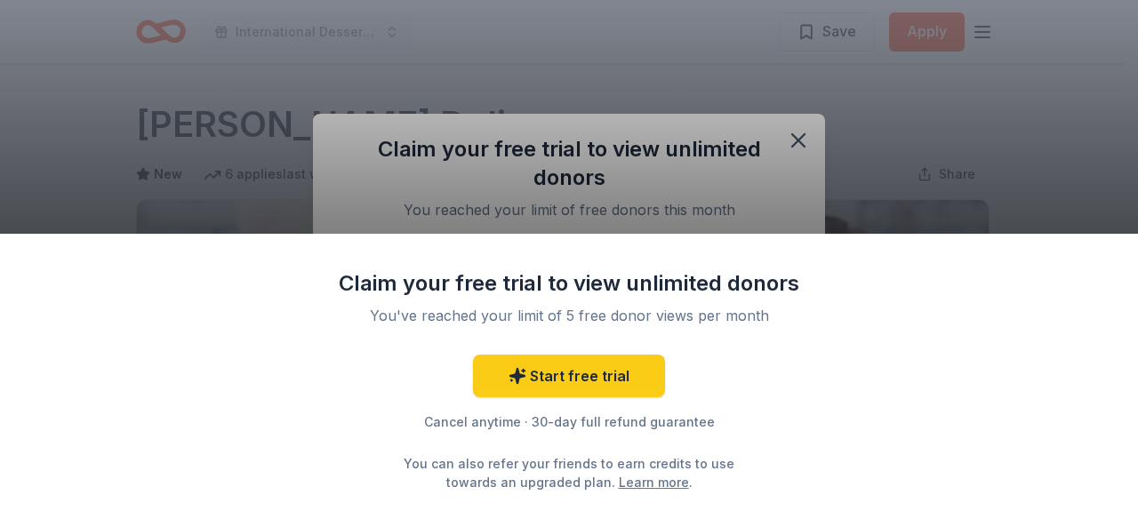
click at [1019, 172] on div "Claim your free trial to view unlimited donors You've reached your limit of 5 f…" at bounding box center [569, 263] width 1138 height 527
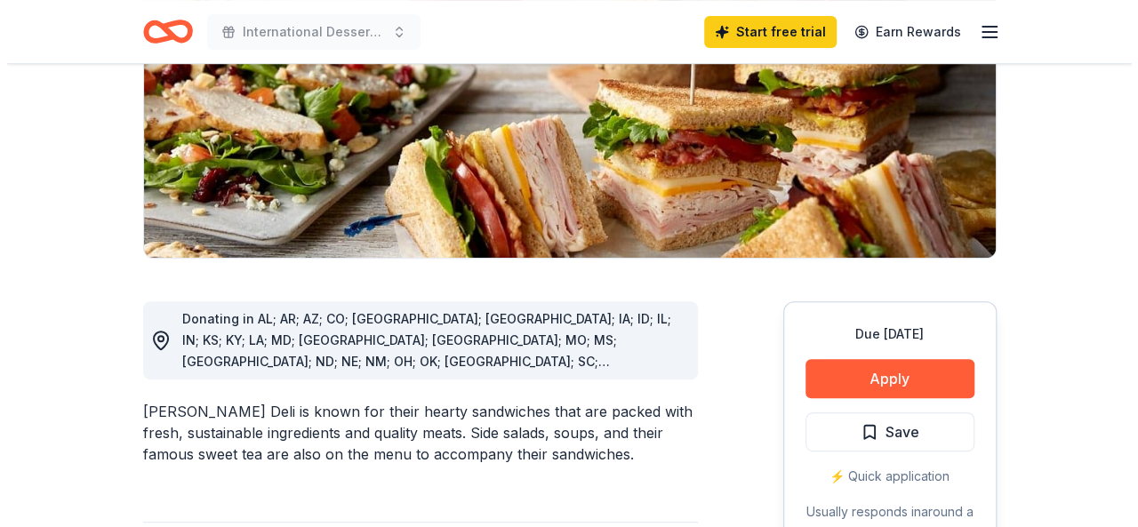
scroll to position [356, 0]
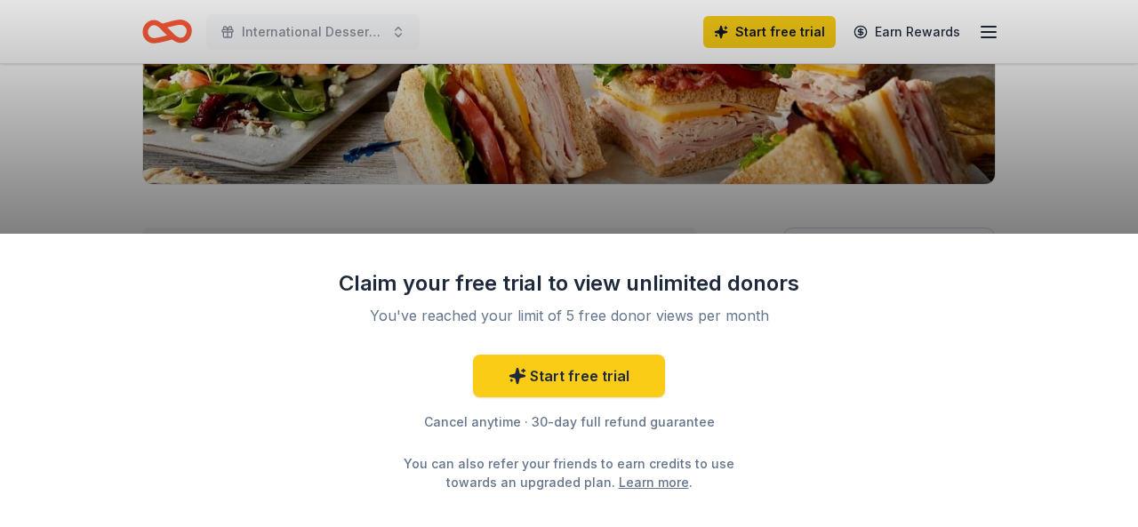
click at [899, 211] on div "Claim your free trial to view unlimited donors You've reached your limit of 5 f…" at bounding box center [569, 263] width 1138 height 527
